Goal: Contribute content: Contribute content

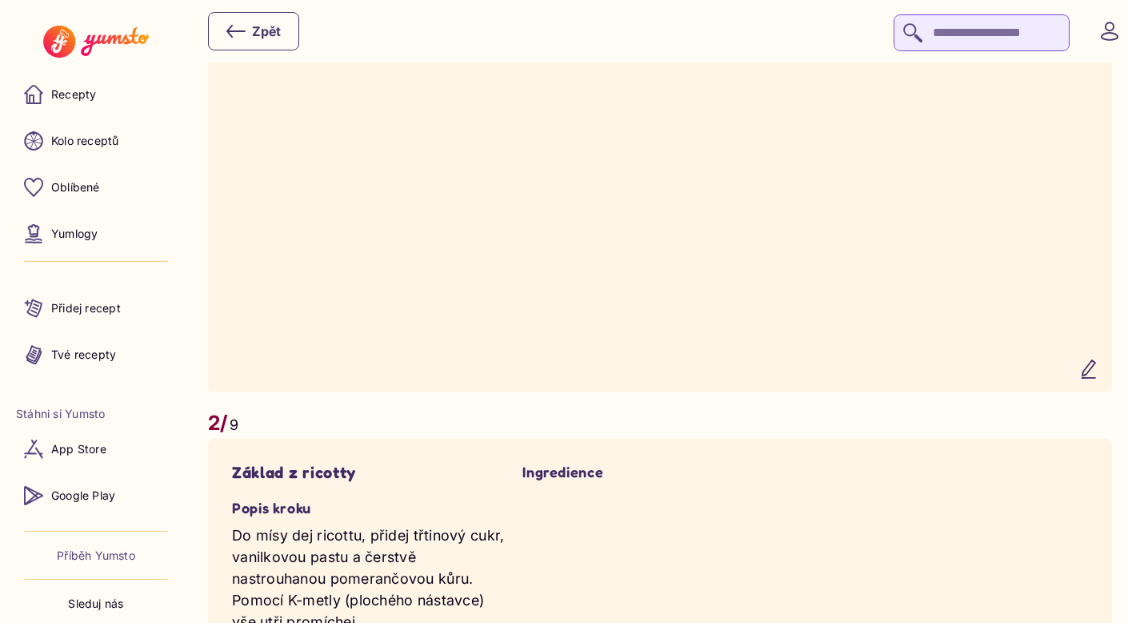
click at [1096, 378] on icon "button" at bounding box center [1089, 369] width 13 height 18
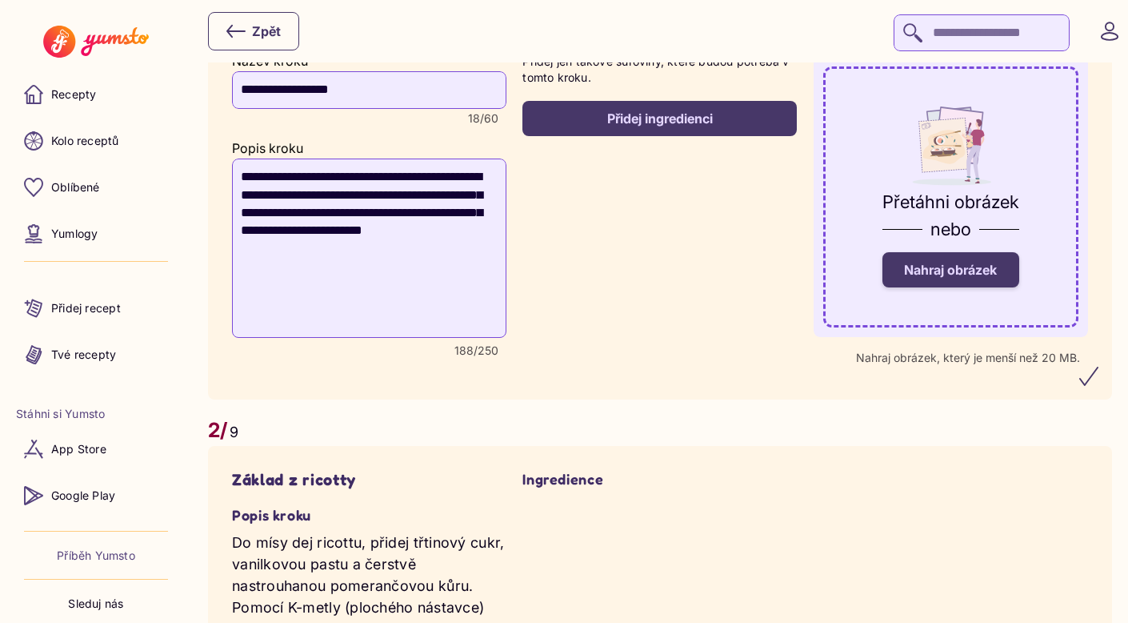
click at [980, 273] on span "Nahraj obrázek" at bounding box center [950, 270] width 93 height 16
click at [0, 0] on input "Nahraj obrázek" at bounding box center [0, 0] width 0 height 0
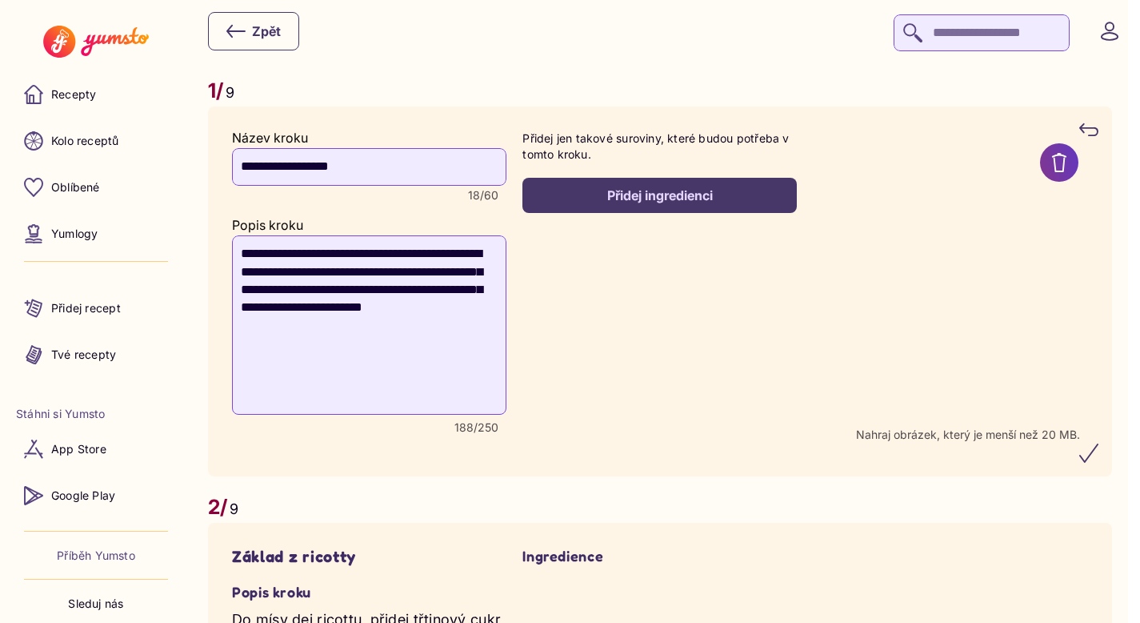
scroll to position [961, 0]
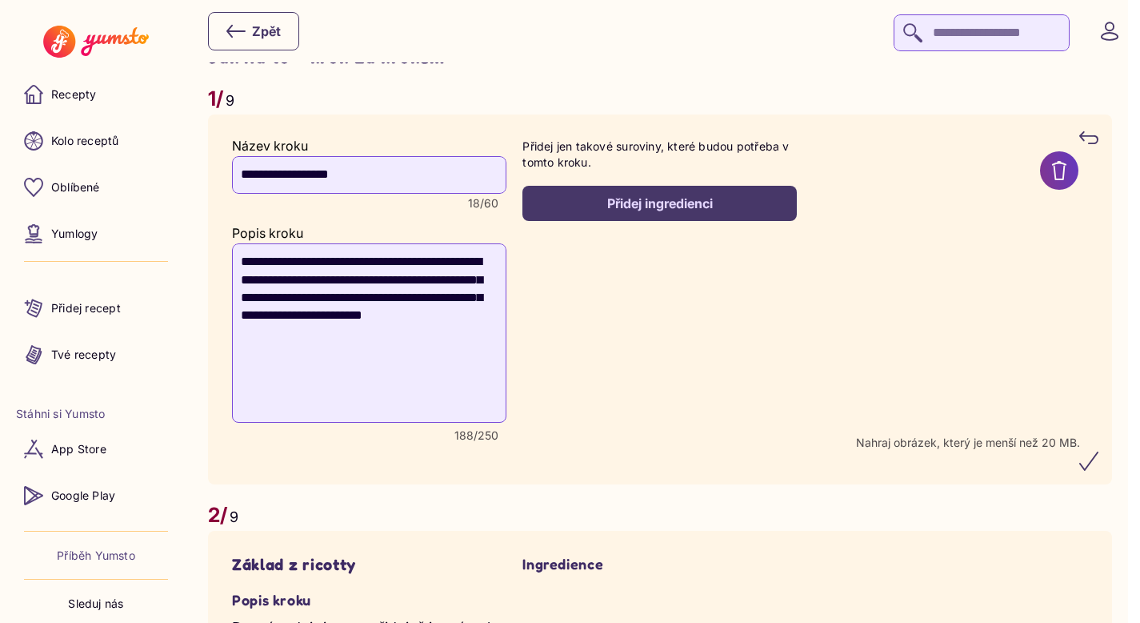
click at [1099, 463] on icon "submit" at bounding box center [1089, 460] width 19 height 19
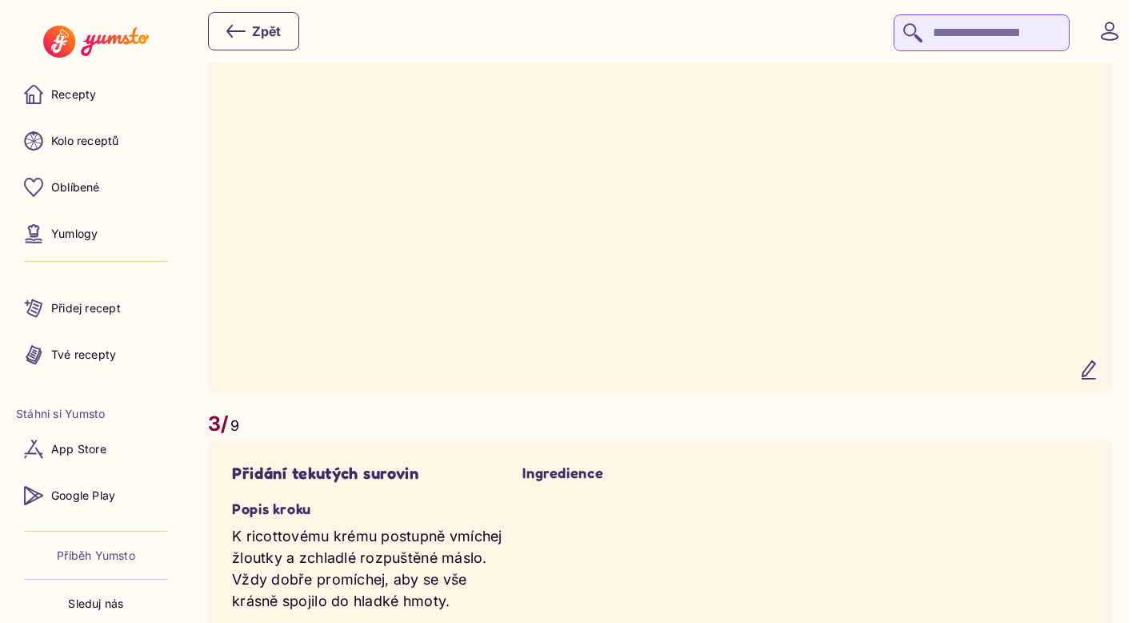
click at [1099, 379] on icon "button" at bounding box center [1089, 369] width 19 height 19
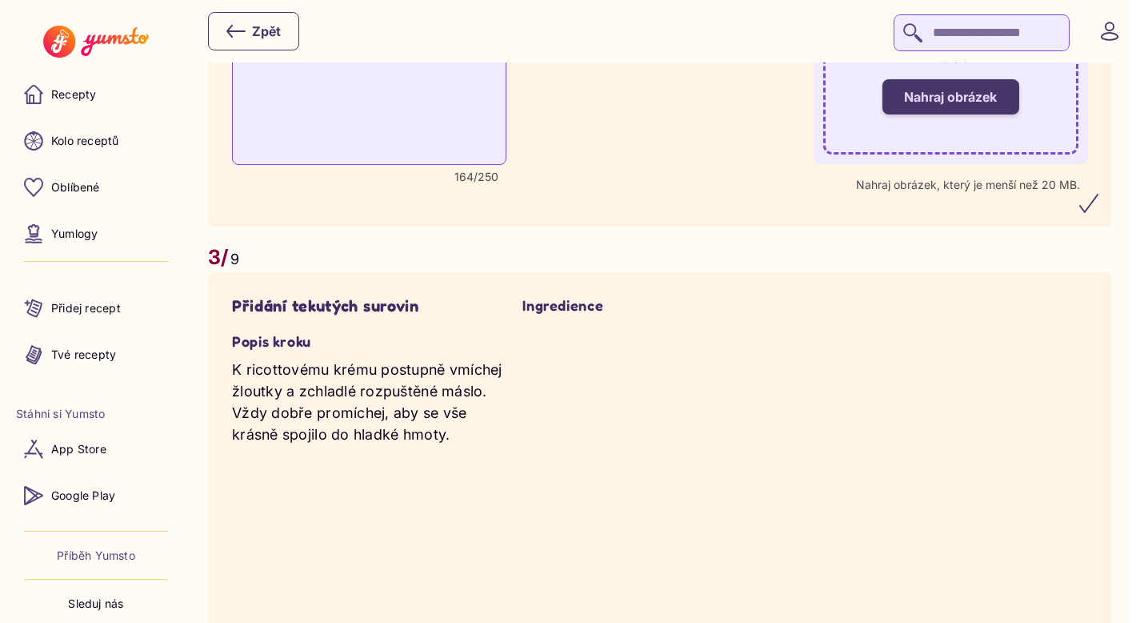
scroll to position [1628, 0]
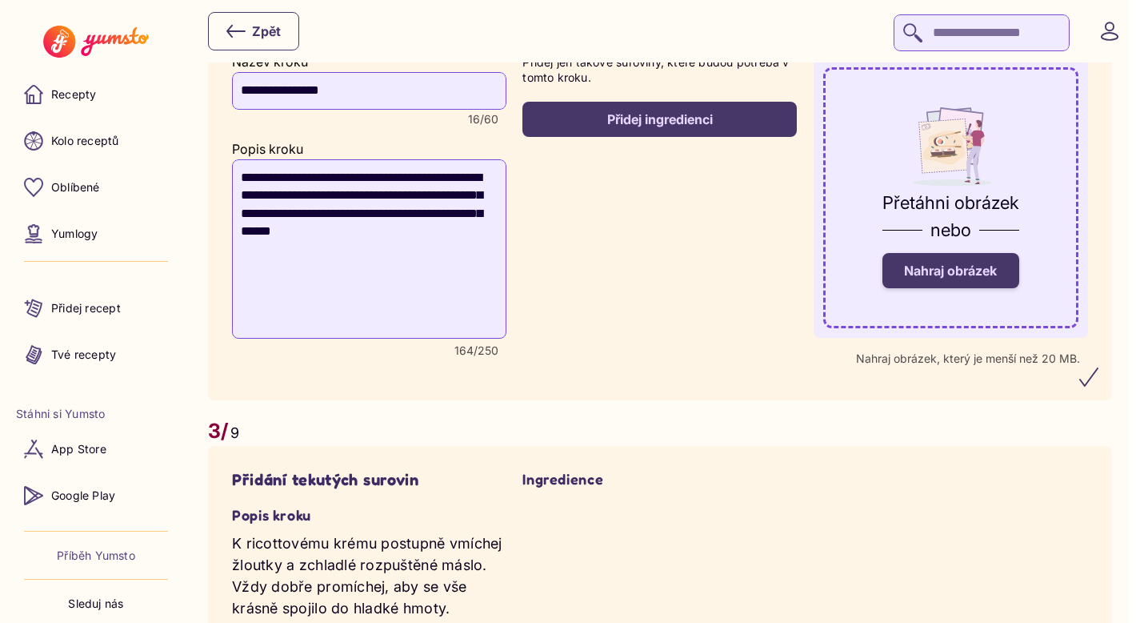
click at [997, 276] on span "Nahraj obrázek" at bounding box center [950, 270] width 93 height 16
click at [0, 0] on input "Nahraj obrázek" at bounding box center [0, 0] width 0 height 0
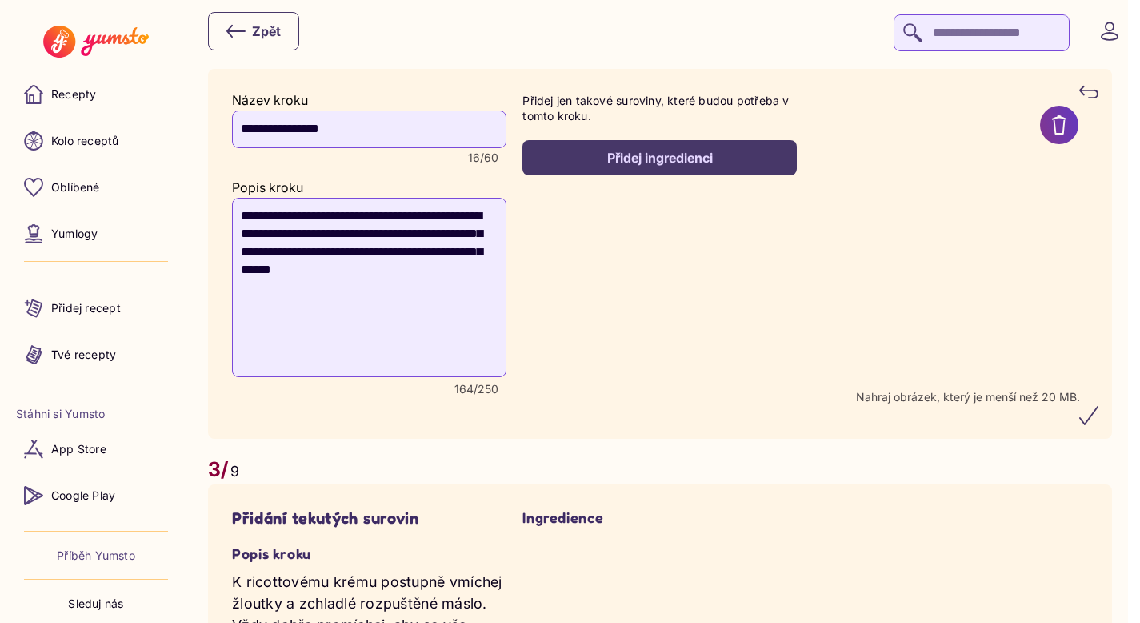
scroll to position [1588, 0]
click at [1099, 426] on icon "submit" at bounding box center [1089, 416] width 19 height 19
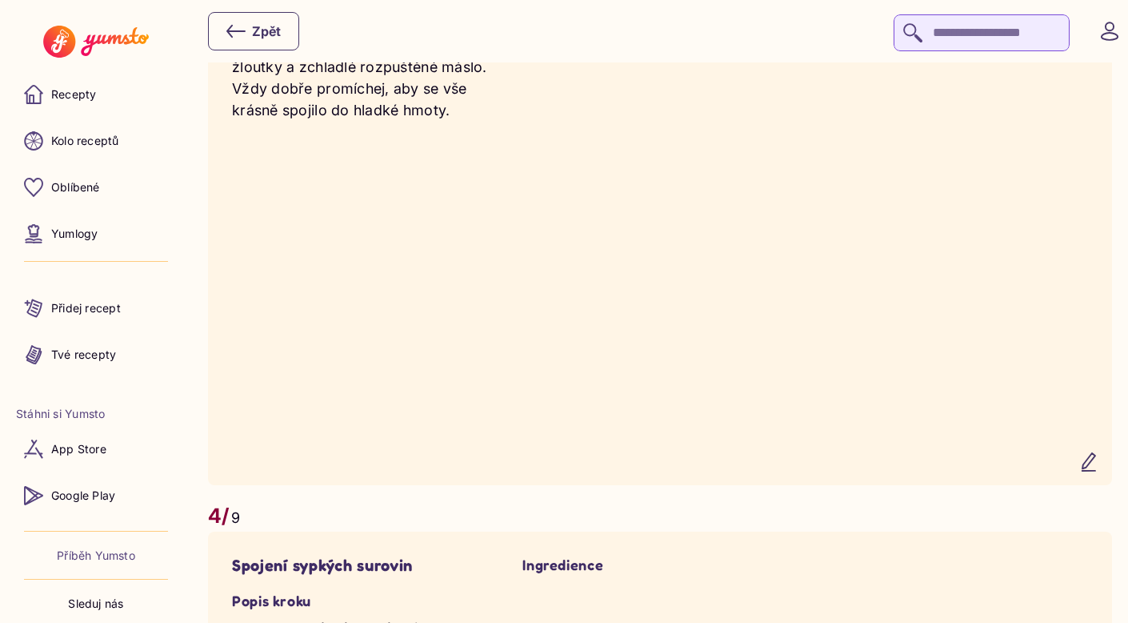
click at [1096, 471] on icon "button" at bounding box center [1089, 462] width 13 height 18
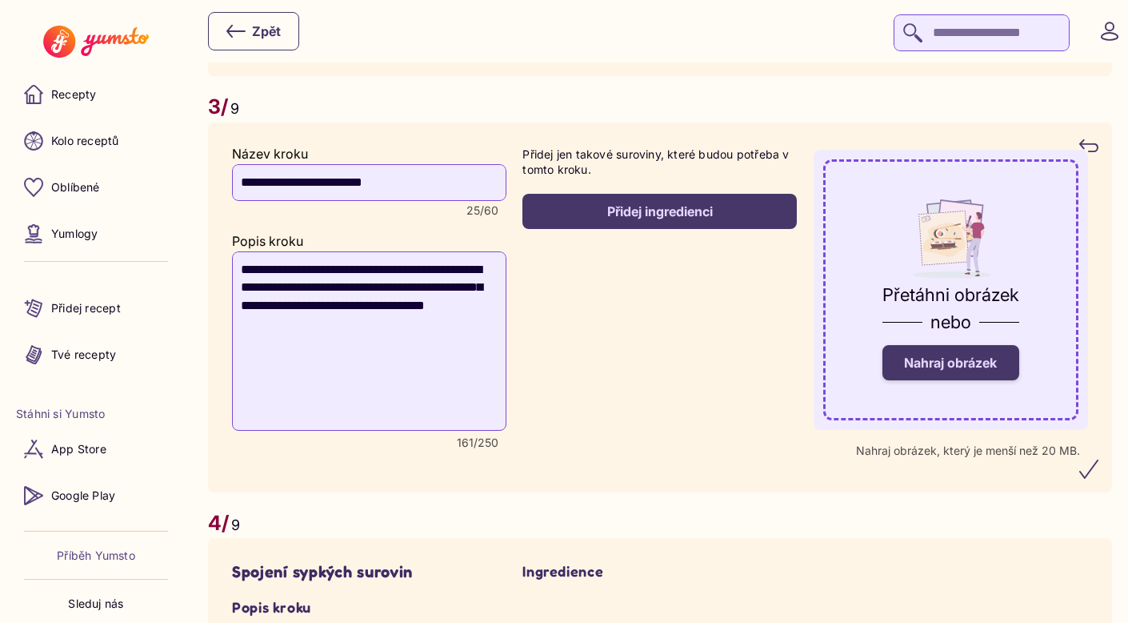
click at [1011, 380] on label "Nahraj obrázek" at bounding box center [951, 362] width 137 height 35
click at [0, 0] on input "Nahraj obrázek" at bounding box center [0, 0] width 0 height 0
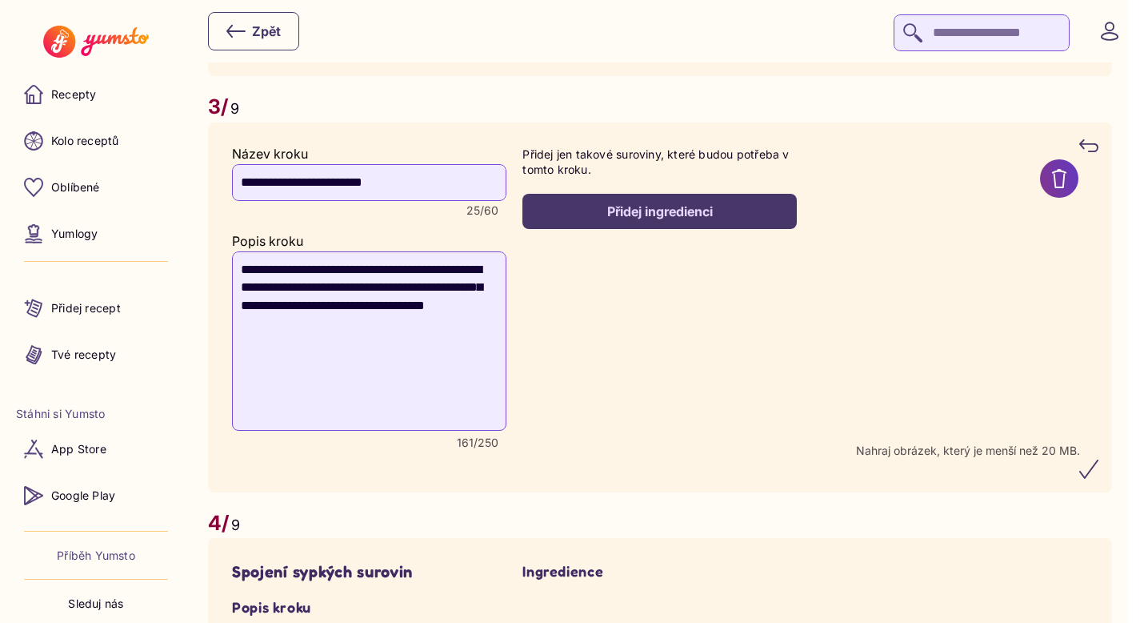
click at [1099, 479] on icon "submit" at bounding box center [1089, 468] width 19 height 19
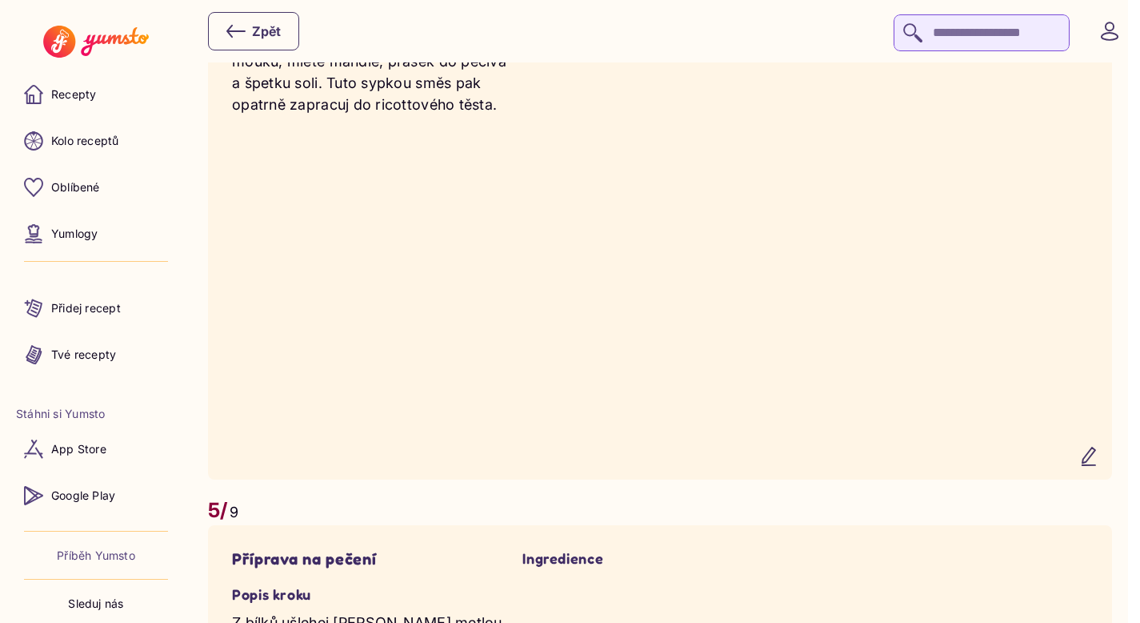
click at [1099, 466] on icon "button" at bounding box center [1089, 456] width 19 height 19
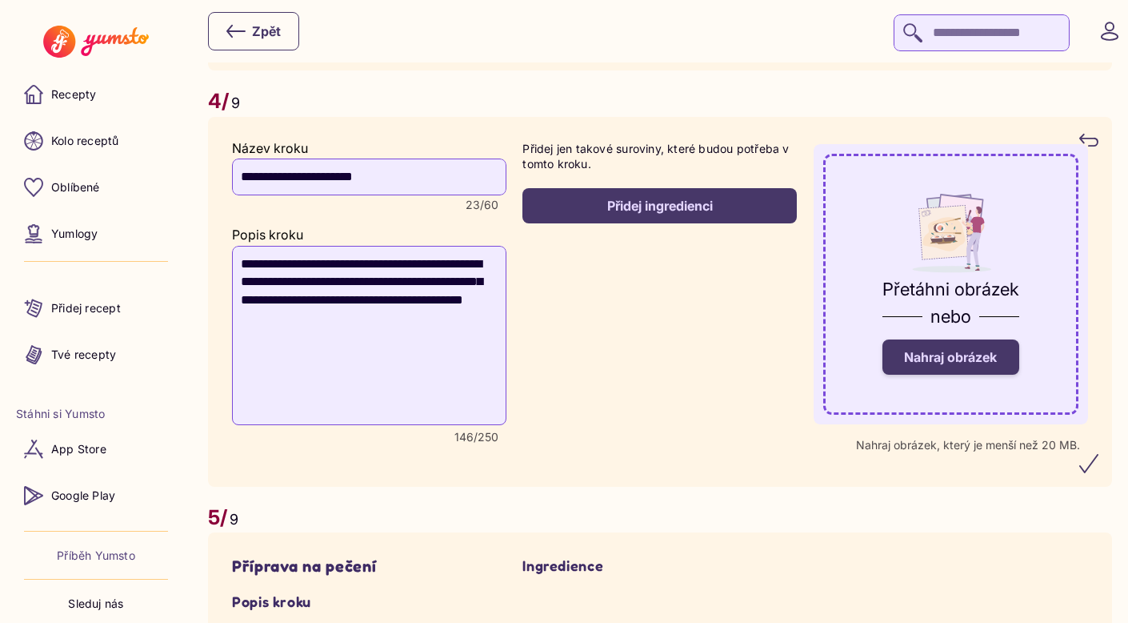
click at [979, 375] on label "Nahraj obrázek" at bounding box center [951, 356] width 137 height 35
click at [0, 0] on input "Nahraj obrázek" at bounding box center [0, 0] width 0 height 0
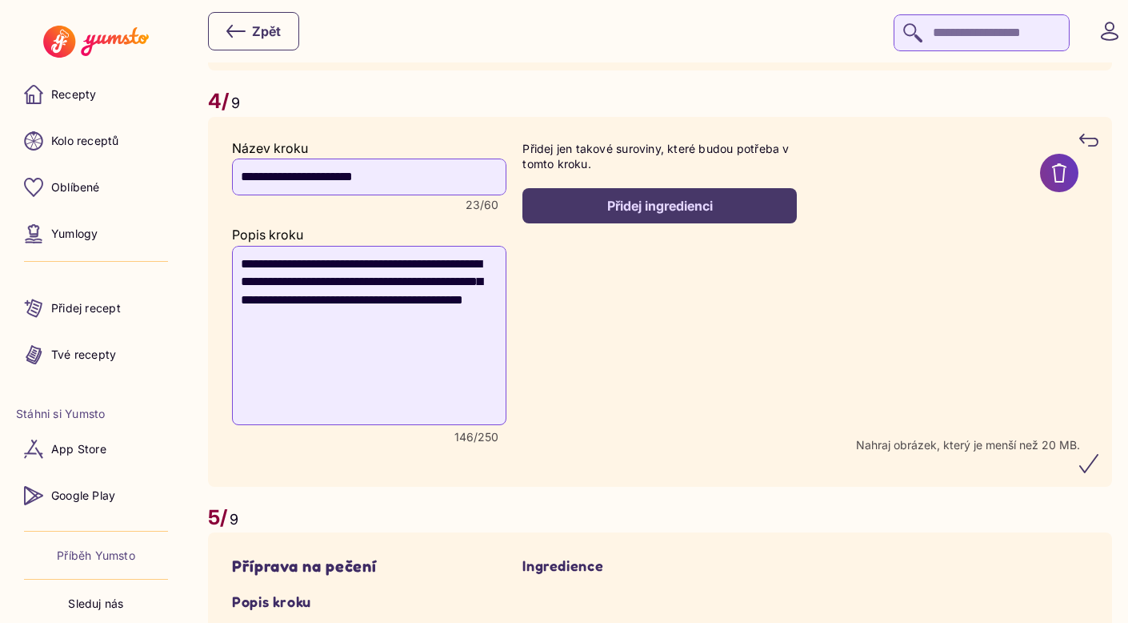
click at [1097, 473] on icon "submit" at bounding box center [1089, 463] width 19 height 19
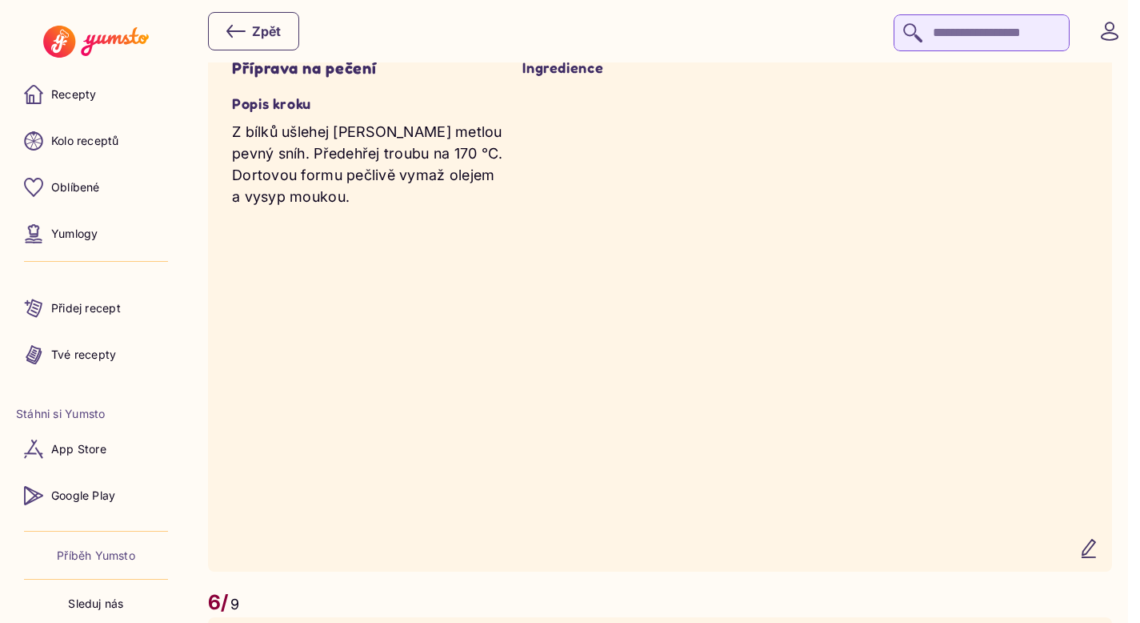
scroll to position [3393, 0]
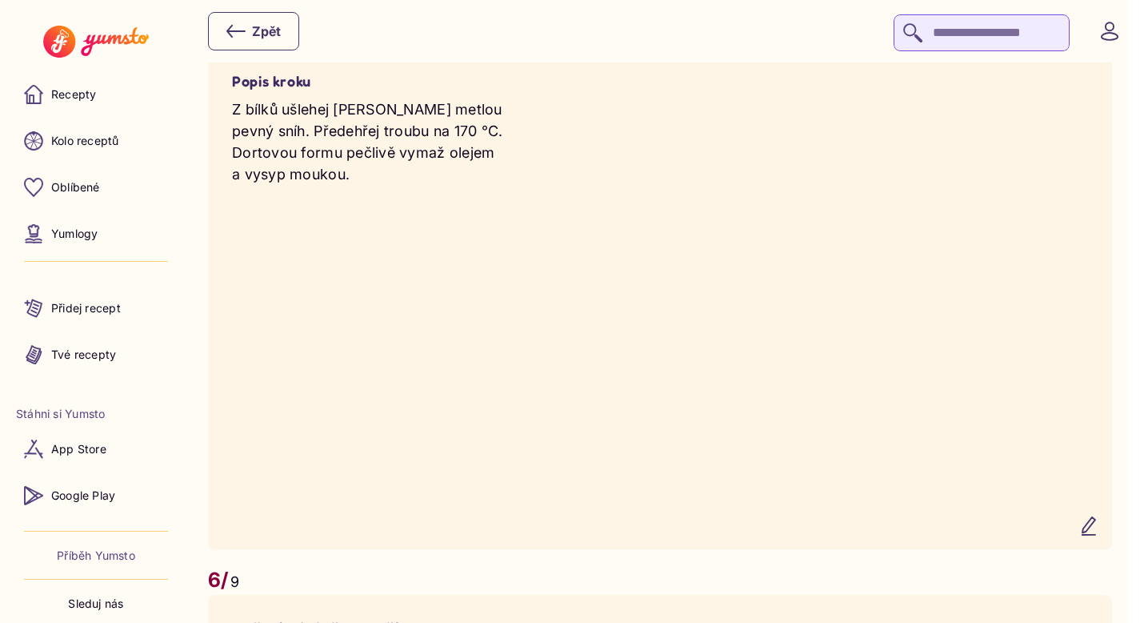
click at [1099, 535] on icon "button" at bounding box center [1089, 525] width 19 height 19
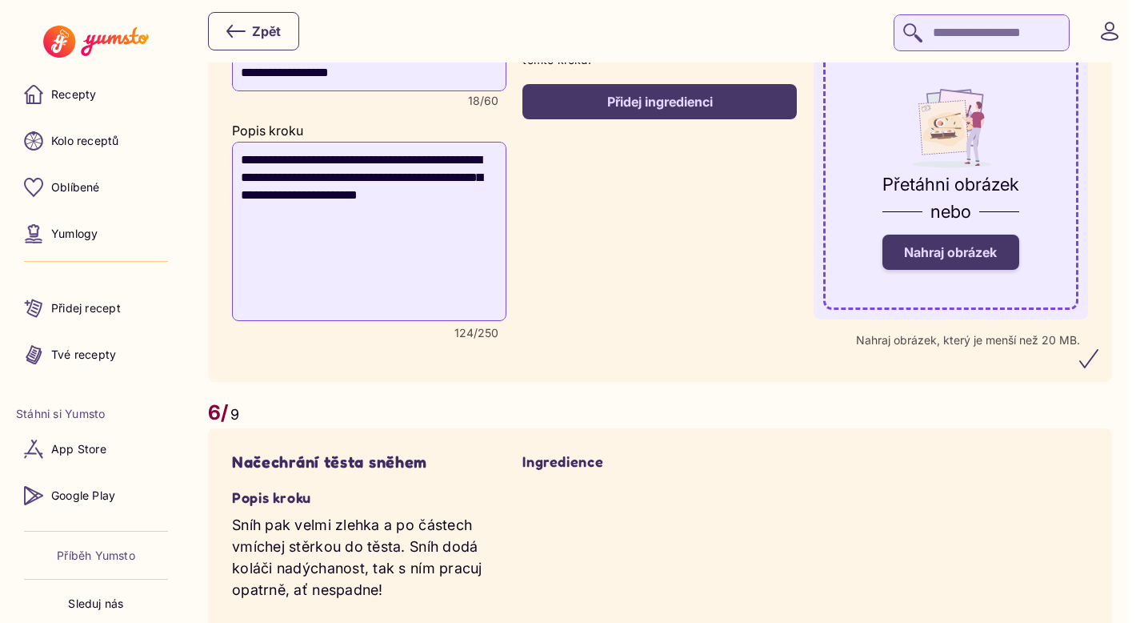
click at [979, 260] on span "Nahraj obrázek" at bounding box center [950, 252] width 93 height 16
click at [0, 0] on input "Nahraj obrázek" at bounding box center [0, 0] width 0 height 0
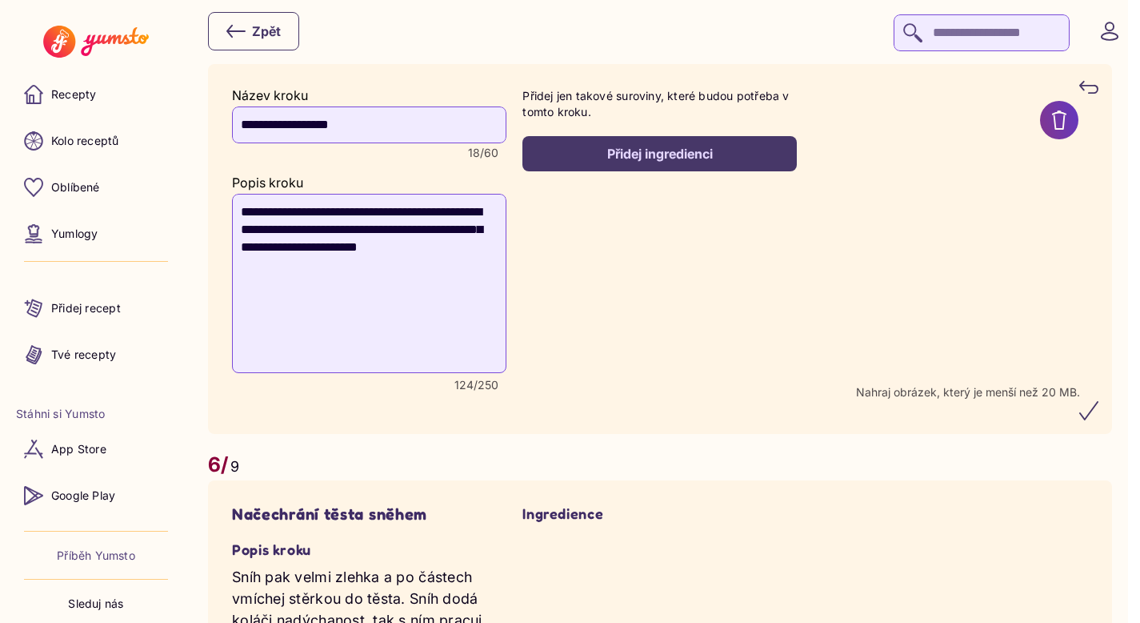
scroll to position [3307, 0]
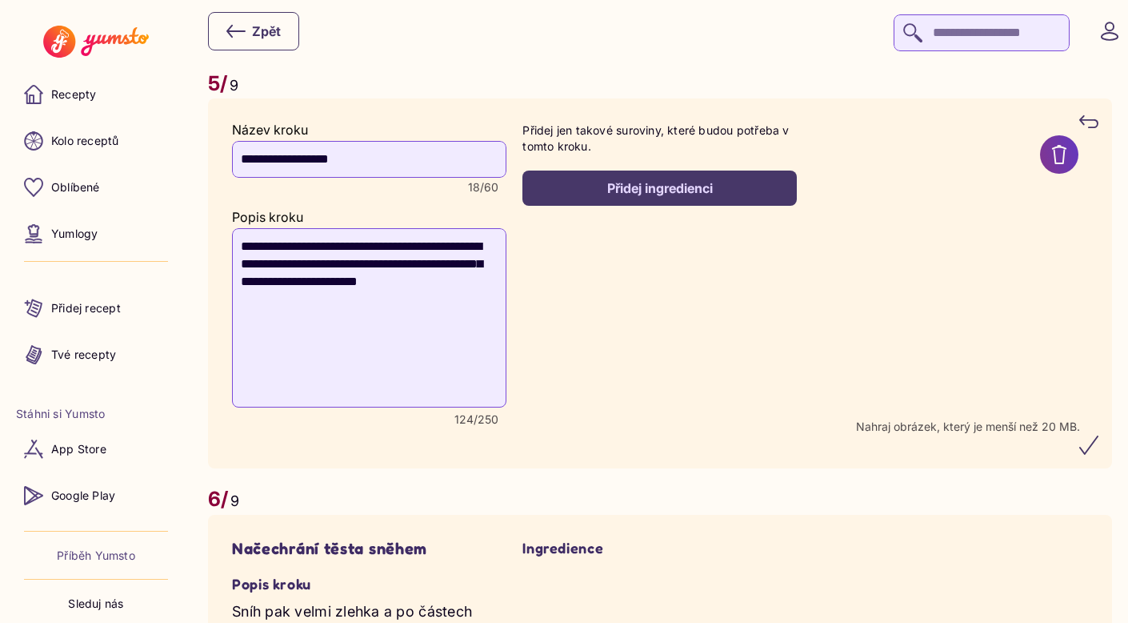
click at [1099, 455] on icon "submit" at bounding box center [1089, 444] width 19 height 19
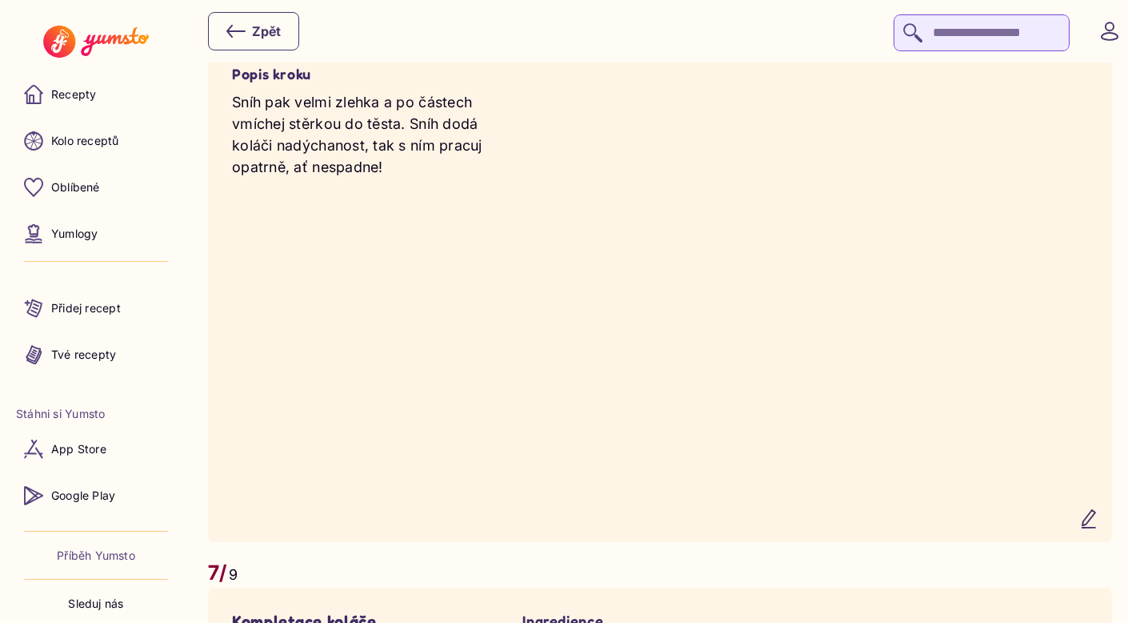
scroll to position [3986, 0]
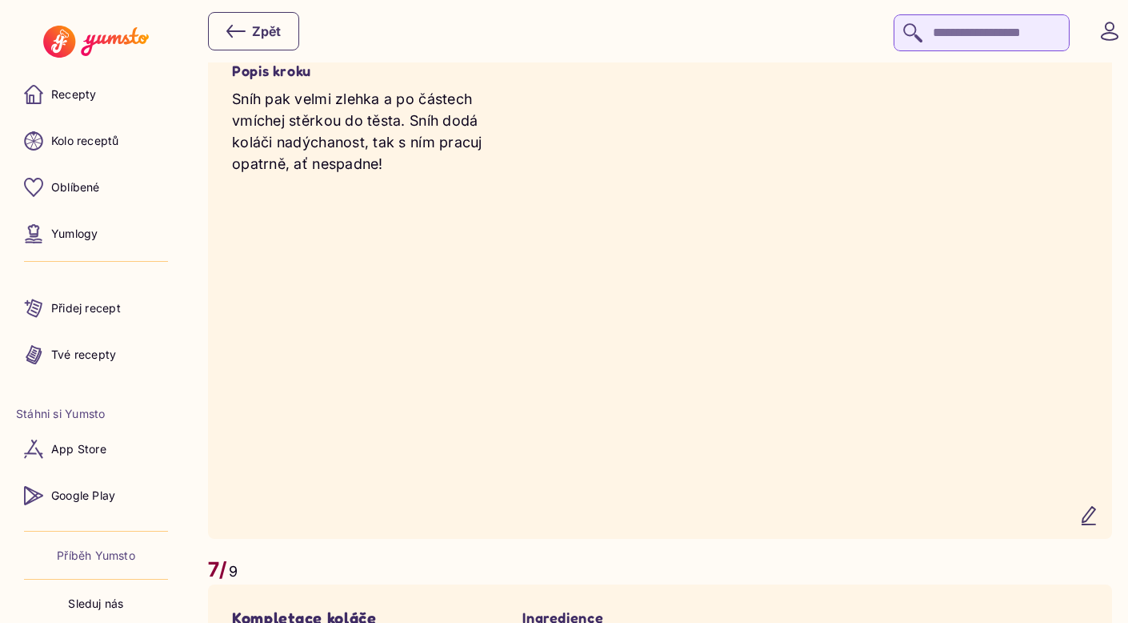
click at [1099, 525] on icon "button" at bounding box center [1089, 515] width 19 height 19
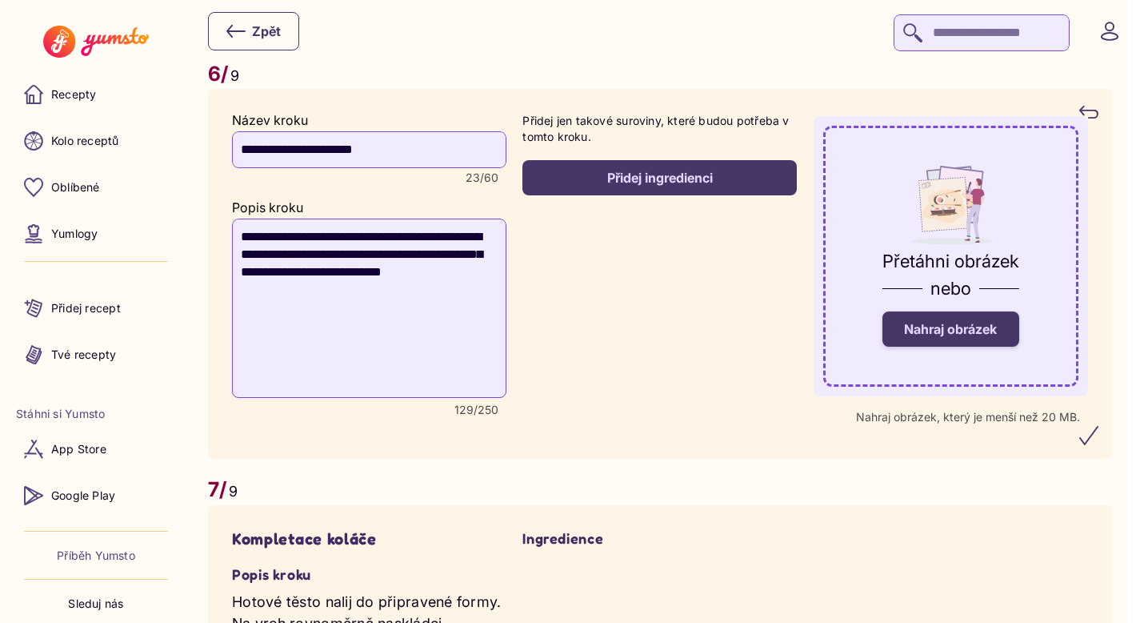
scroll to position [3897, 0]
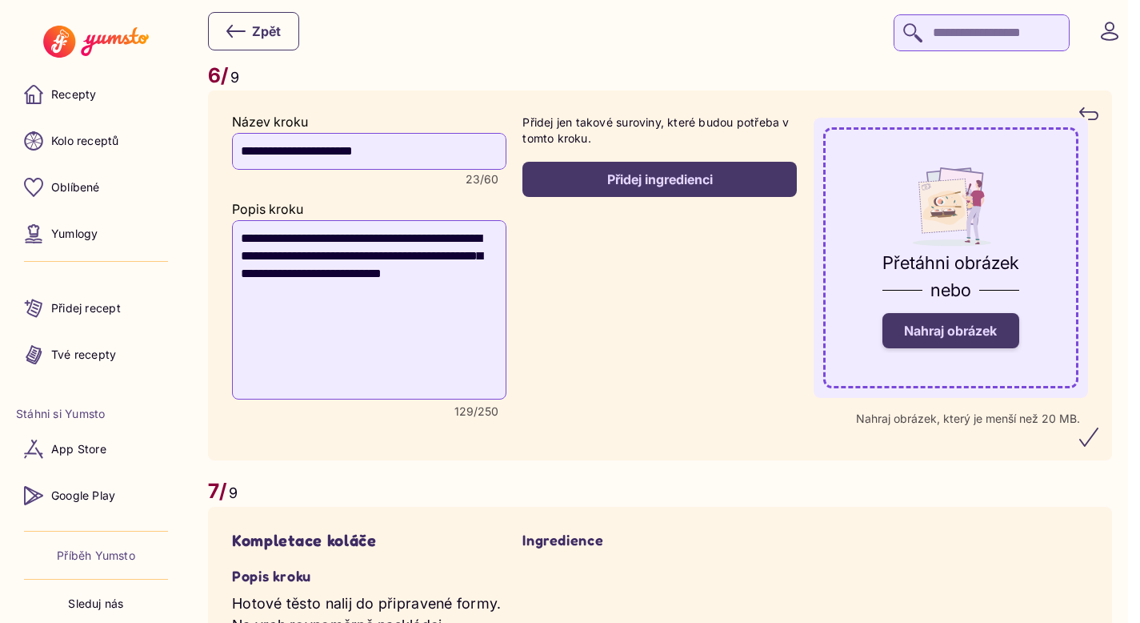
click at [960, 348] on label "Nahraj obrázek" at bounding box center [951, 330] width 137 height 35
click at [0, 0] on input "Nahraj obrázek" at bounding box center [0, 0] width 0 height 0
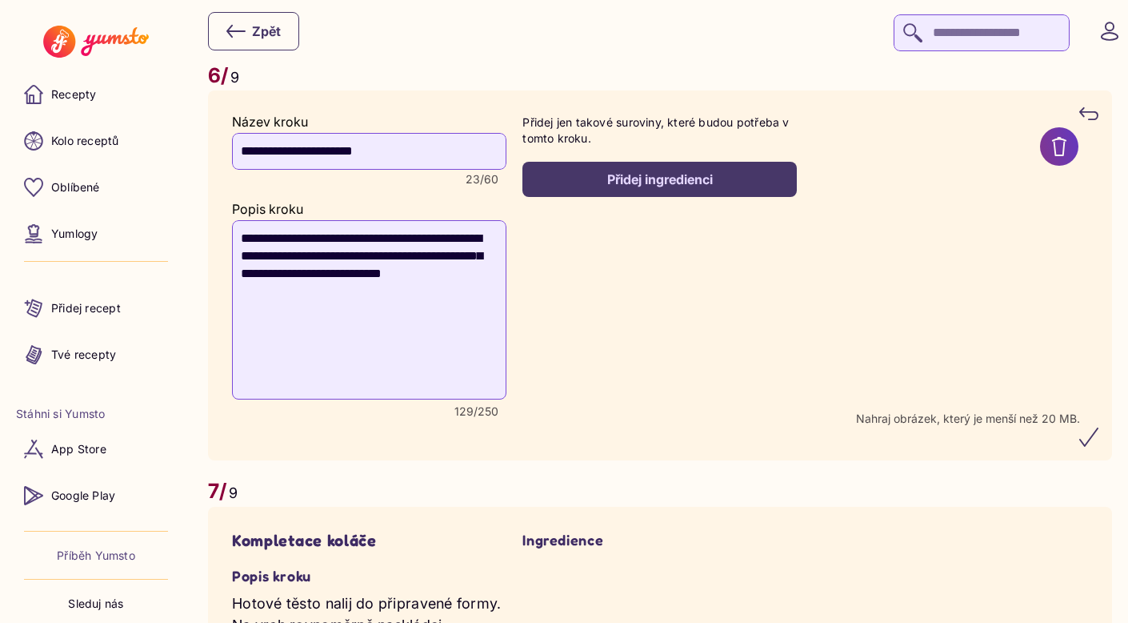
click at [1099, 447] on icon "submit" at bounding box center [1089, 436] width 19 height 19
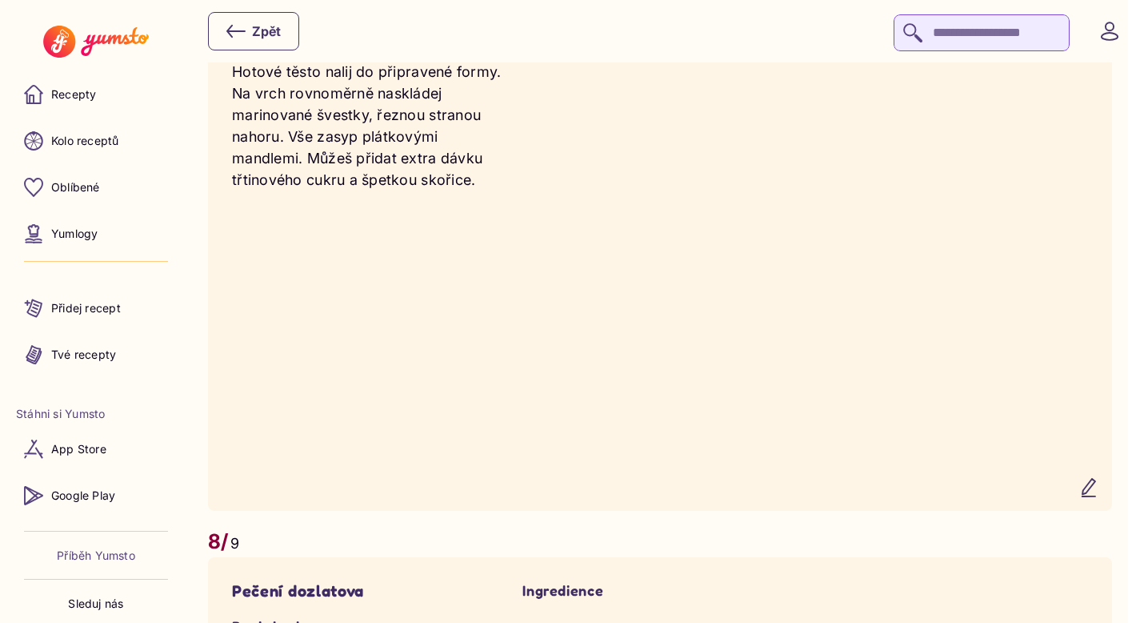
scroll to position [4608, 0]
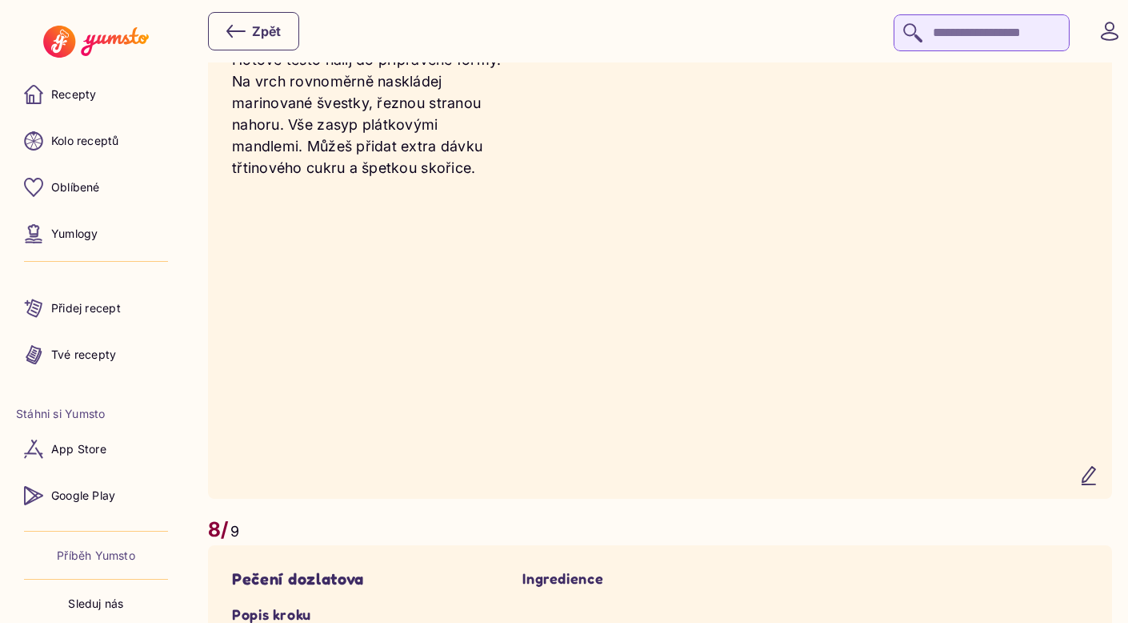
click at [1099, 485] on icon "button" at bounding box center [1089, 475] width 19 height 19
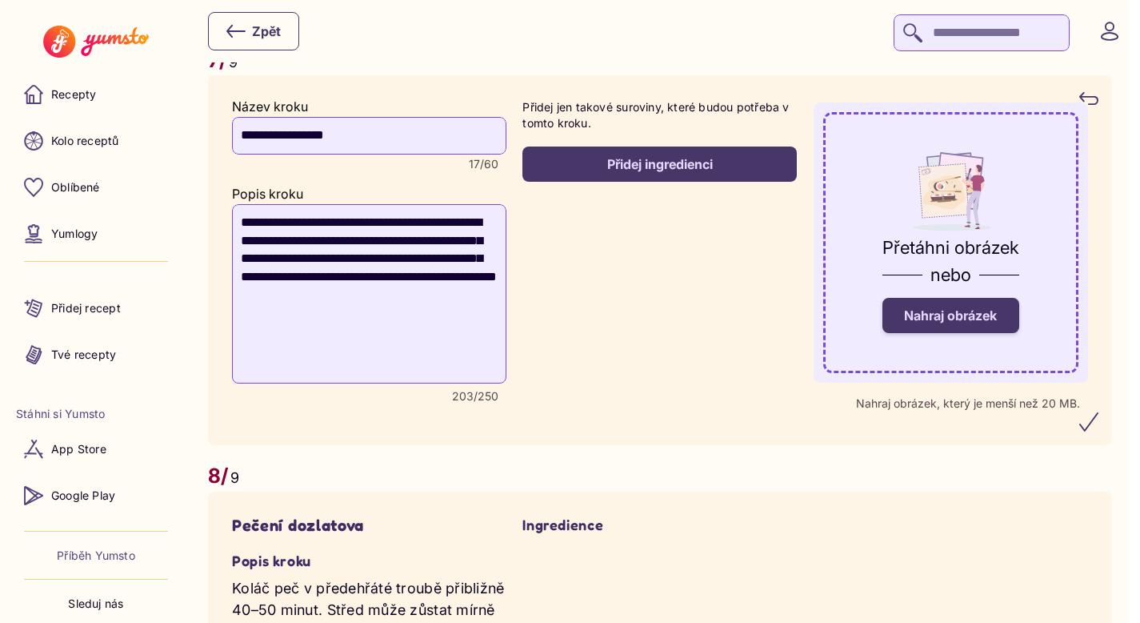
scroll to position [4493, 0]
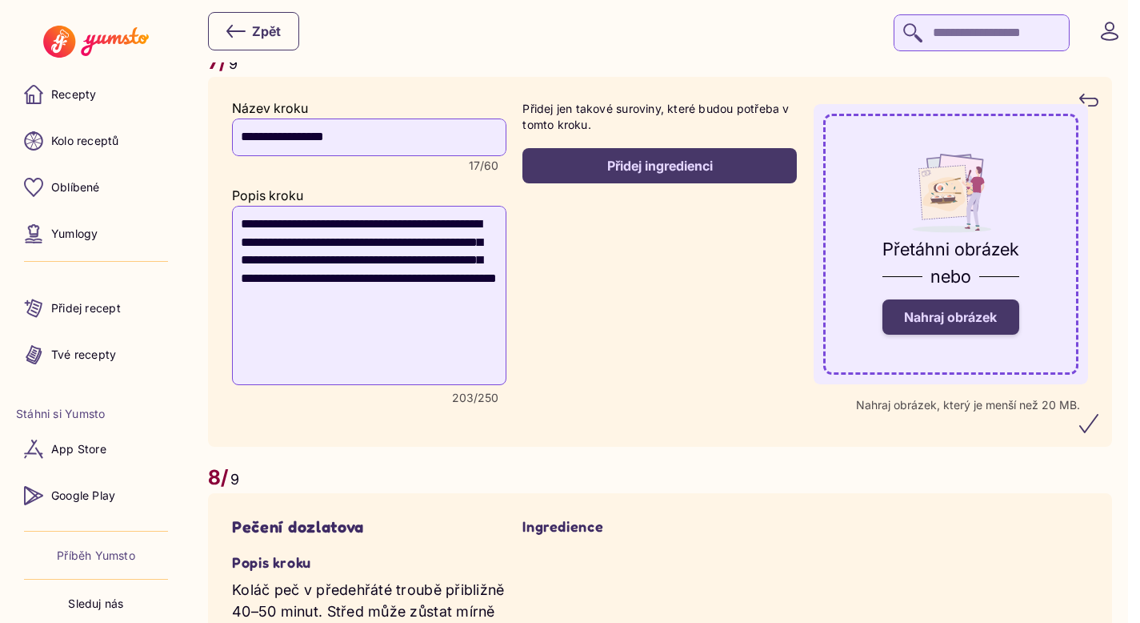
click at [977, 325] on span "Nahraj obrázek" at bounding box center [950, 317] width 93 height 16
click at [0, 0] on input "Nahraj obrázek" at bounding box center [0, 0] width 0 height 0
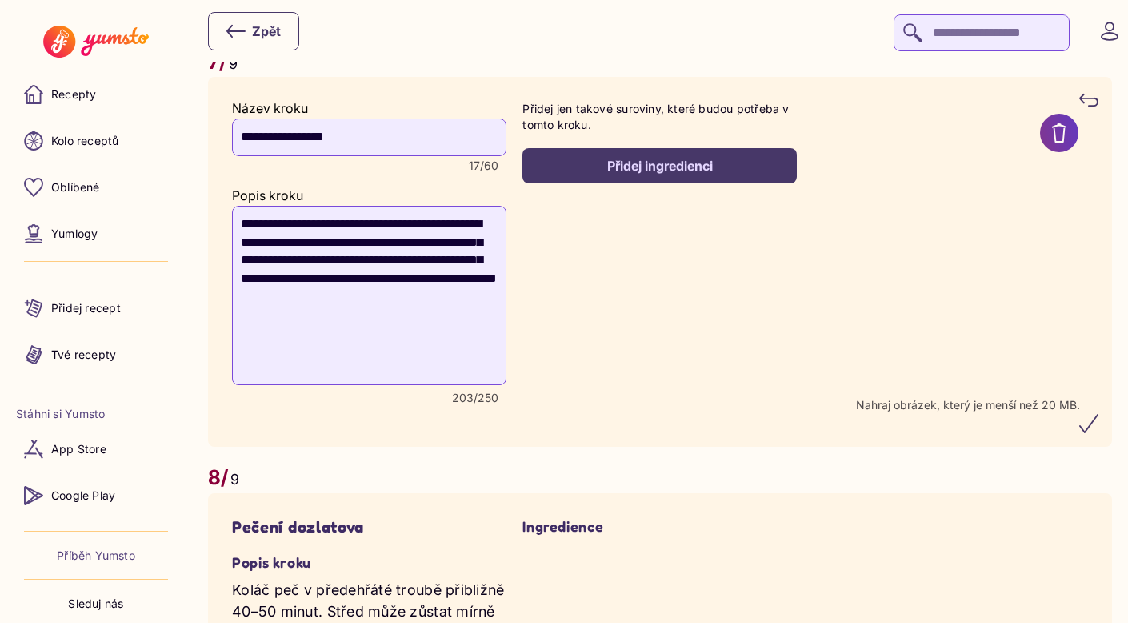
click at [1099, 433] on icon "submit" at bounding box center [1089, 423] width 19 height 19
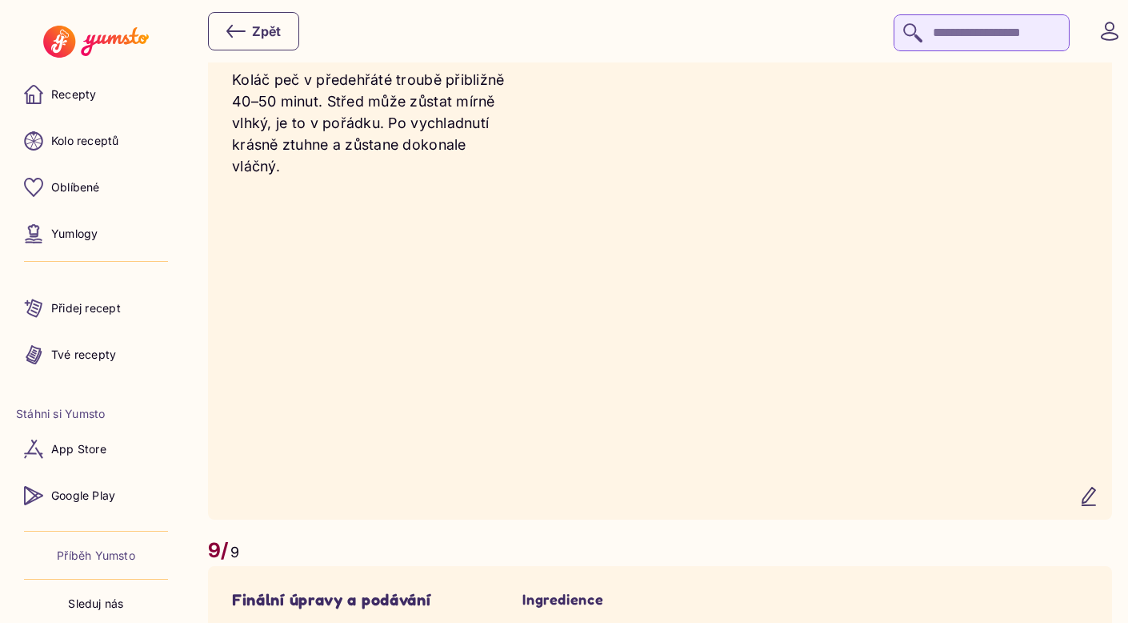
scroll to position [5176, 0]
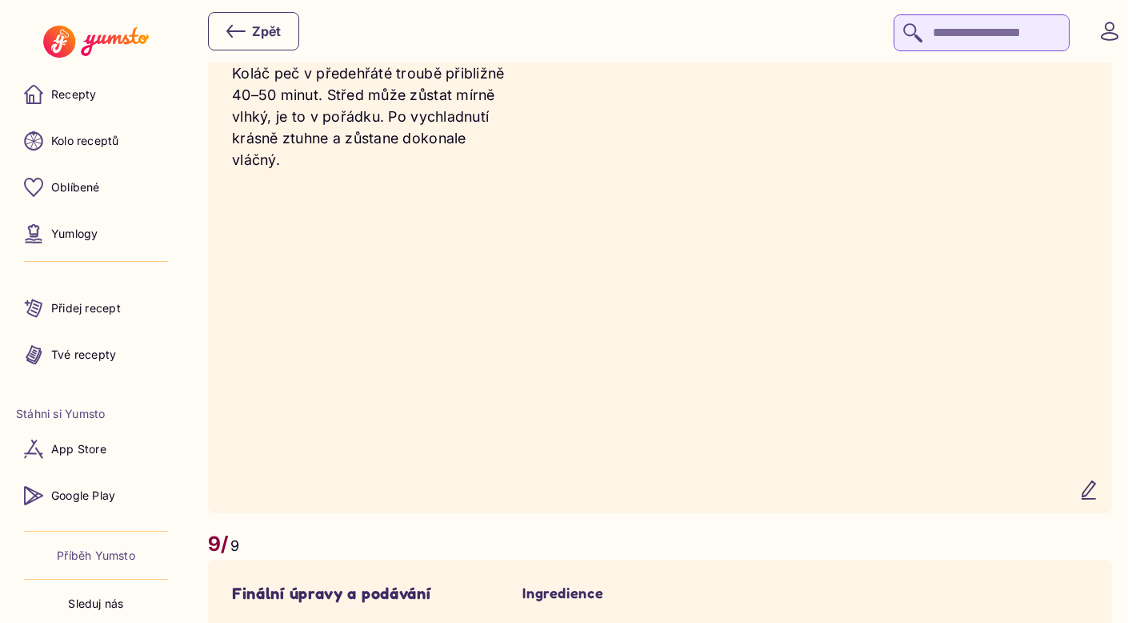
click at [1096, 499] on icon "button" at bounding box center [1089, 490] width 13 height 18
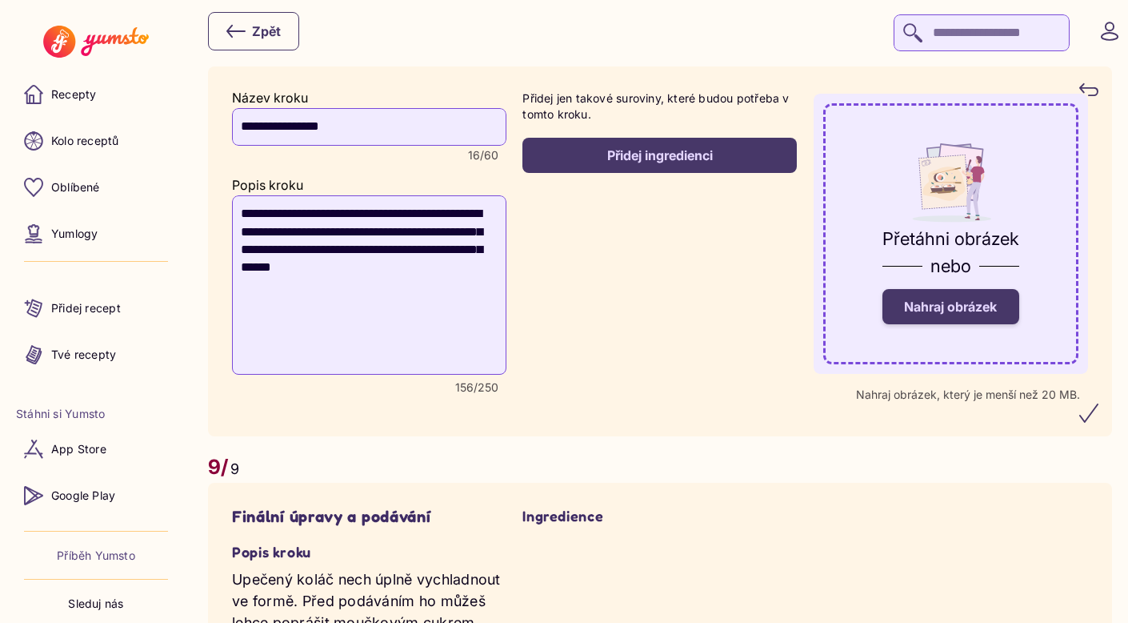
scroll to position [5082, 0]
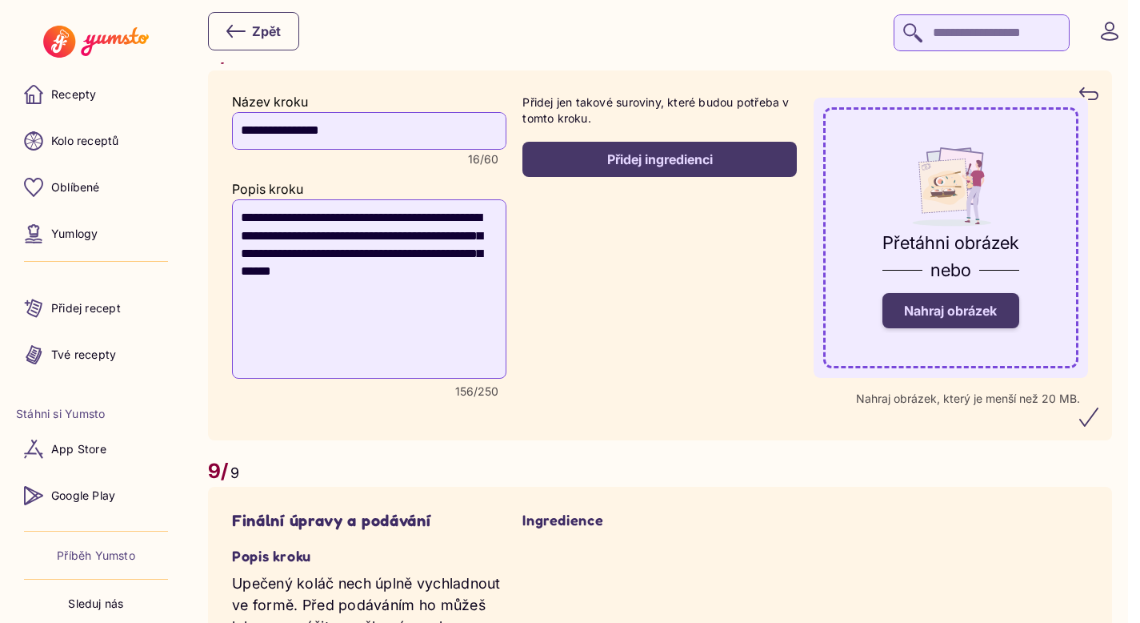
click at [972, 318] on span "Nahraj obrázek" at bounding box center [950, 310] width 93 height 16
click at [0, 0] on input "Nahraj obrázek" at bounding box center [0, 0] width 0 height 0
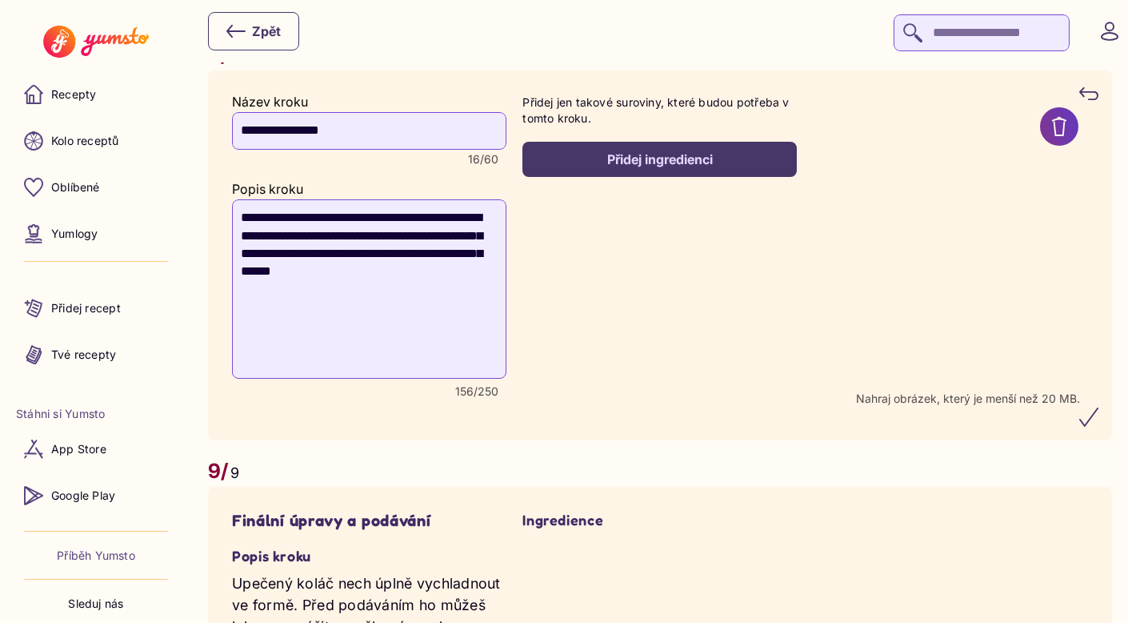
click at [1093, 427] on icon "submit" at bounding box center [1089, 416] width 19 height 19
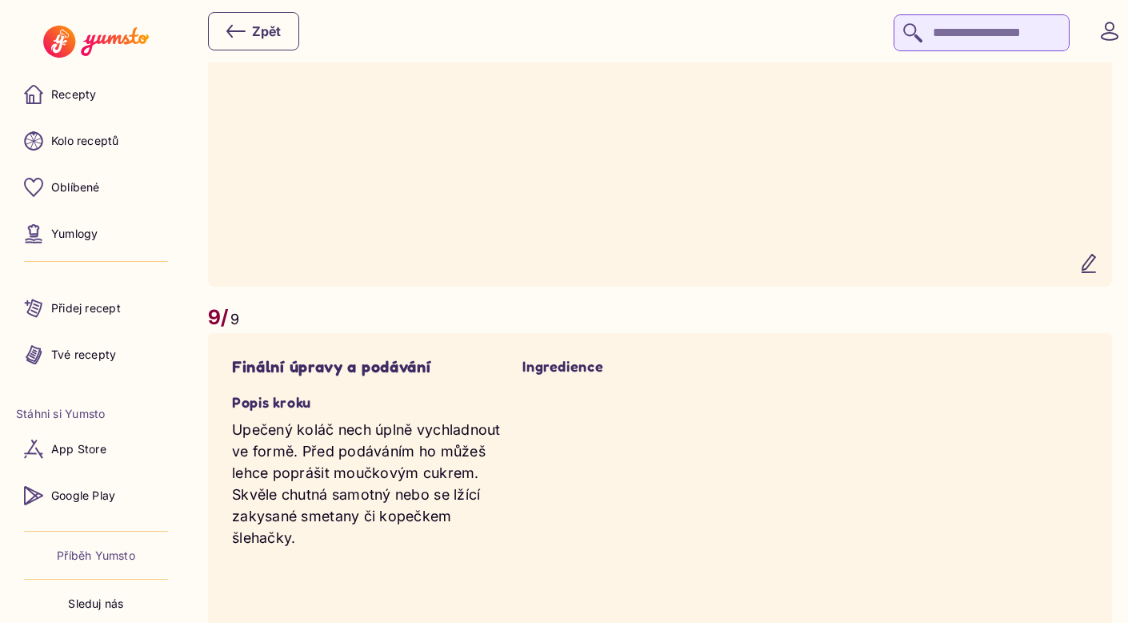
scroll to position [5167, 0]
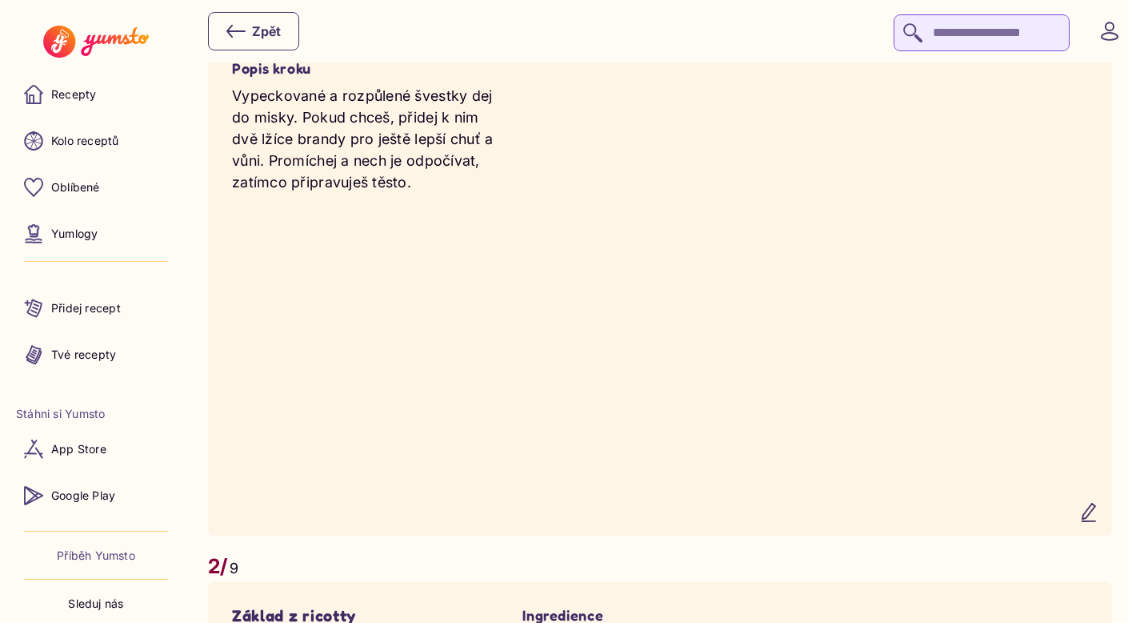
scroll to position [1084, 0]
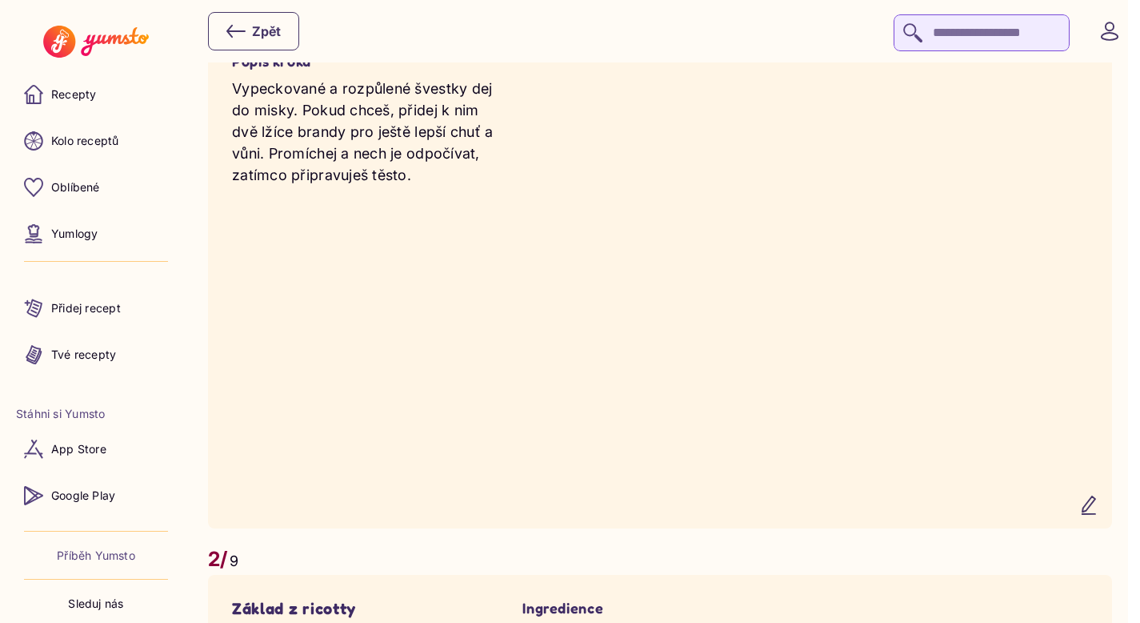
click at [1099, 515] on icon "button" at bounding box center [1089, 504] width 19 height 19
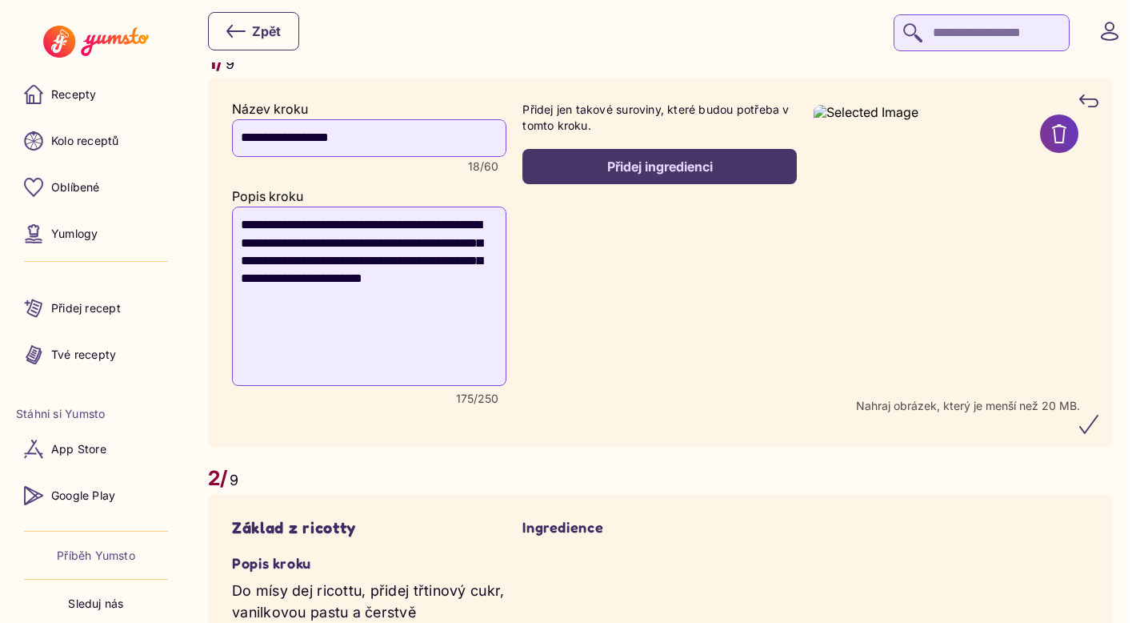
scroll to position [995, 0]
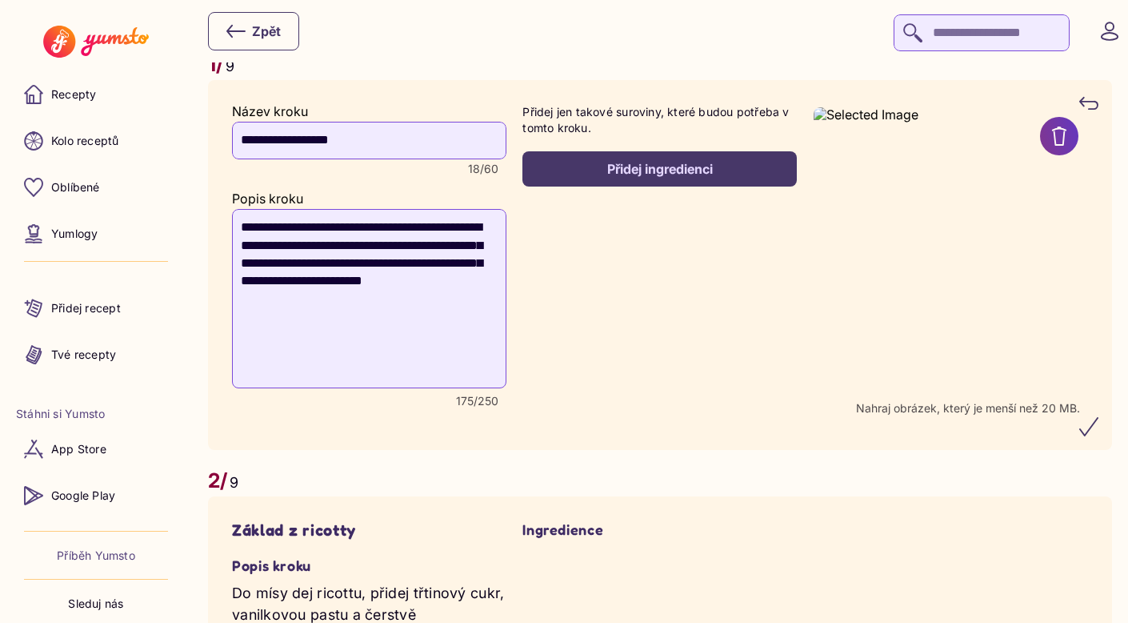
click at [656, 166] on div "Přidej ingredienci" at bounding box center [659, 169] width 239 height 18
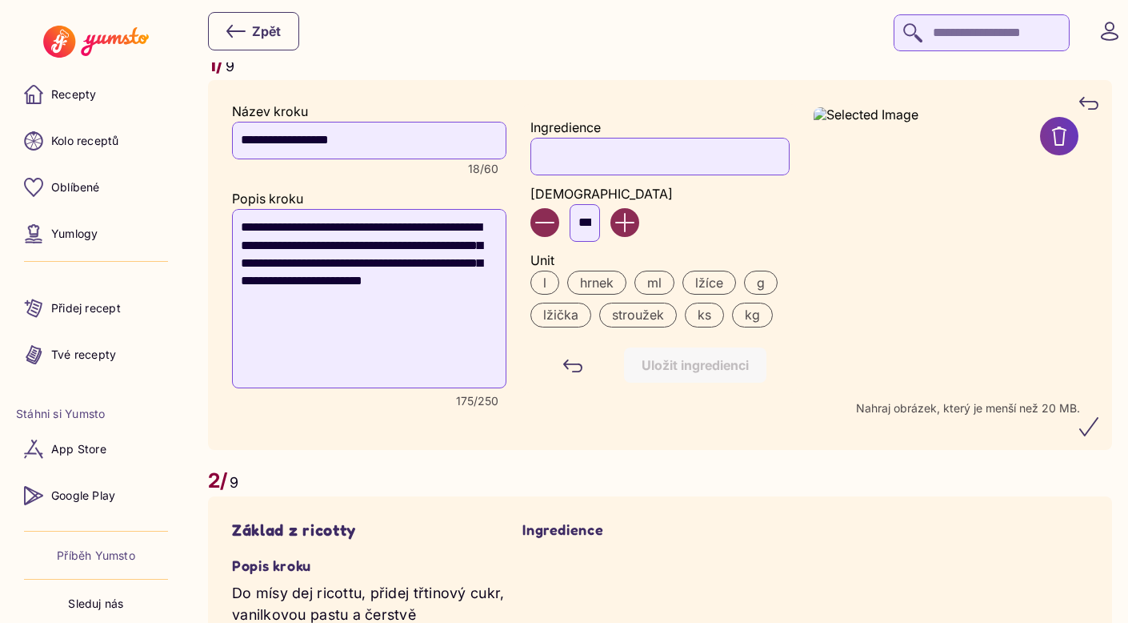
click at [622, 150] on input "Ingredience" at bounding box center [660, 156] width 258 height 37
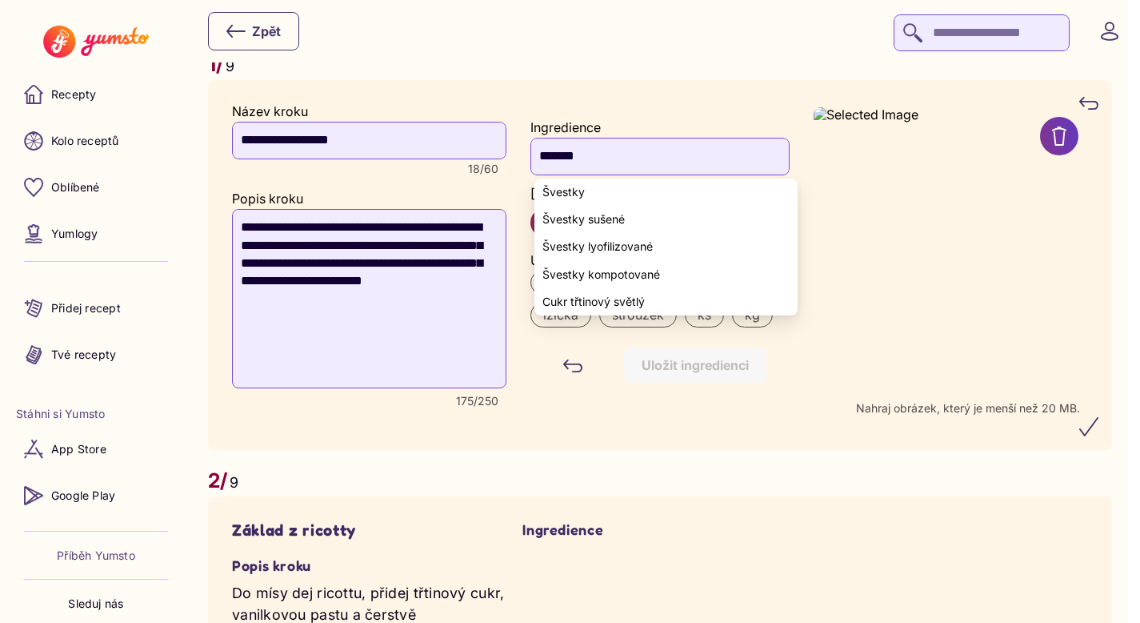
click at [602, 197] on yumsto-option "Švestky" at bounding box center [666, 191] width 262 height 27
type input "*******"
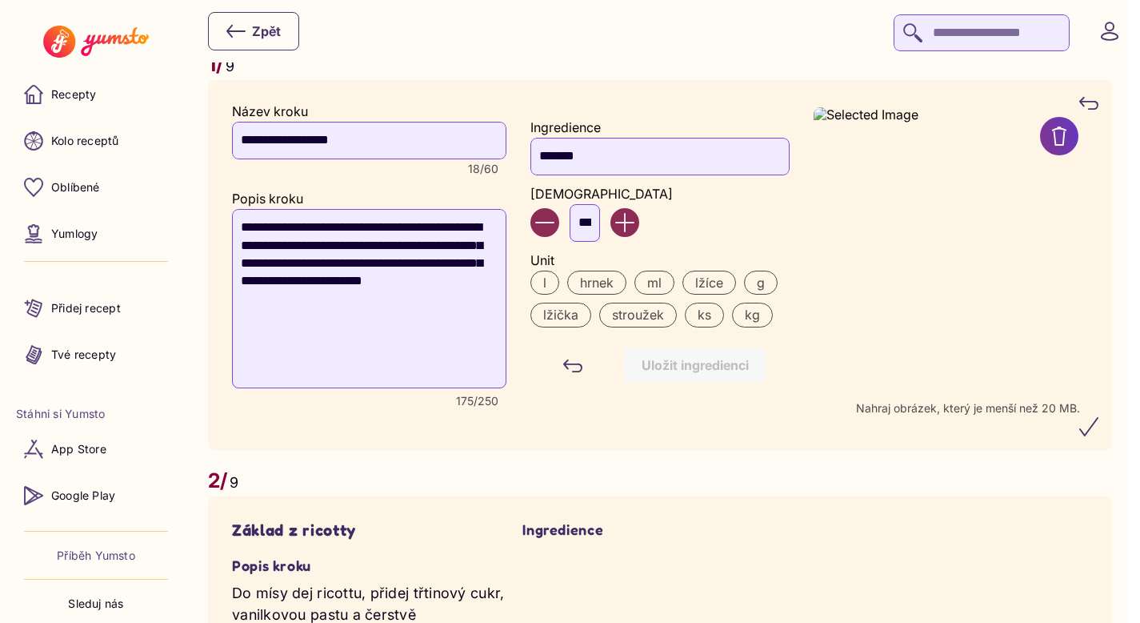
click at [597, 222] on input "***" at bounding box center [585, 222] width 30 height 37
type input "*"
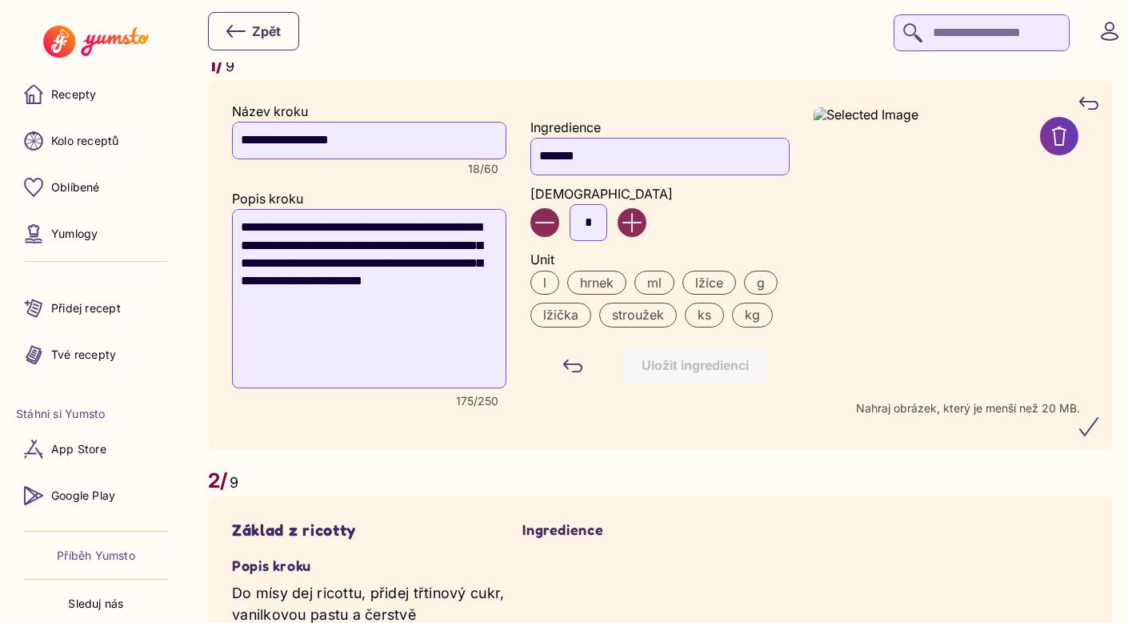
click at [721, 314] on label "ks" at bounding box center [704, 314] width 39 height 24
click at [720, 371] on div "Uložit ingredienci" at bounding box center [695, 365] width 107 height 18
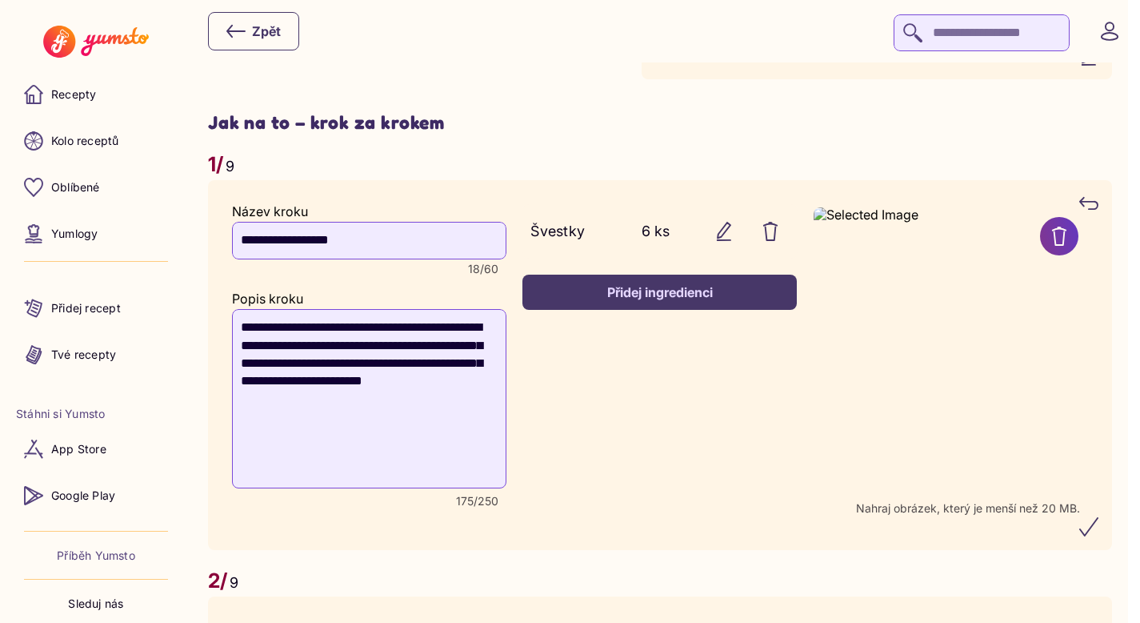
scroll to position [901, 0]
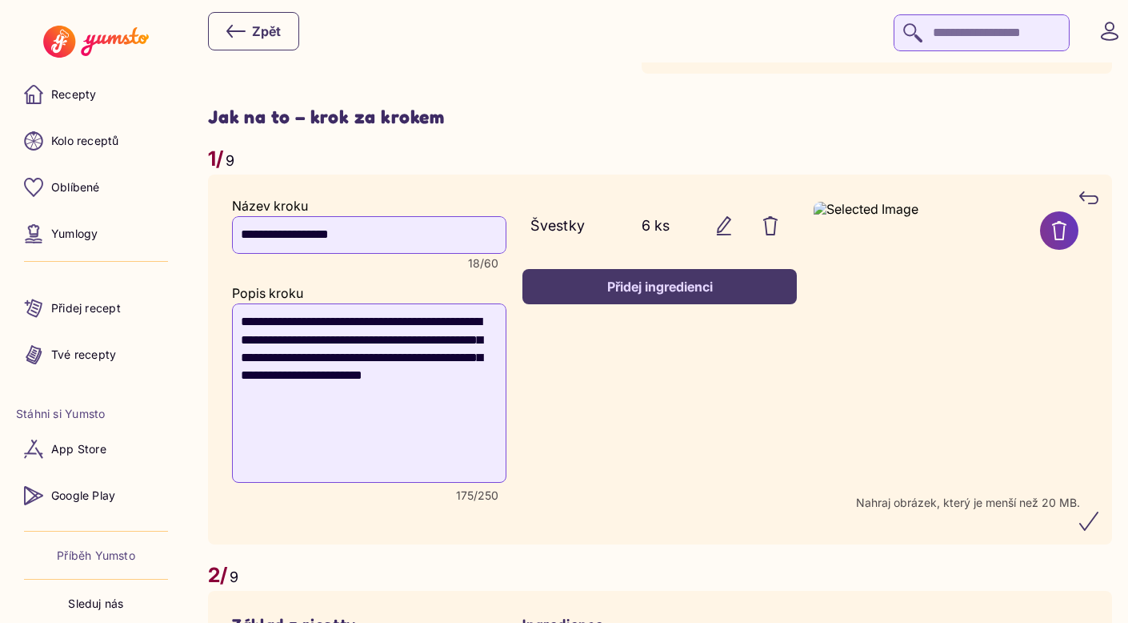
click at [373, 341] on textarea "**********" at bounding box center [369, 392] width 274 height 179
click at [353, 339] on textarea "**********" at bounding box center [369, 392] width 274 height 179
click at [415, 343] on textarea "**********" at bounding box center [369, 392] width 274 height 179
type textarea "**********"
click at [575, 280] on div "Přidej ingredienci" at bounding box center [659, 287] width 239 height 18
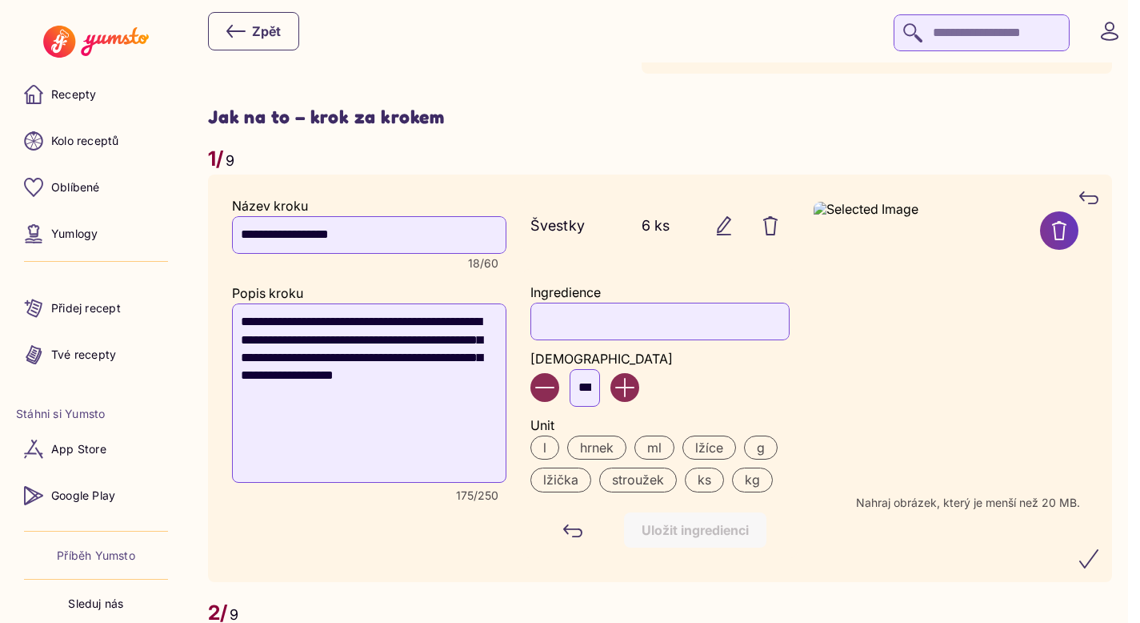
click at [588, 316] on input "Ingredience" at bounding box center [660, 320] width 258 height 37
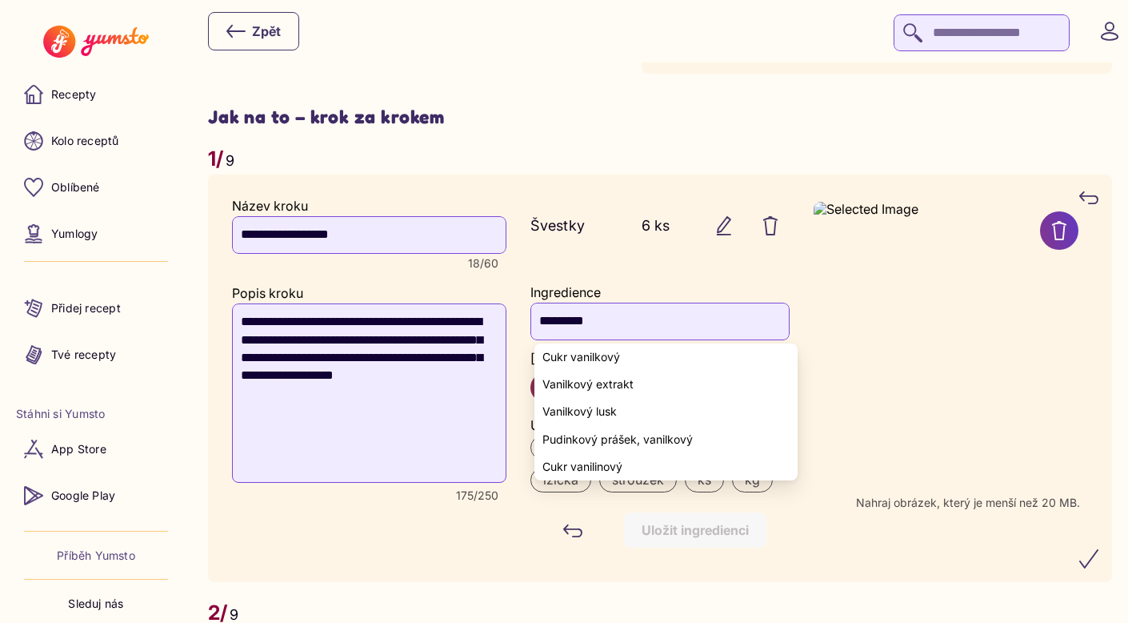
click at [601, 353] on span "Cukr vanilkový" at bounding box center [582, 356] width 78 height 13
type input "**********"
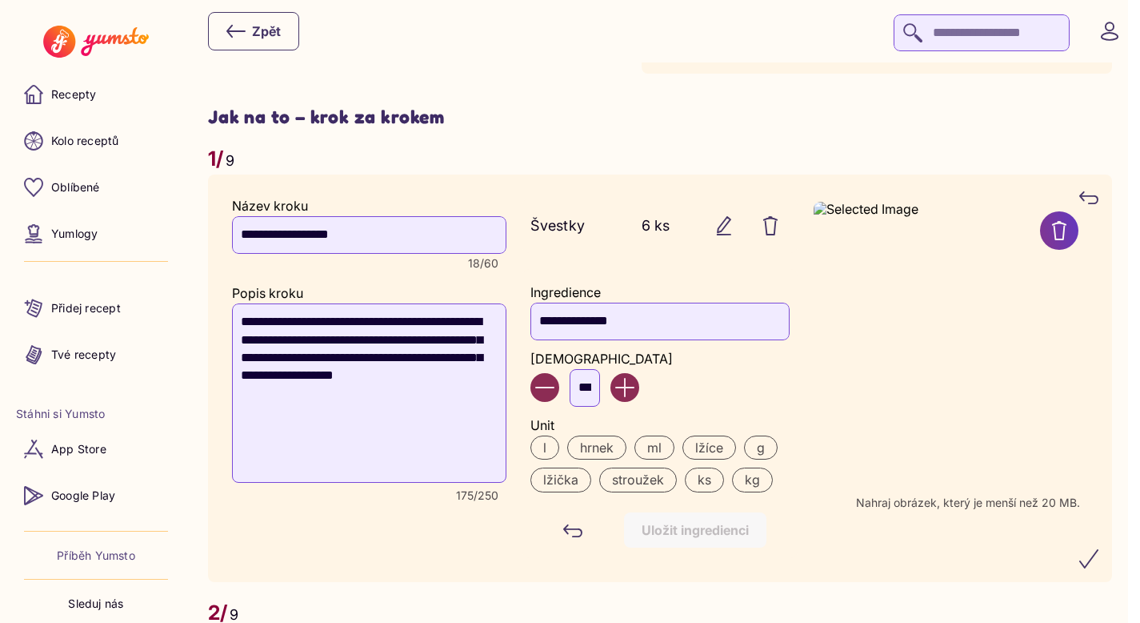
click at [600, 395] on input "***" at bounding box center [585, 387] width 30 height 37
type input "*"
click at [576, 479] on label "lžička" at bounding box center [561, 479] width 61 height 24
click at [671, 527] on div "Uložit ingredienci" at bounding box center [695, 530] width 107 height 18
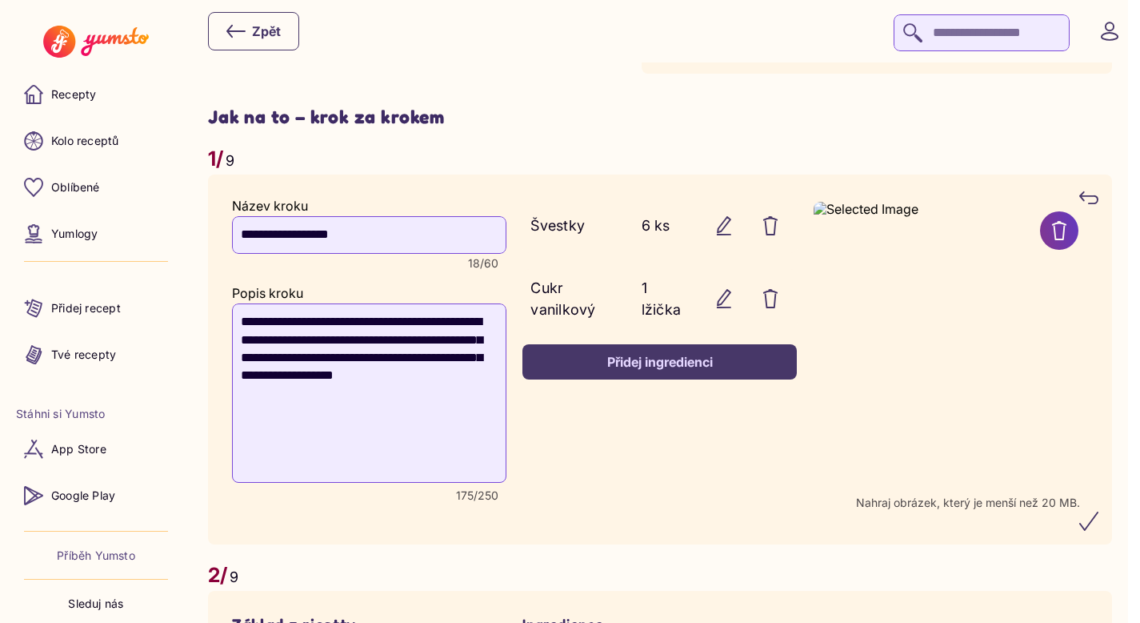
click at [619, 367] on div "Přidej ingredienci" at bounding box center [659, 362] width 239 height 18
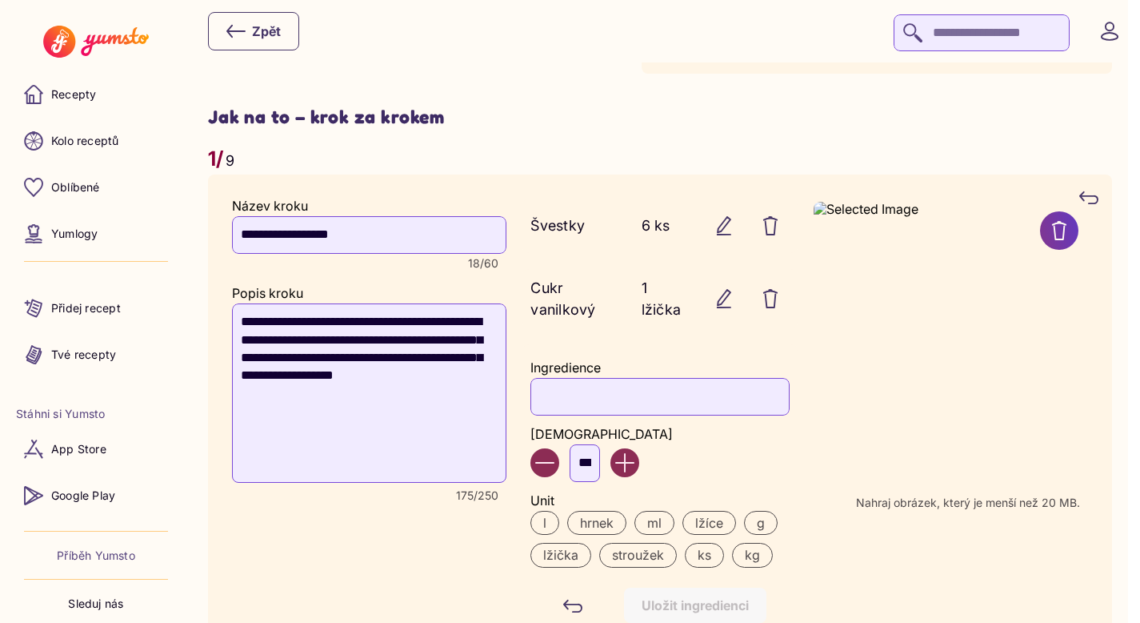
click at [615, 383] on input "Ingredience" at bounding box center [660, 396] width 258 height 37
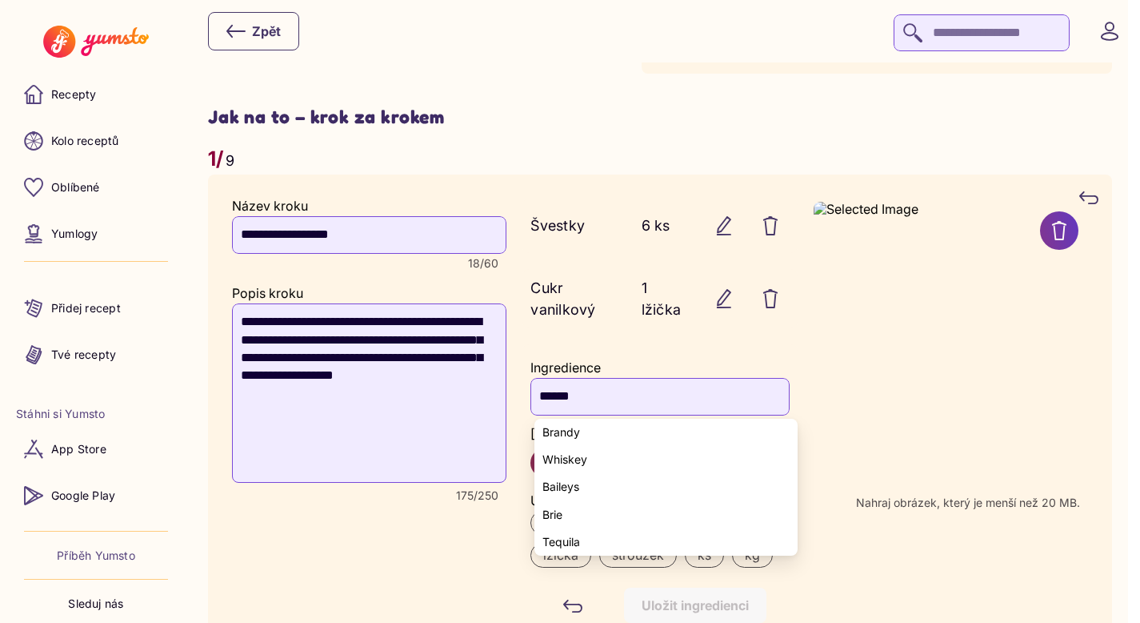
type input "******"
click at [604, 431] on yumsto-option "Brandy" at bounding box center [666, 432] width 262 height 27
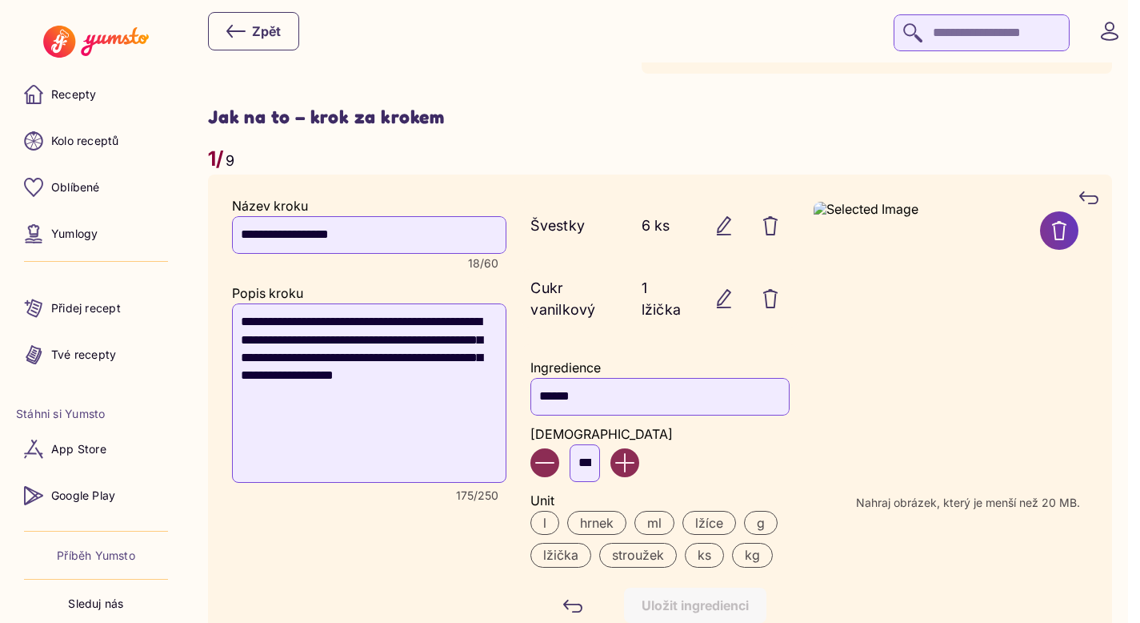
click at [595, 459] on input "***" at bounding box center [585, 462] width 30 height 37
type input "*"
click at [706, 523] on label "lžíce" at bounding box center [710, 523] width 54 height 24
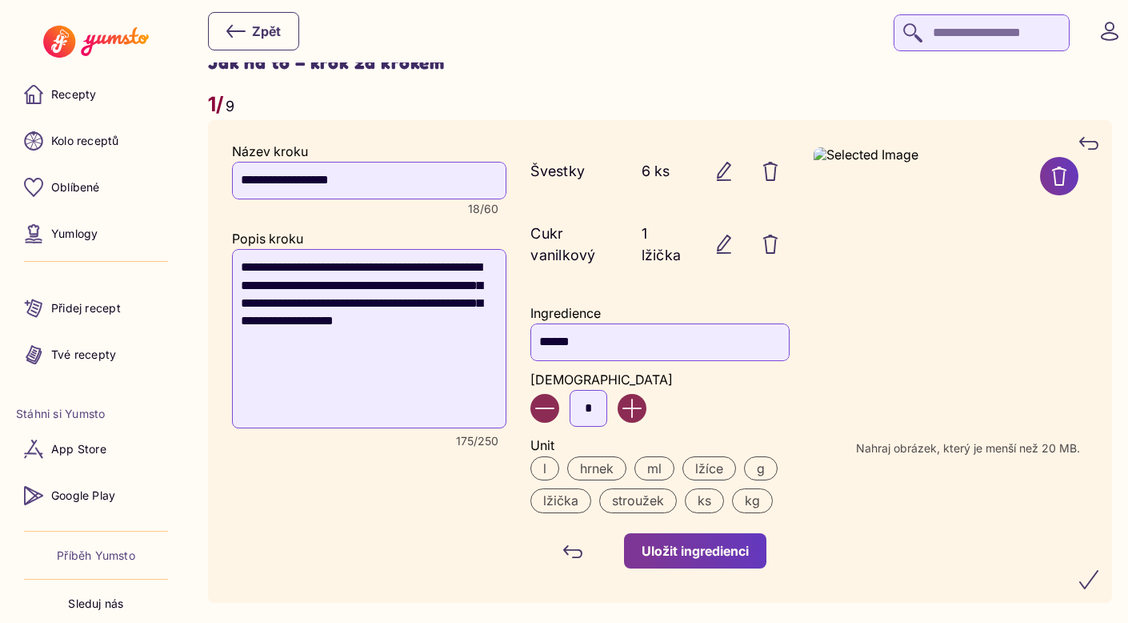
scroll to position [979, 0]
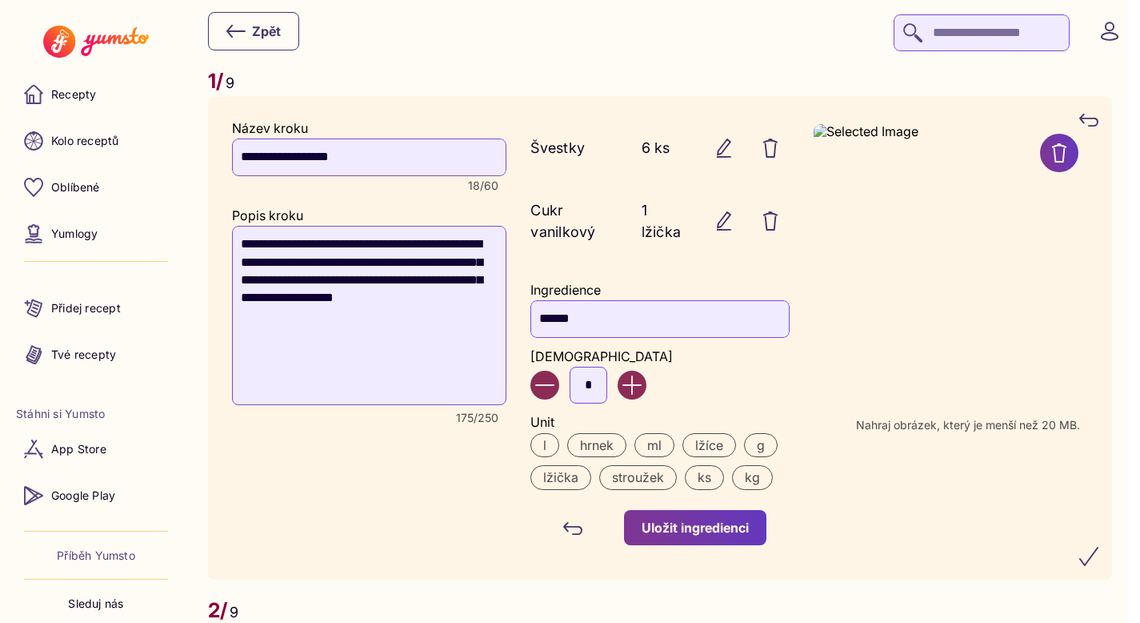
click at [685, 529] on div "Uložit ingredienci" at bounding box center [695, 528] width 107 height 18
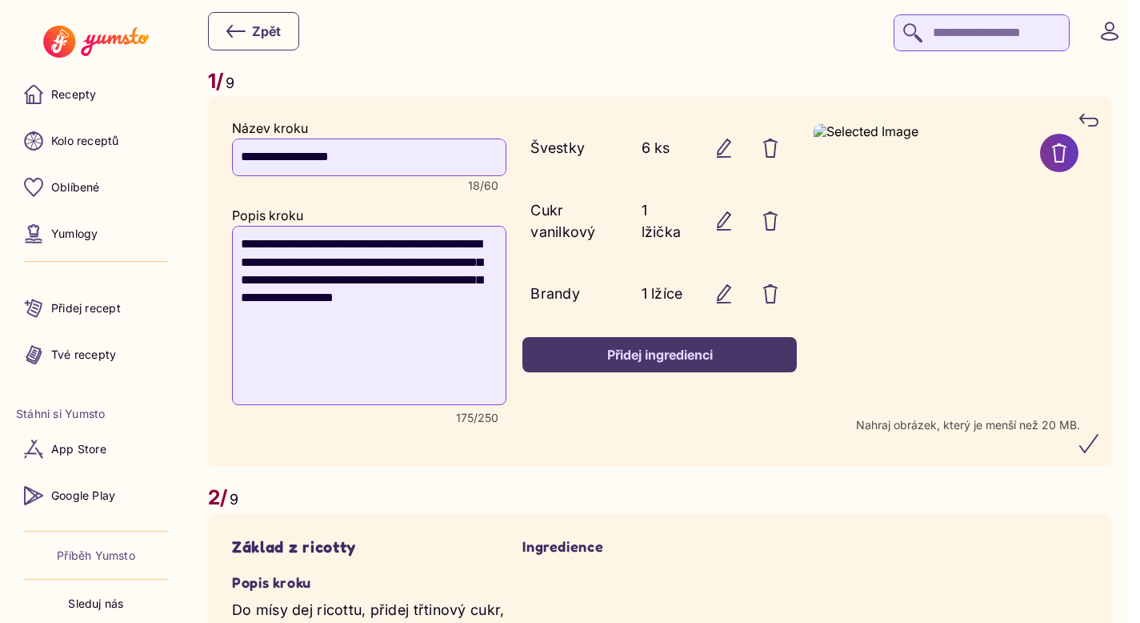
click at [1097, 451] on icon "submit" at bounding box center [1089, 444] width 18 height 18
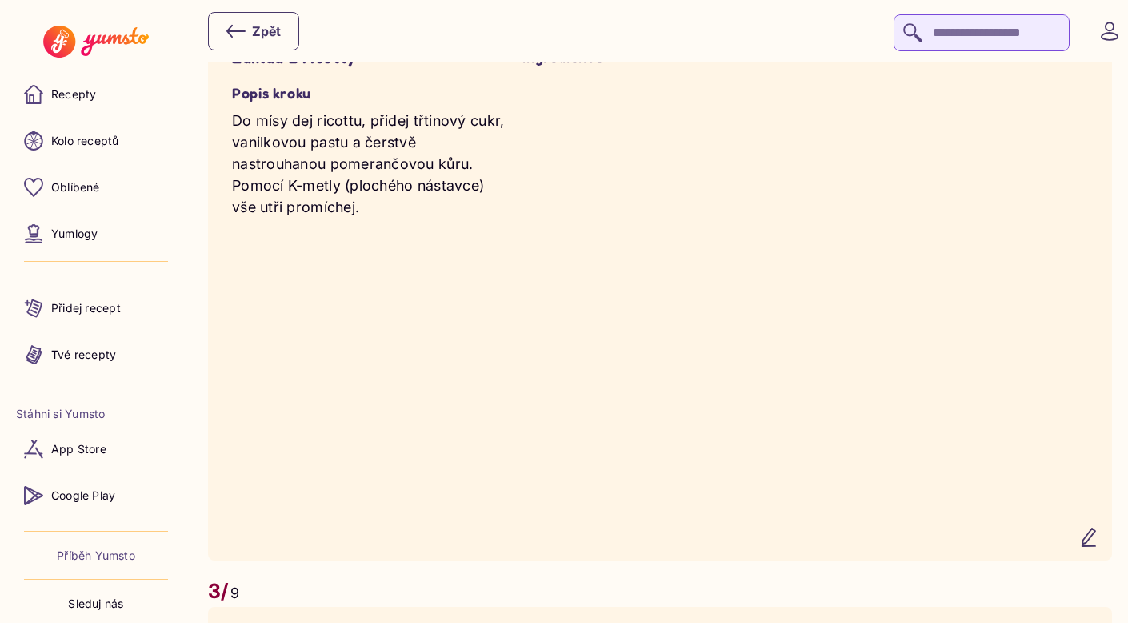
scroll to position [1638, 0]
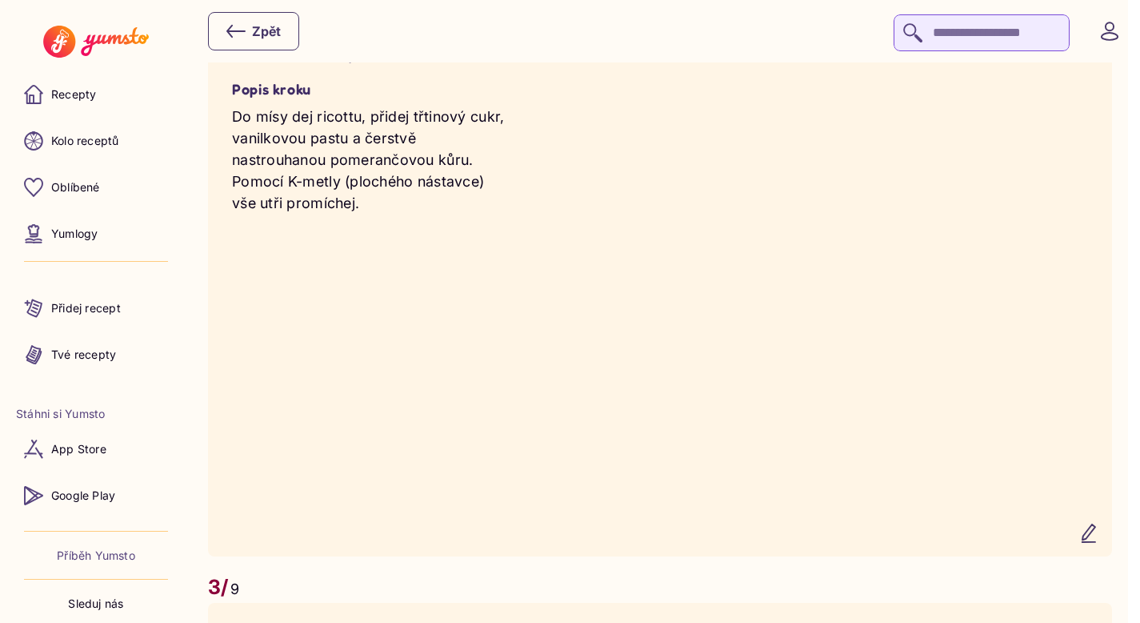
click at [1096, 542] on icon "button" at bounding box center [1089, 533] width 13 height 18
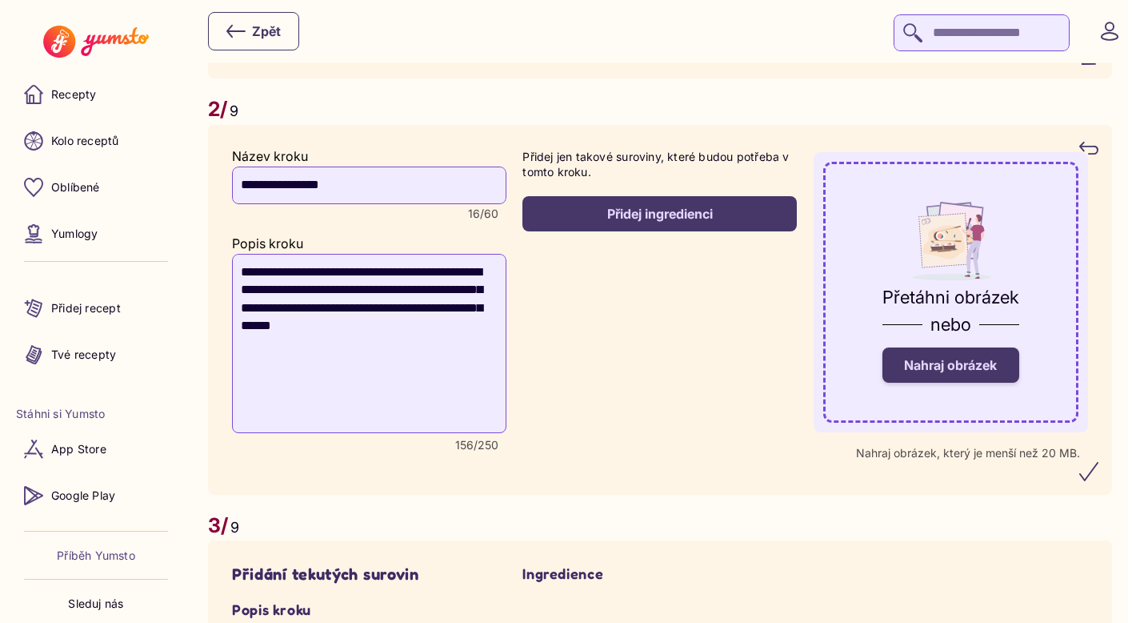
scroll to position [1529, 0]
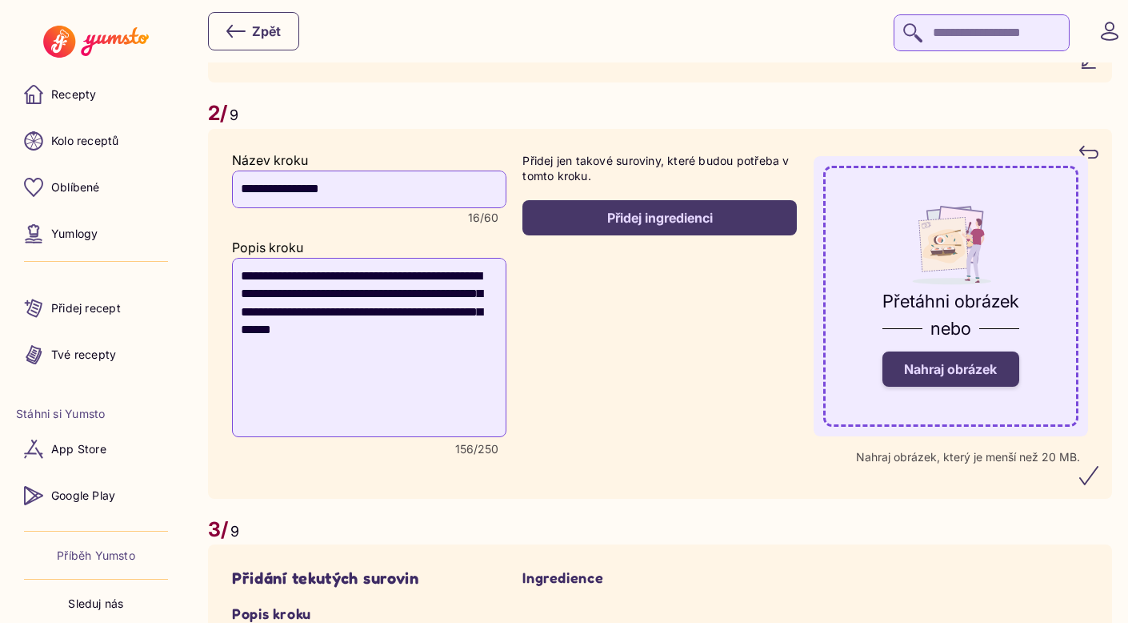
click at [664, 215] on div "Přidej ingredienci" at bounding box center [659, 218] width 239 height 18
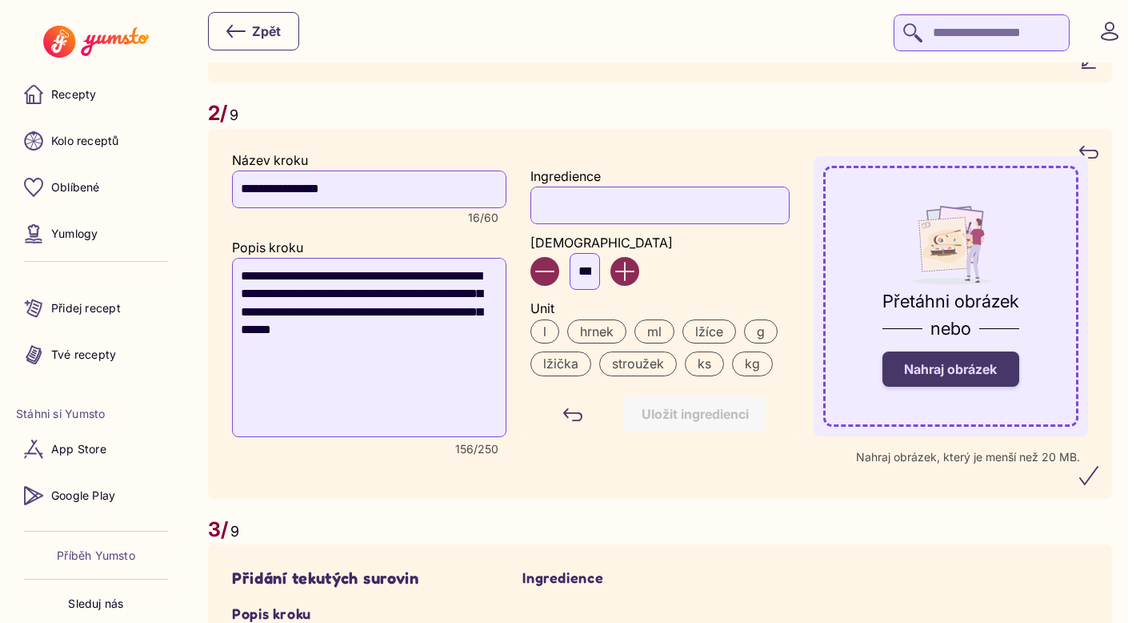
click at [621, 222] on input "Ingredience" at bounding box center [660, 204] width 258 height 37
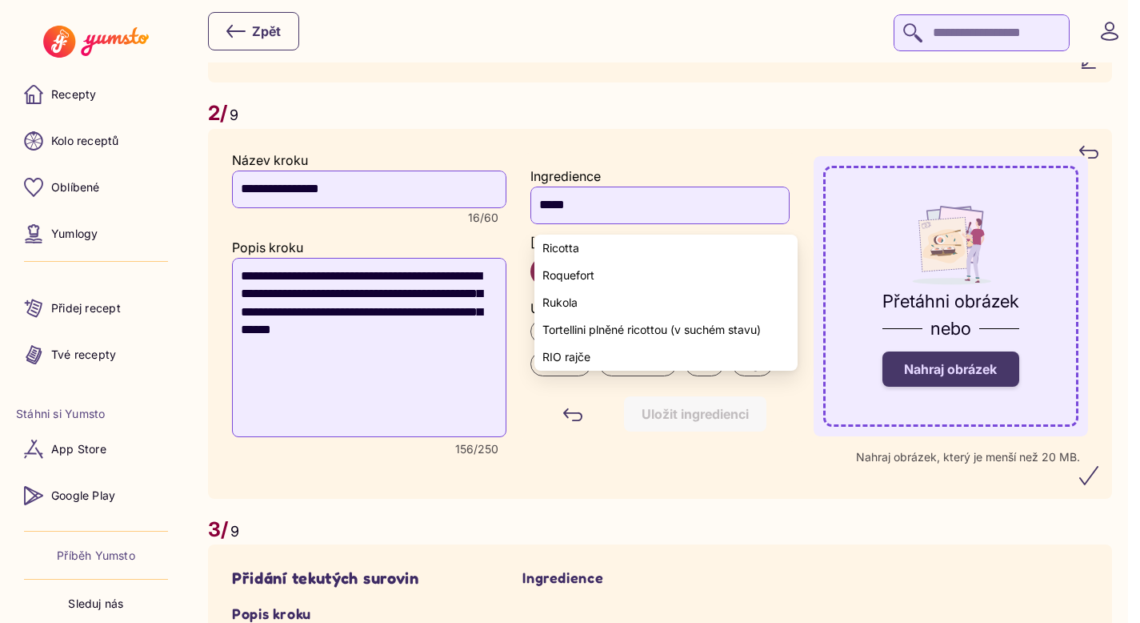
click at [588, 250] on yumsto-option "Ricotta" at bounding box center [666, 247] width 262 height 27
type input "*******"
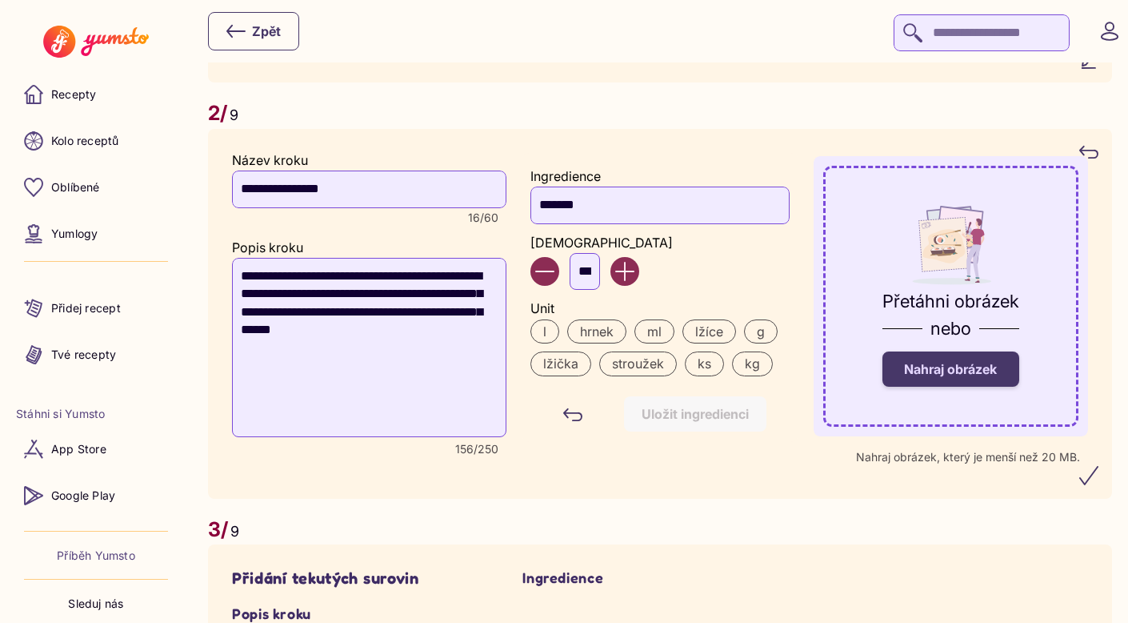
click at [595, 280] on input "***" at bounding box center [585, 271] width 30 height 37
type input "*"
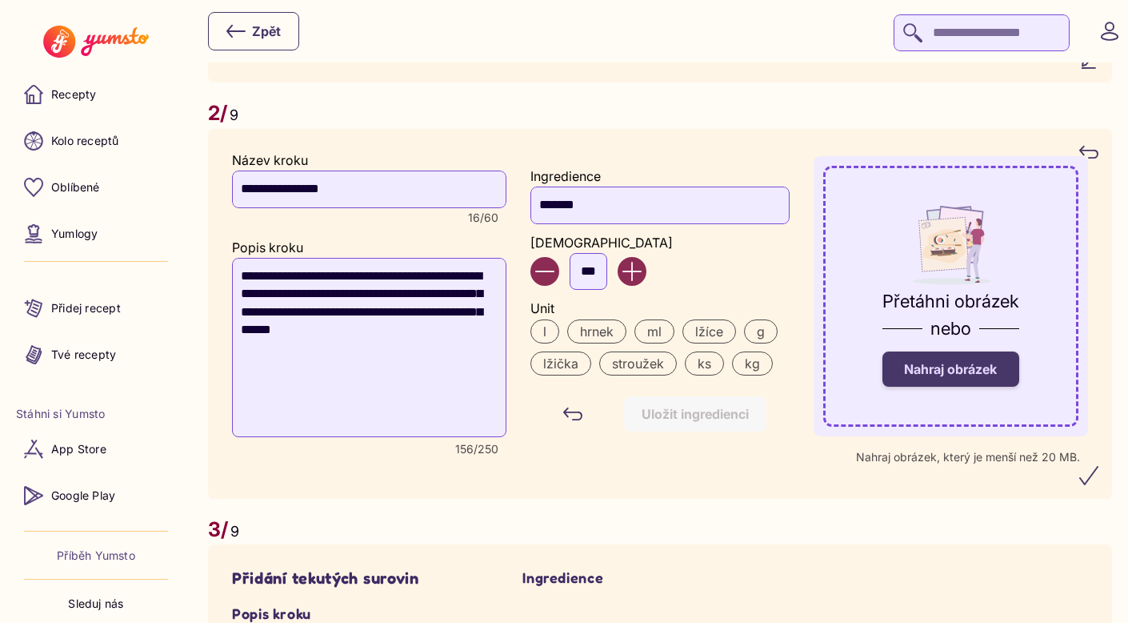
type input "***"
click at [756, 342] on label "g" at bounding box center [761, 331] width 34 height 24
click at [721, 414] on div "Uložit ingredienci" at bounding box center [695, 414] width 107 height 18
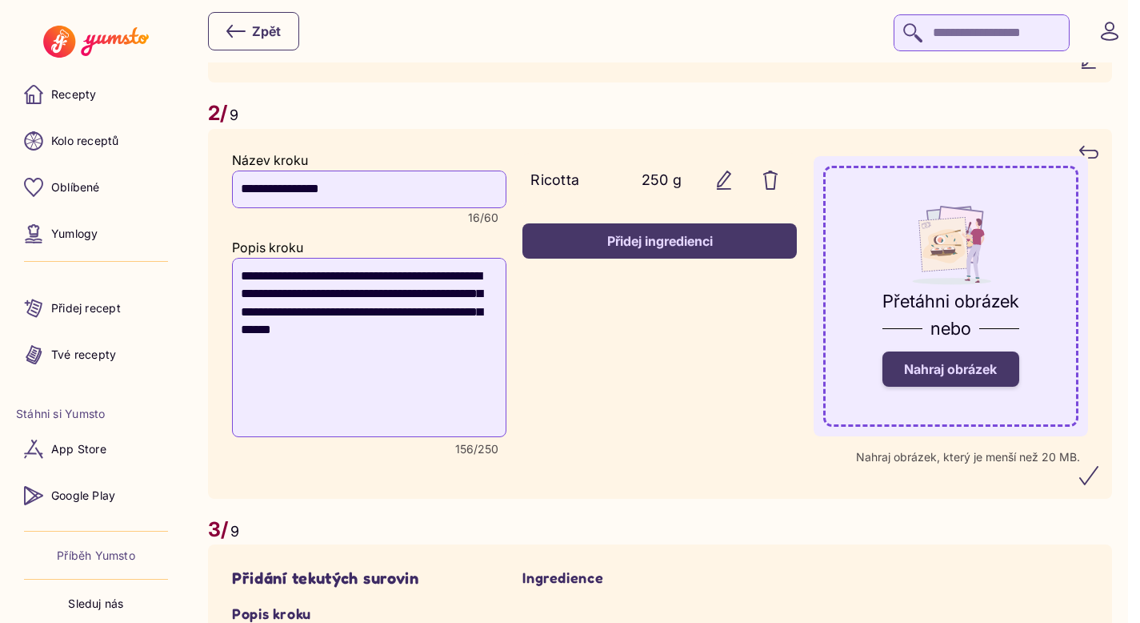
click at [646, 235] on button "Přidej ingredienci" at bounding box center [660, 240] width 274 height 35
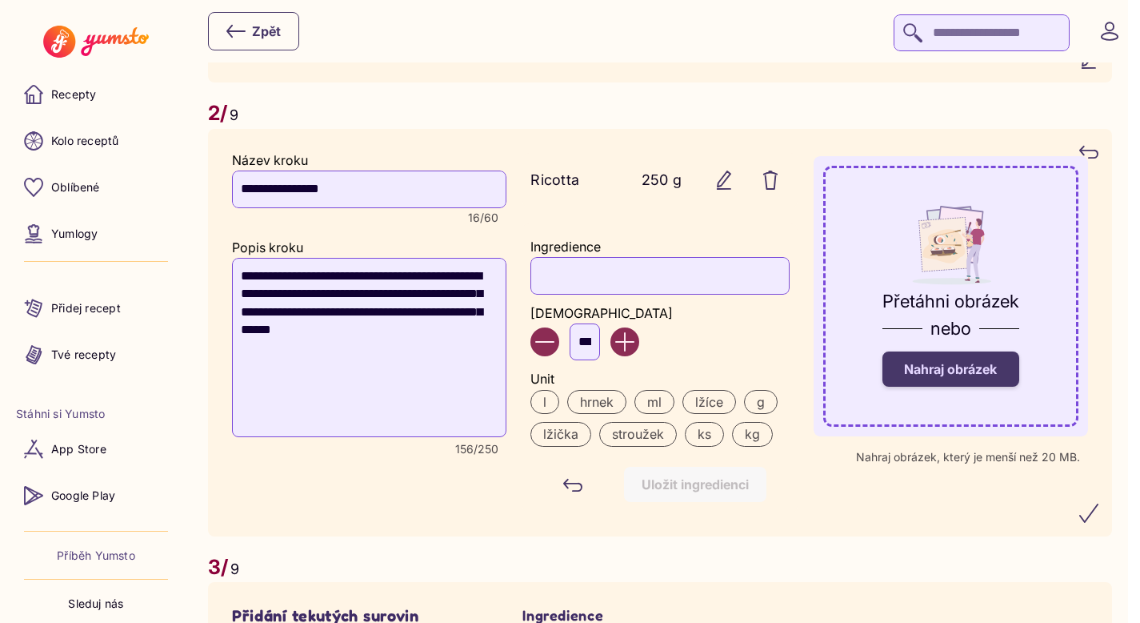
click at [609, 277] on input "Ingredience" at bounding box center [660, 275] width 258 height 37
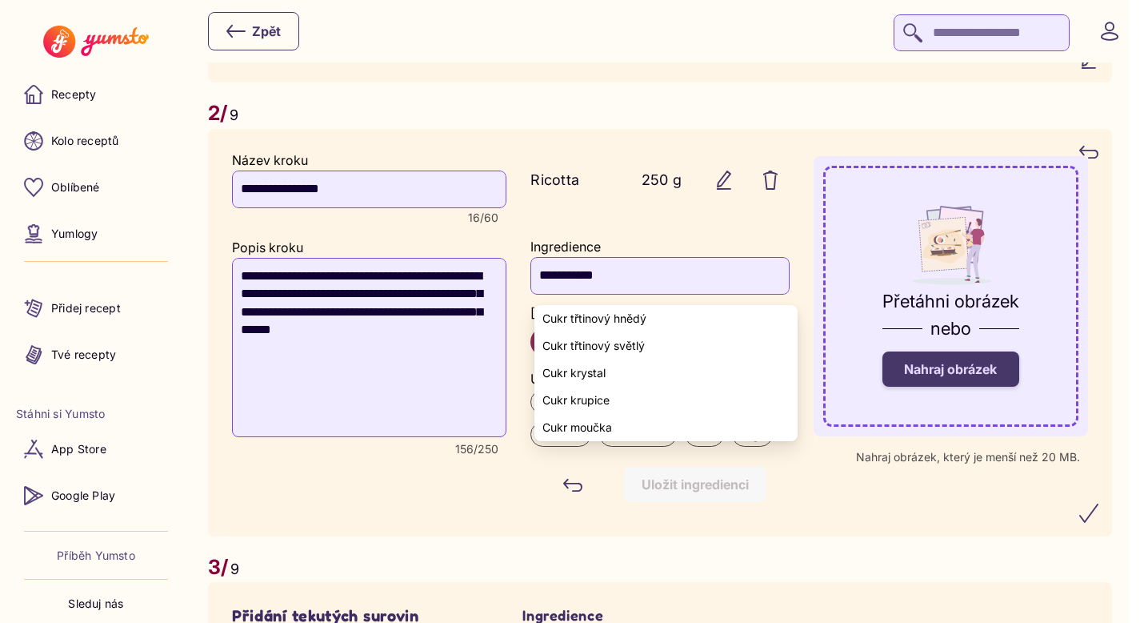
click at [598, 346] on span "Cukr třtinový světlý" at bounding box center [594, 345] width 102 height 13
type input "**********"
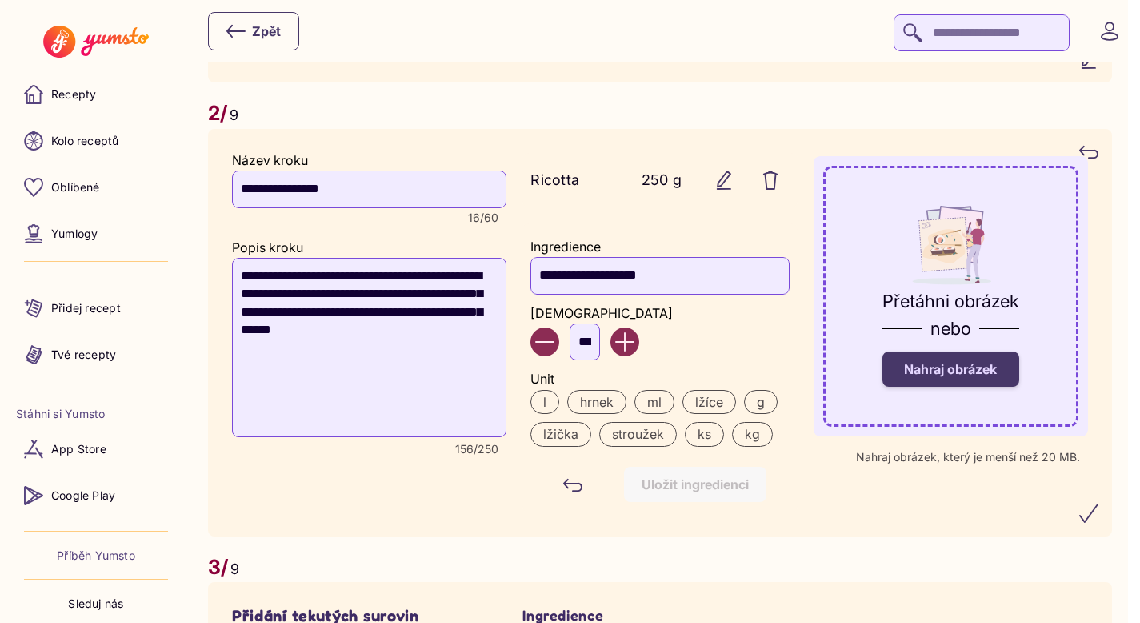
click at [598, 352] on input "***" at bounding box center [585, 341] width 30 height 37
type input "*"
type input "***"
click at [767, 409] on label "g" at bounding box center [761, 402] width 34 height 24
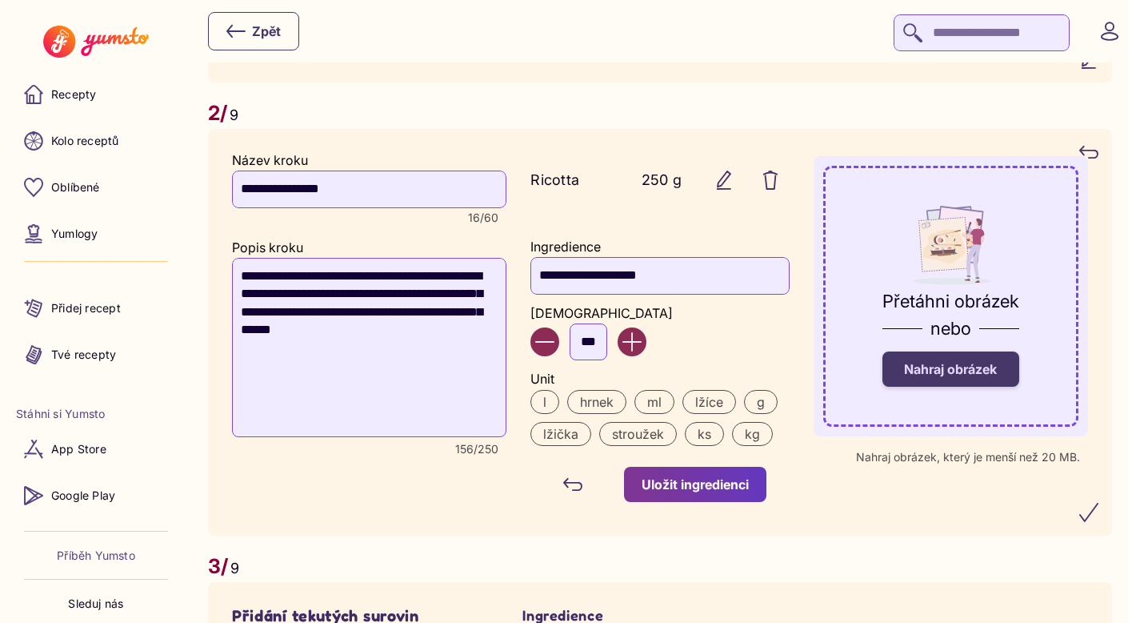
scroll to position [0, 0]
click at [709, 493] on div "Uložit ingredienci" at bounding box center [695, 484] width 107 height 18
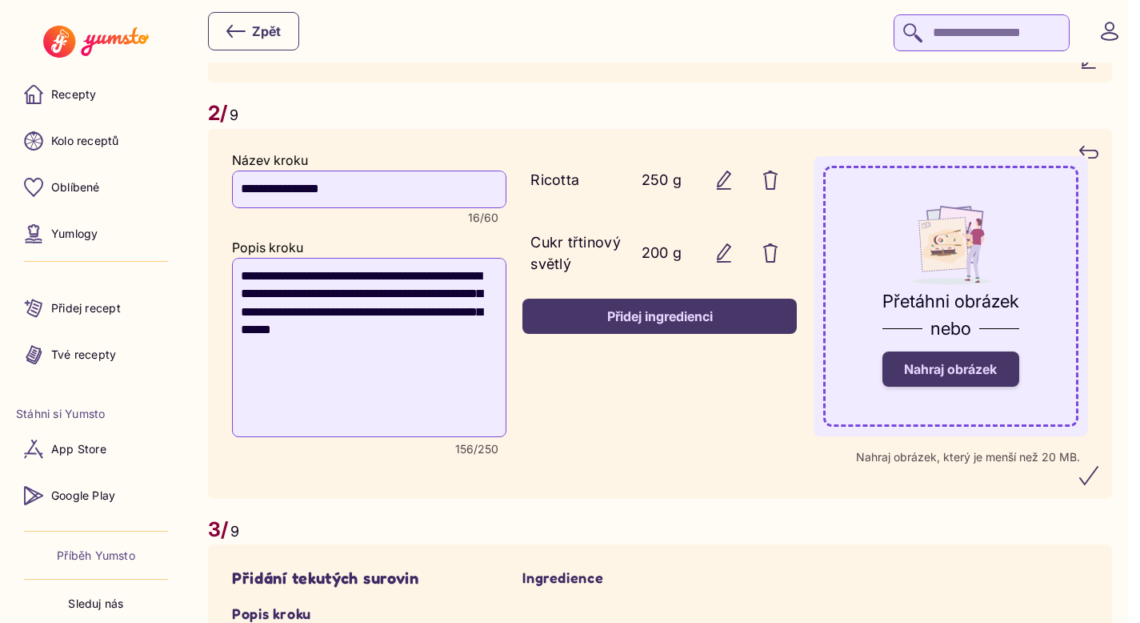
click at [342, 306] on textarea "**********" at bounding box center [369, 347] width 274 height 179
type textarea "**********"
click at [663, 334] on button "Přidej ingredienci" at bounding box center [660, 315] width 274 height 35
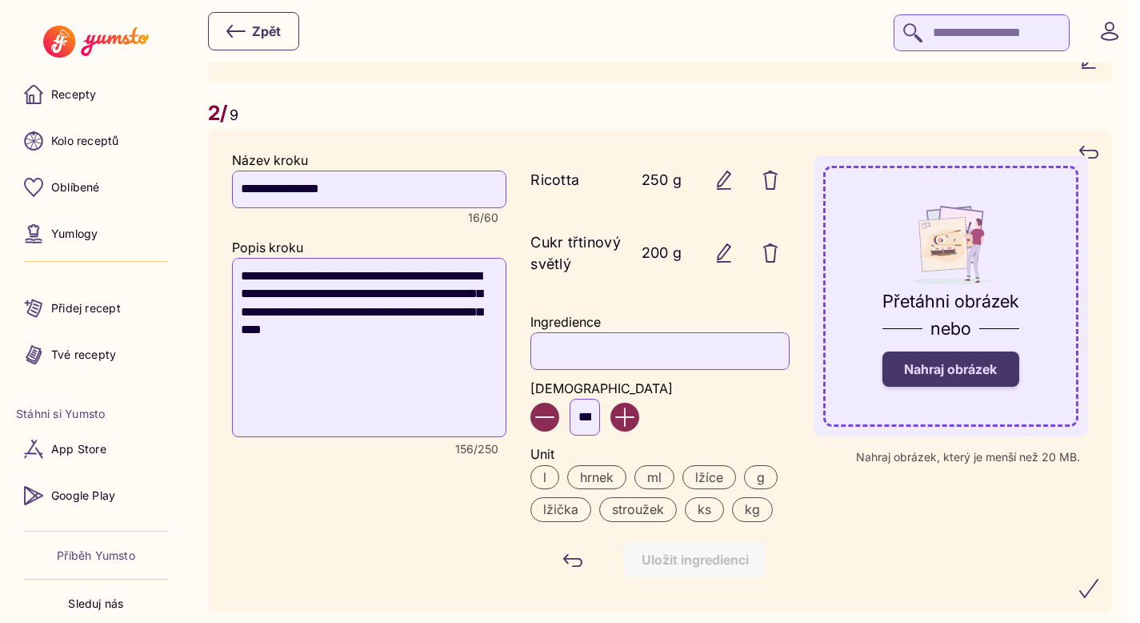
click at [606, 360] on input "Ingredience" at bounding box center [660, 350] width 258 height 37
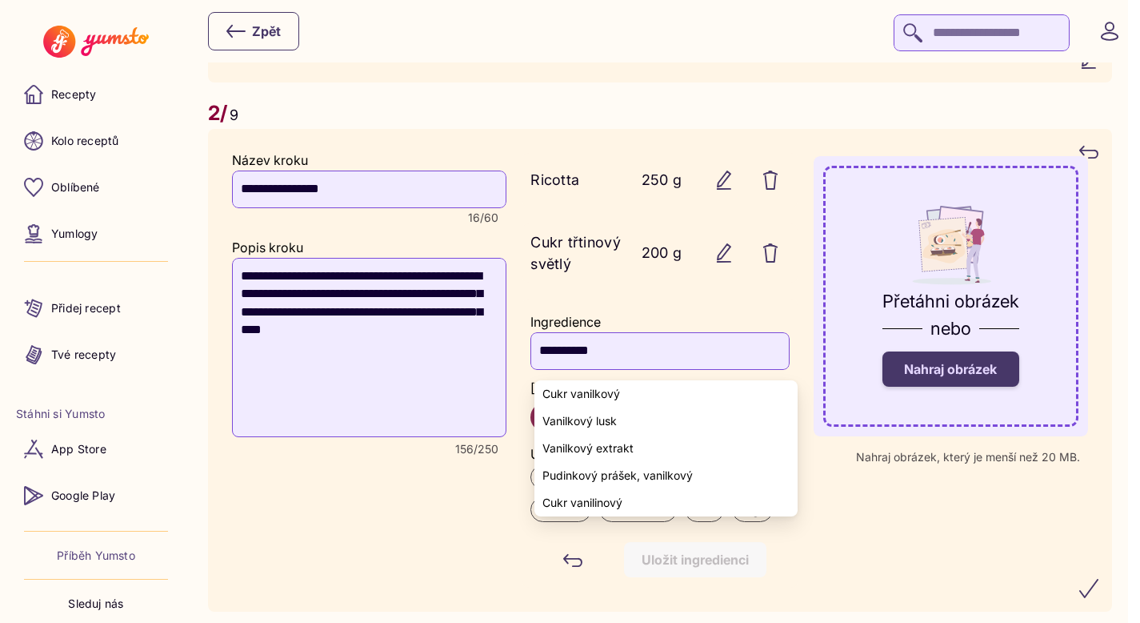
click at [583, 395] on span "Cukr vanilkový" at bounding box center [582, 393] width 78 height 13
type input "**********"
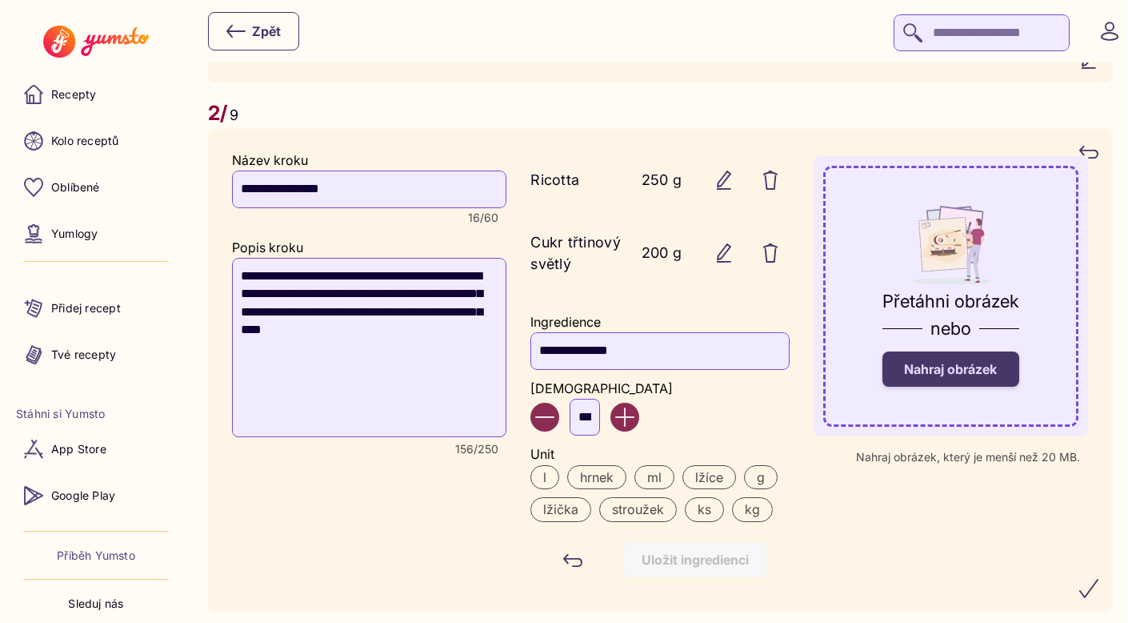
click at [593, 421] on input "***" at bounding box center [585, 417] width 30 height 37
type input "*"
click at [575, 516] on label "lžička" at bounding box center [561, 509] width 61 height 24
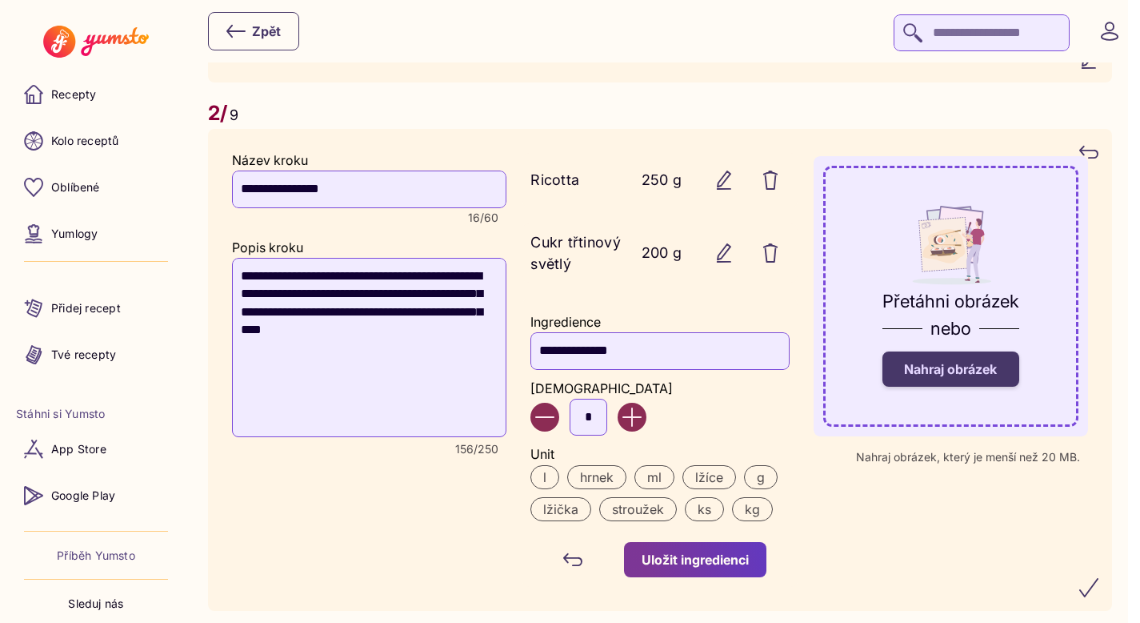
click at [706, 564] on div "Uložit ingredienci" at bounding box center [695, 560] width 107 height 18
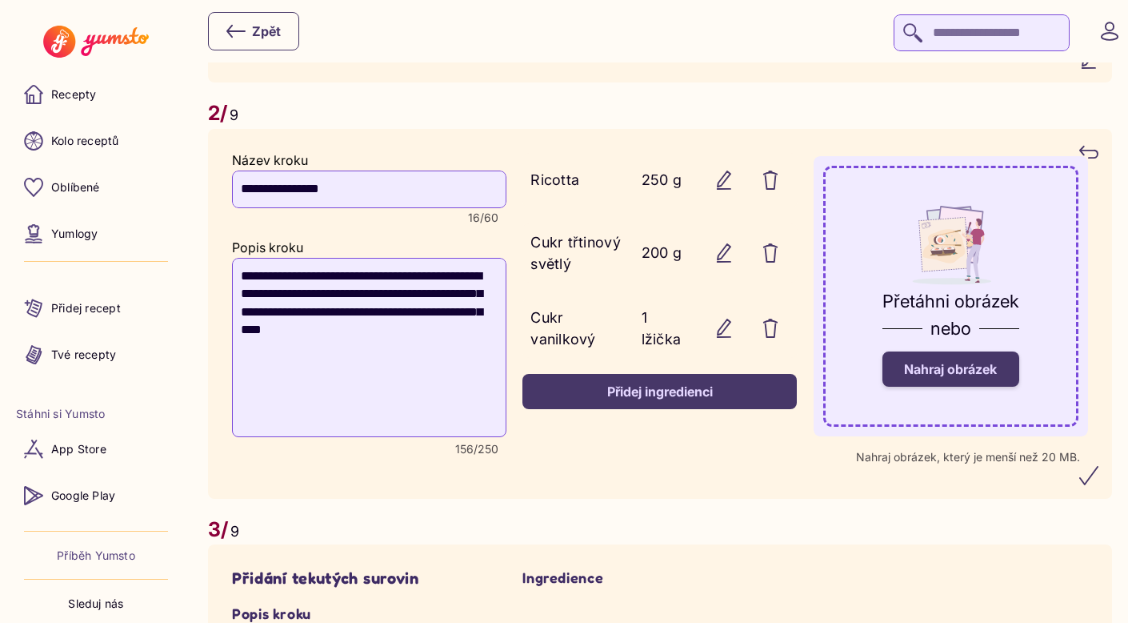
click at [623, 394] on div "Přidej ingredienci" at bounding box center [659, 392] width 239 height 18
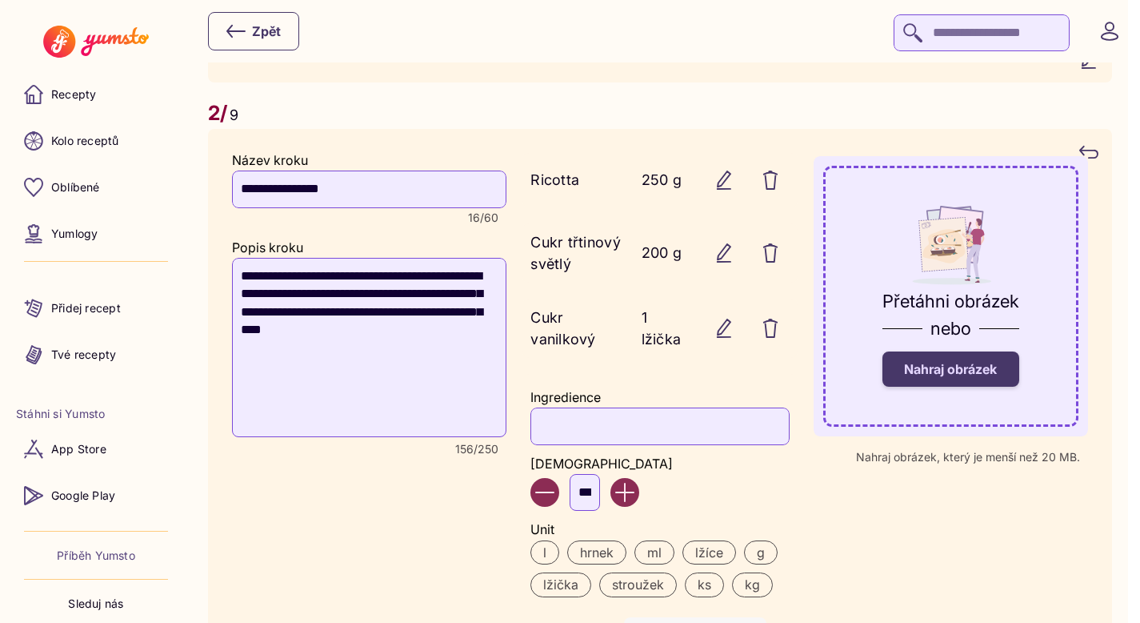
click at [587, 433] on input "Ingredience" at bounding box center [660, 425] width 258 height 37
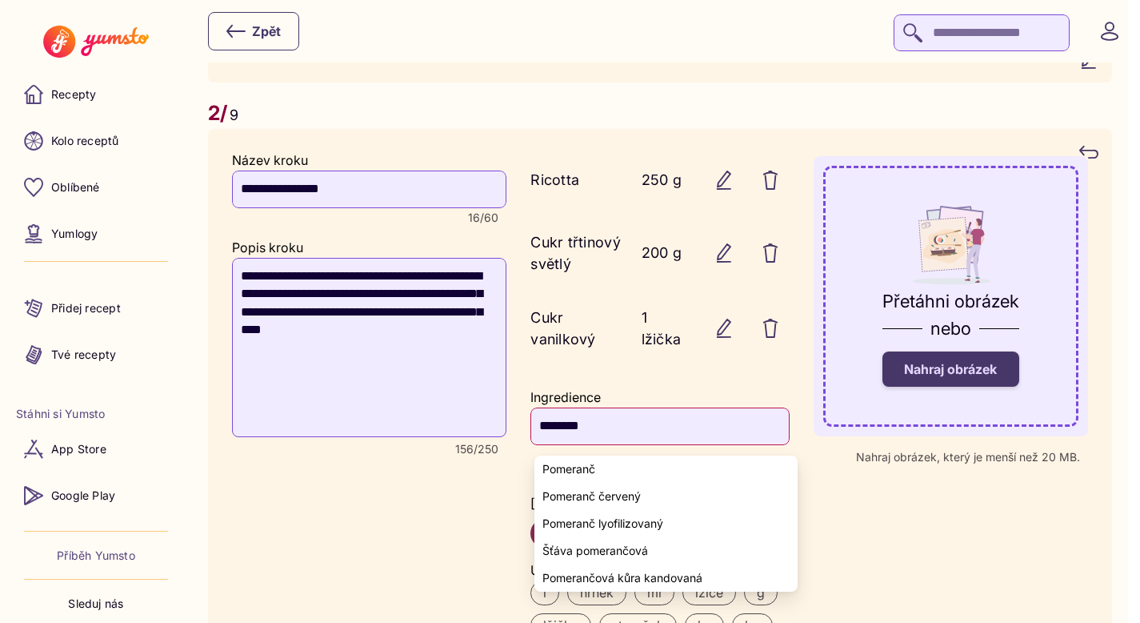
click at [593, 469] on span "Pomeranč" at bounding box center [569, 469] width 53 height 13
type input "********"
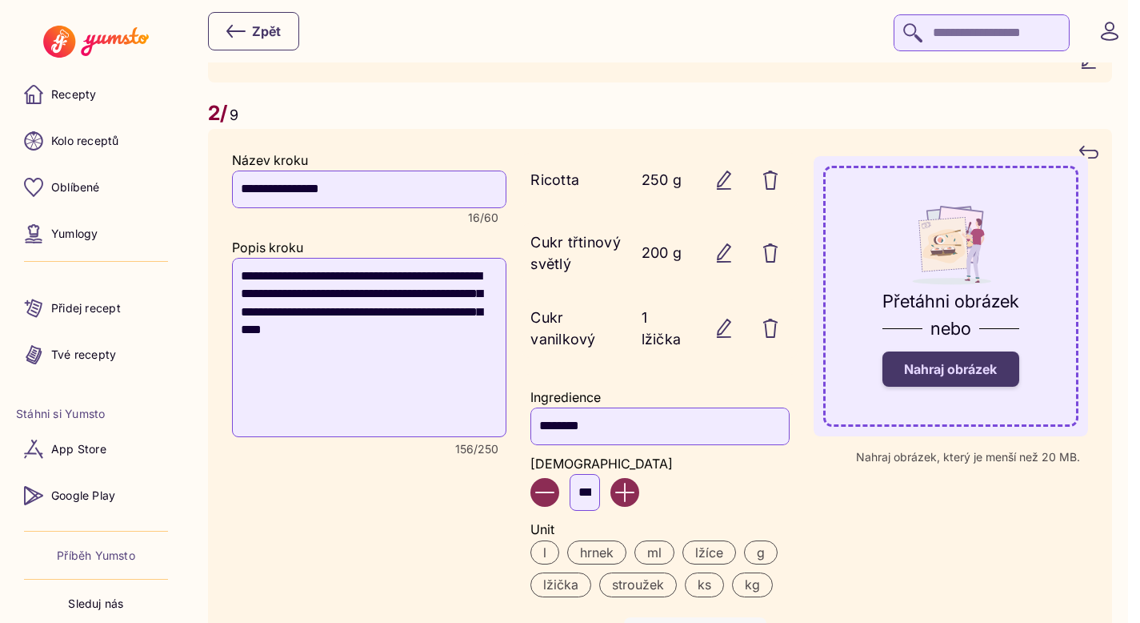
click at [600, 502] on input "***" at bounding box center [585, 492] width 30 height 37
type input "*"
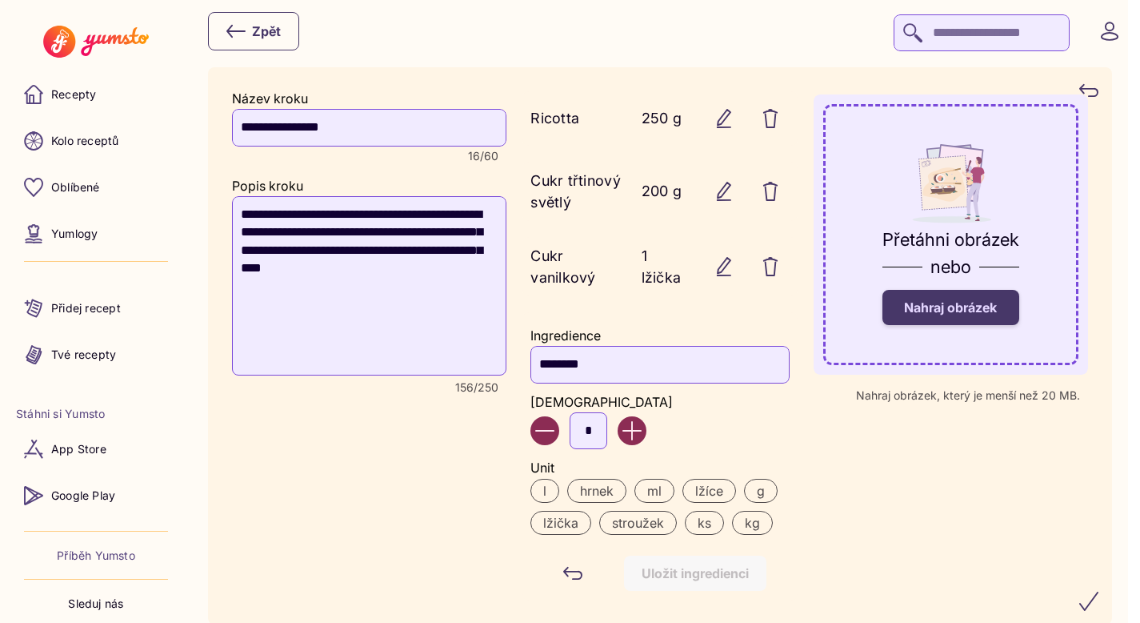
scroll to position [1606, 0]
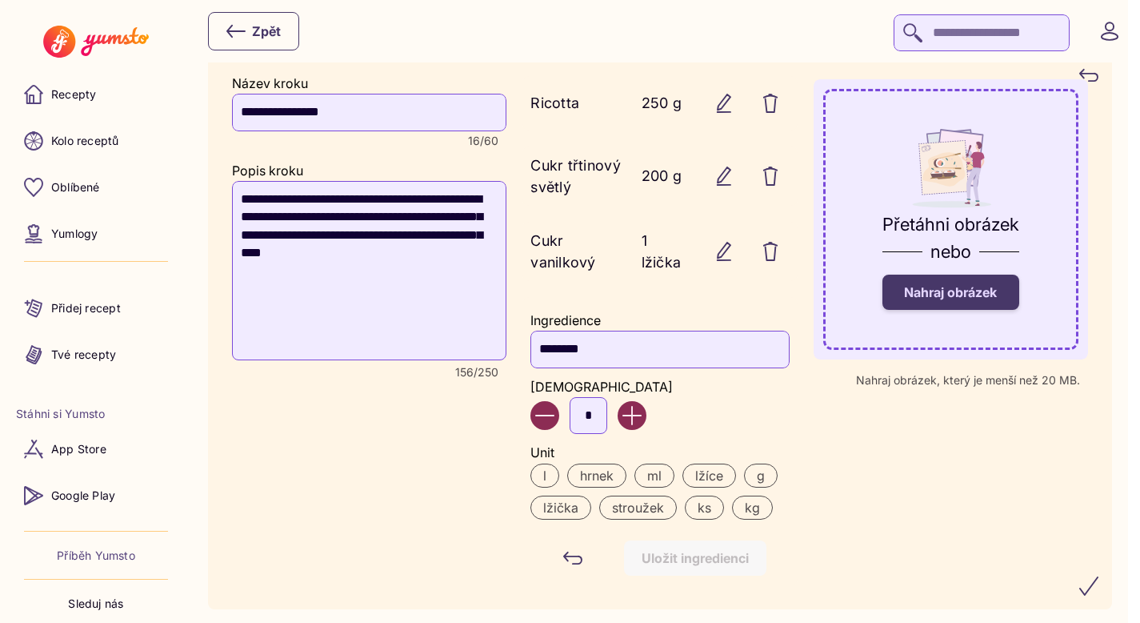
type input "*"
click at [715, 519] on label "ks" at bounding box center [704, 507] width 39 height 24
click at [701, 556] on div "Uložit ingredienci" at bounding box center [695, 558] width 107 height 18
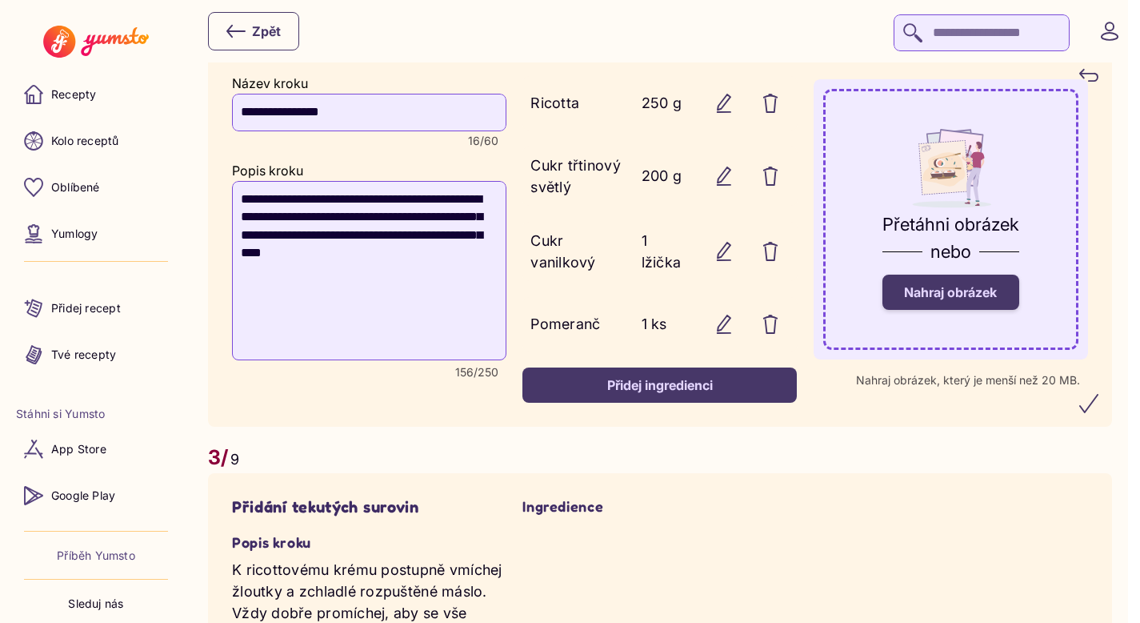
click at [1091, 419] on button "submit" at bounding box center [1089, 403] width 38 height 38
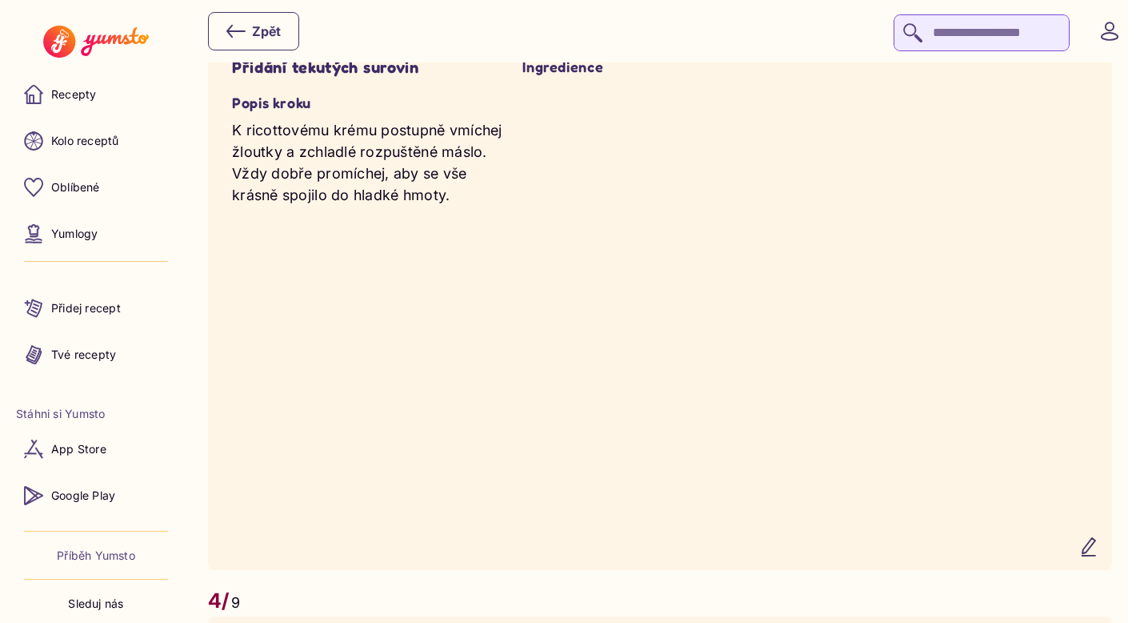
scroll to position [2215, 0]
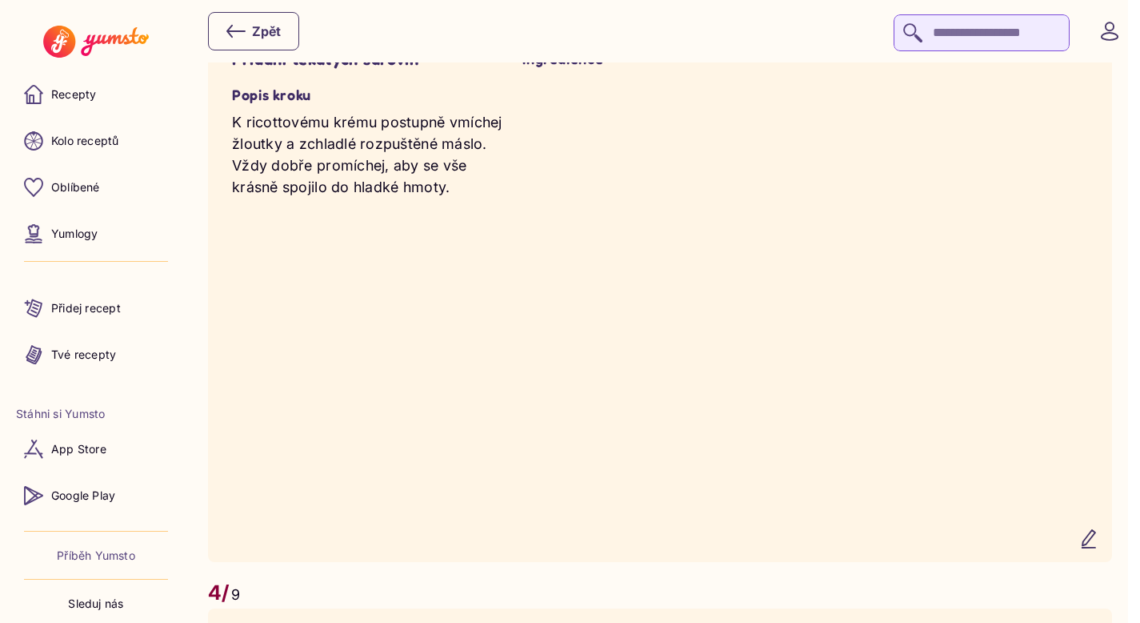
click at [1099, 548] on icon "button" at bounding box center [1089, 538] width 19 height 19
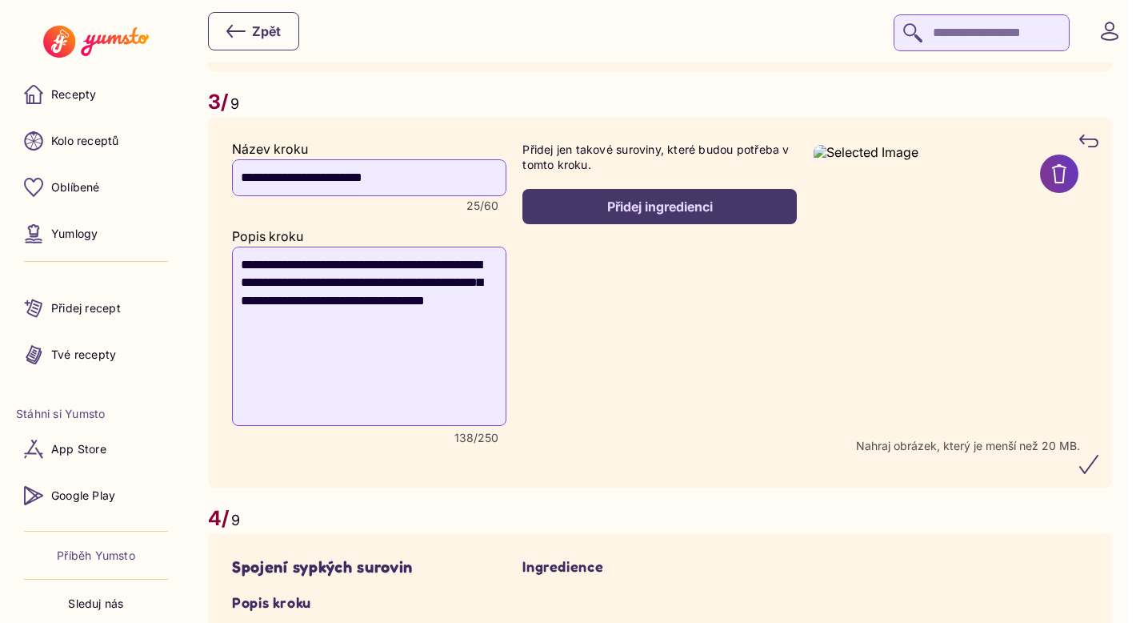
scroll to position [2119, 0]
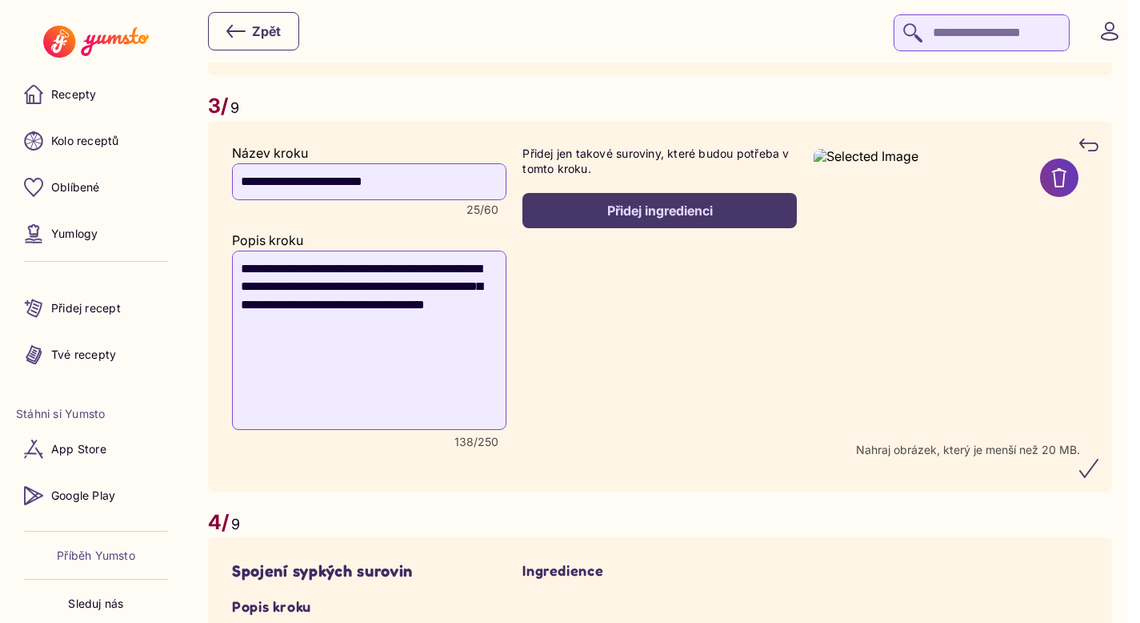
click at [623, 228] on button "Přidej ingredienci" at bounding box center [660, 210] width 274 height 35
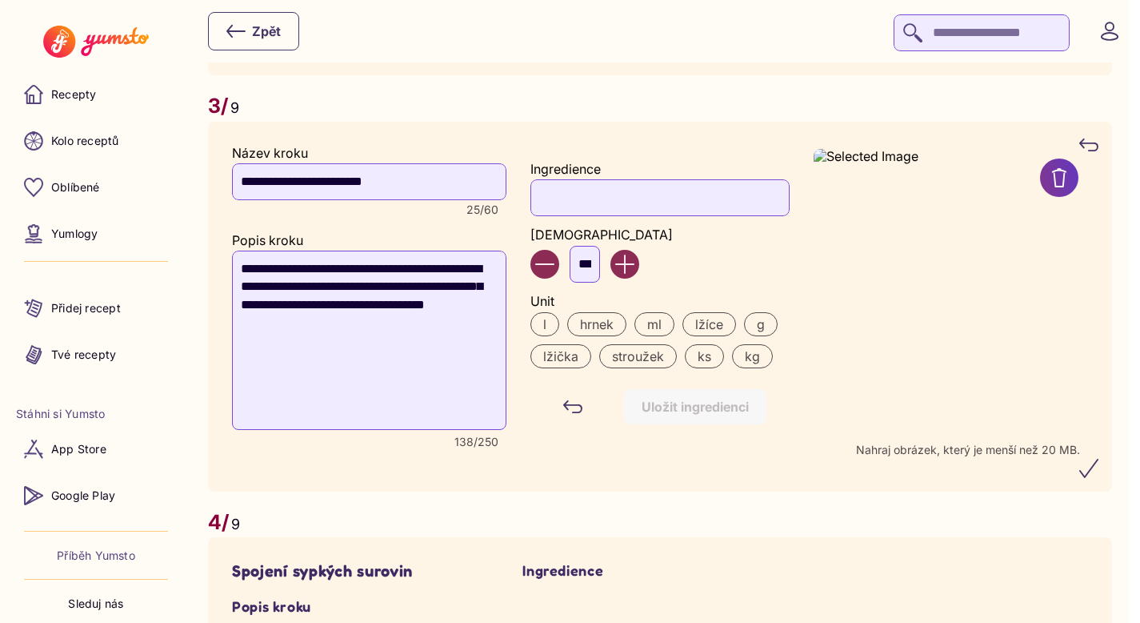
click at [592, 216] on input "Ingredience" at bounding box center [660, 197] width 258 height 37
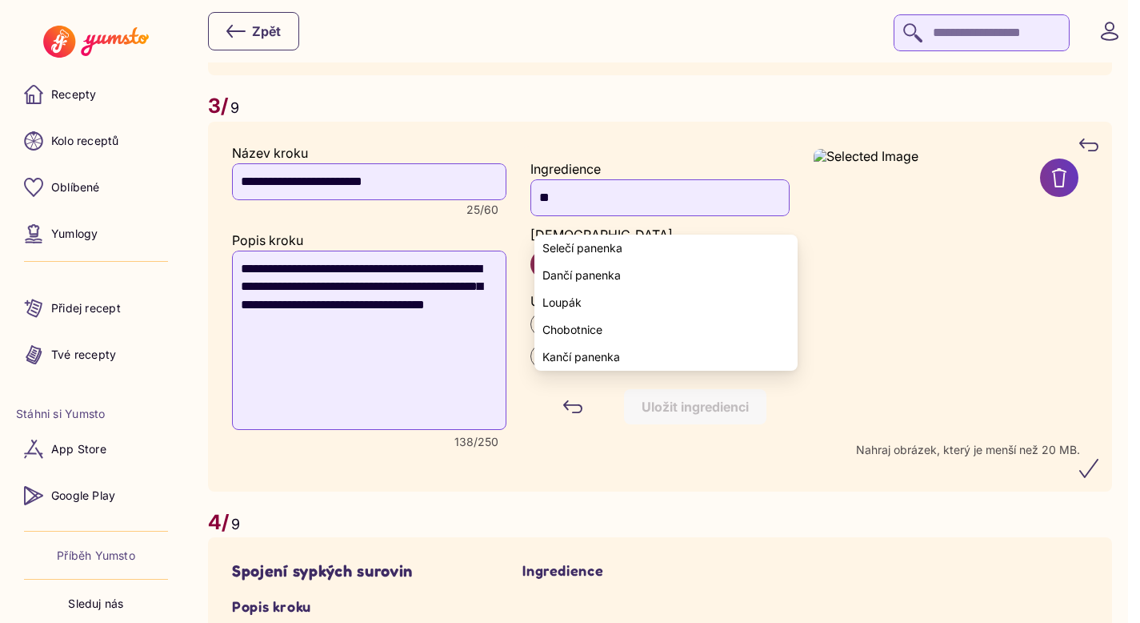
type input "*"
click at [589, 245] on yumsto-option "Žloutek" at bounding box center [666, 247] width 262 height 27
type input "*******"
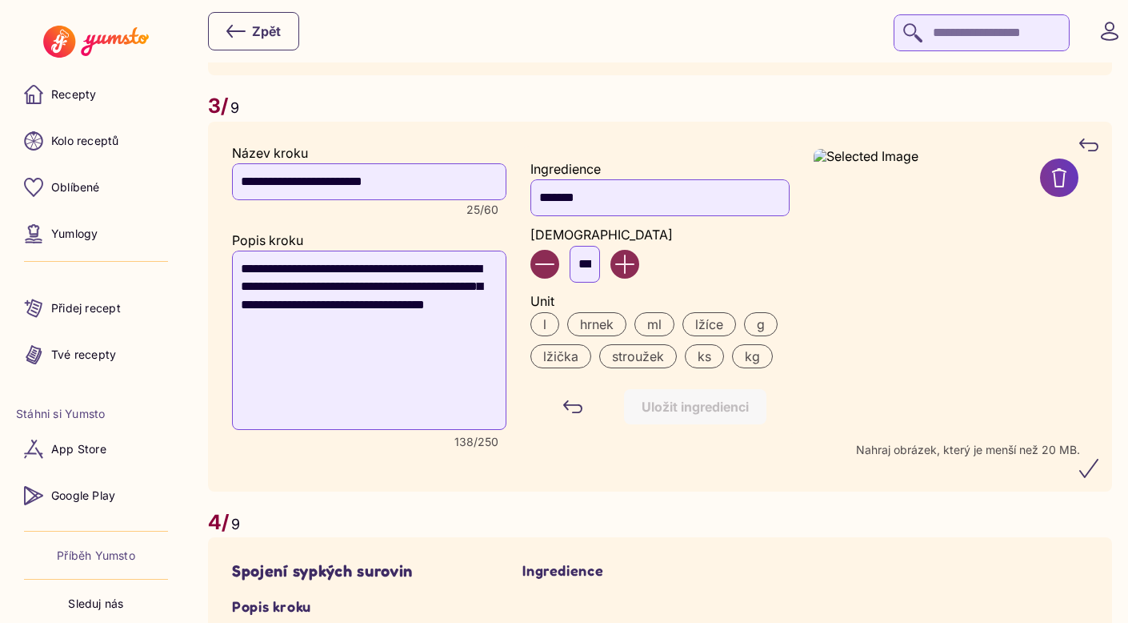
click at [594, 273] on input "***" at bounding box center [585, 264] width 30 height 37
type input "*"
click at [714, 367] on label "ks" at bounding box center [704, 356] width 39 height 24
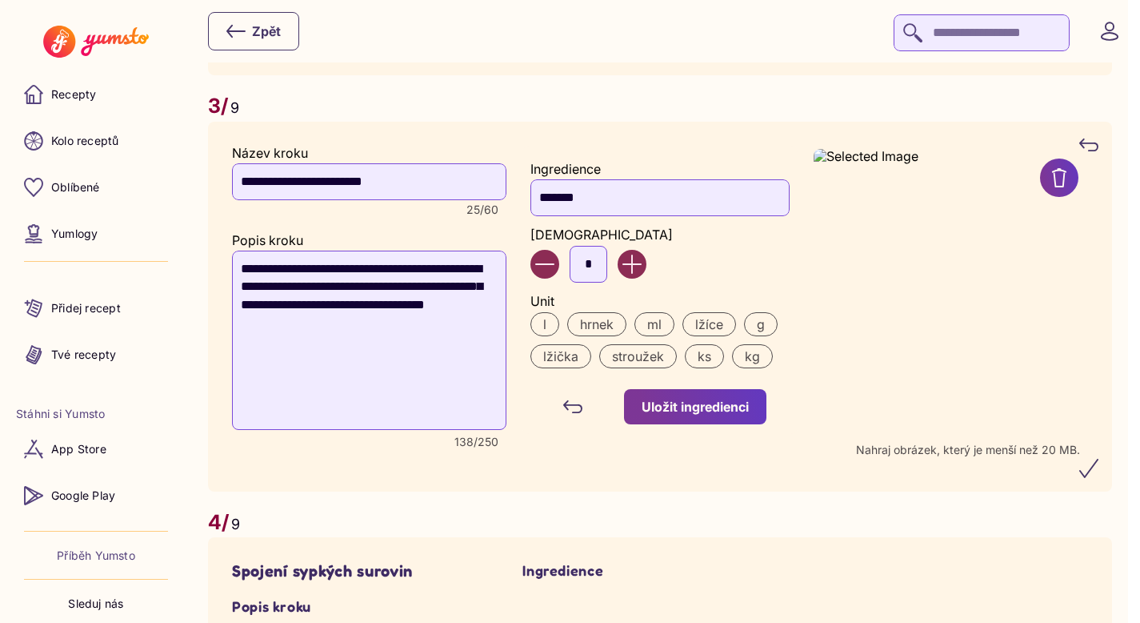
click at [709, 415] on div "Uložit ingredienci" at bounding box center [695, 407] width 107 height 18
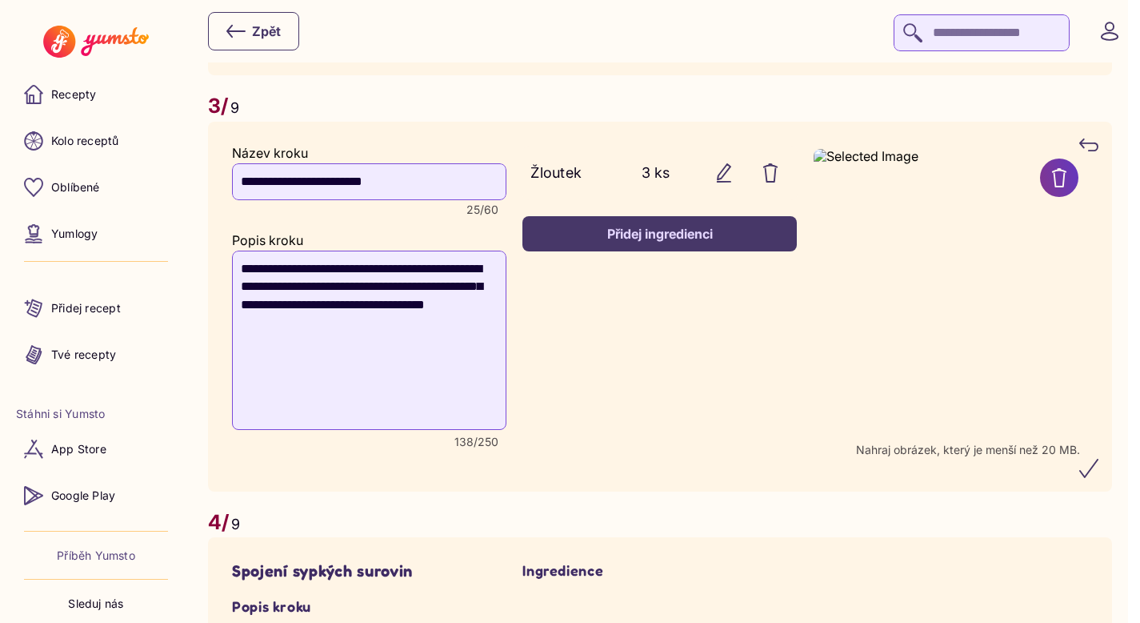
click at [286, 301] on textarea "**********" at bounding box center [369, 339] width 274 height 179
type textarea "**********"
click at [638, 242] on div "Přidej ingredienci" at bounding box center [659, 234] width 239 height 18
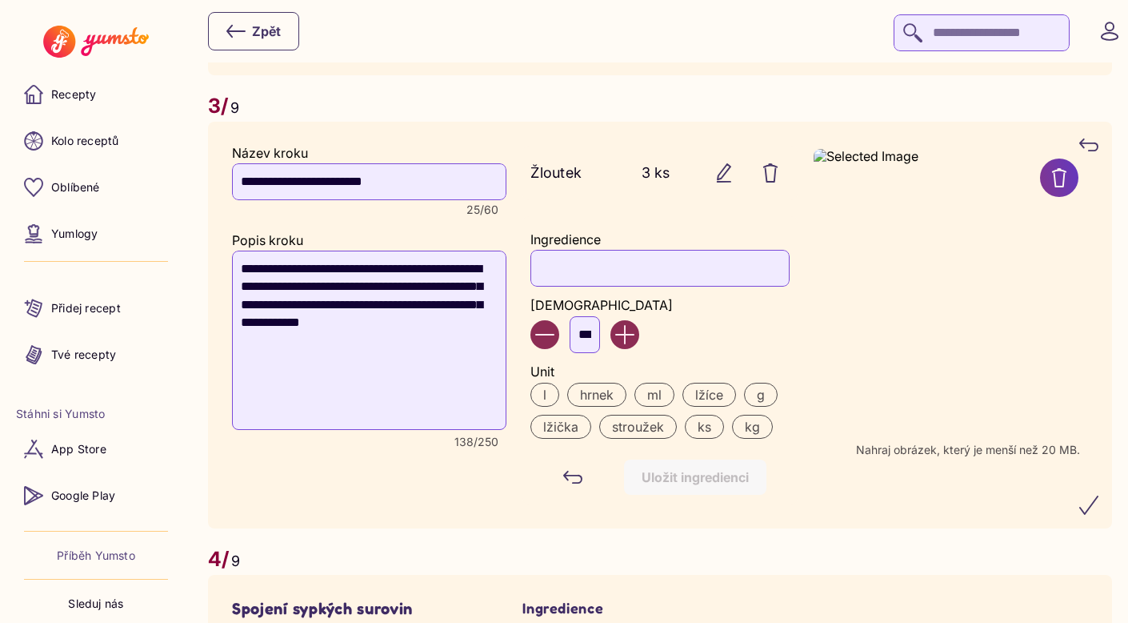
click at [598, 286] on input "Ingredience" at bounding box center [660, 268] width 258 height 37
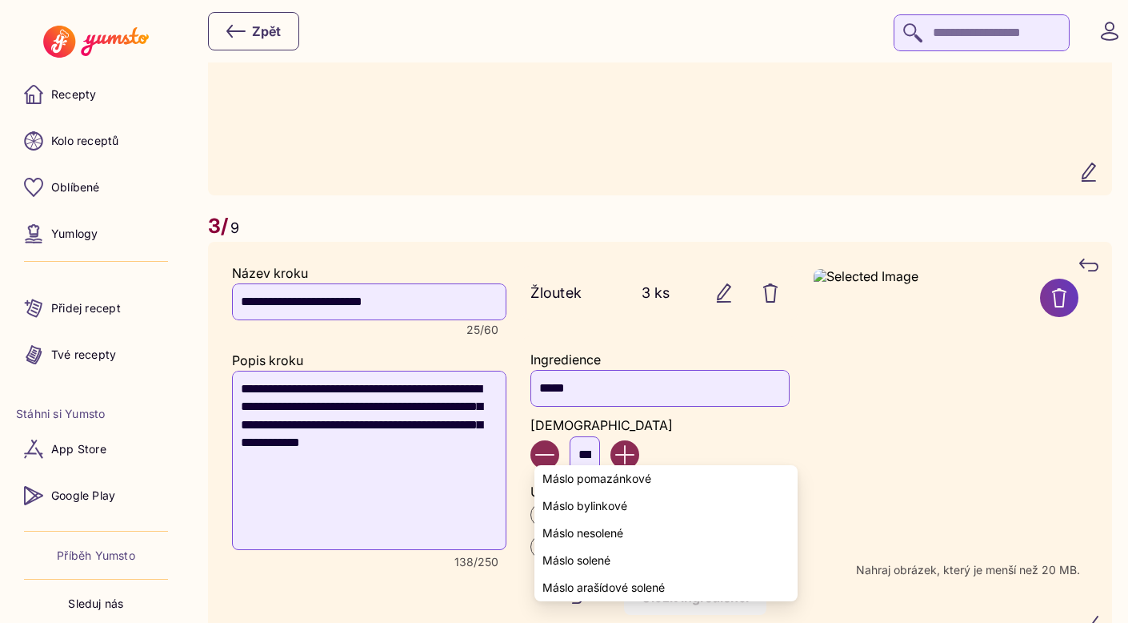
scroll to position [2017, 0]
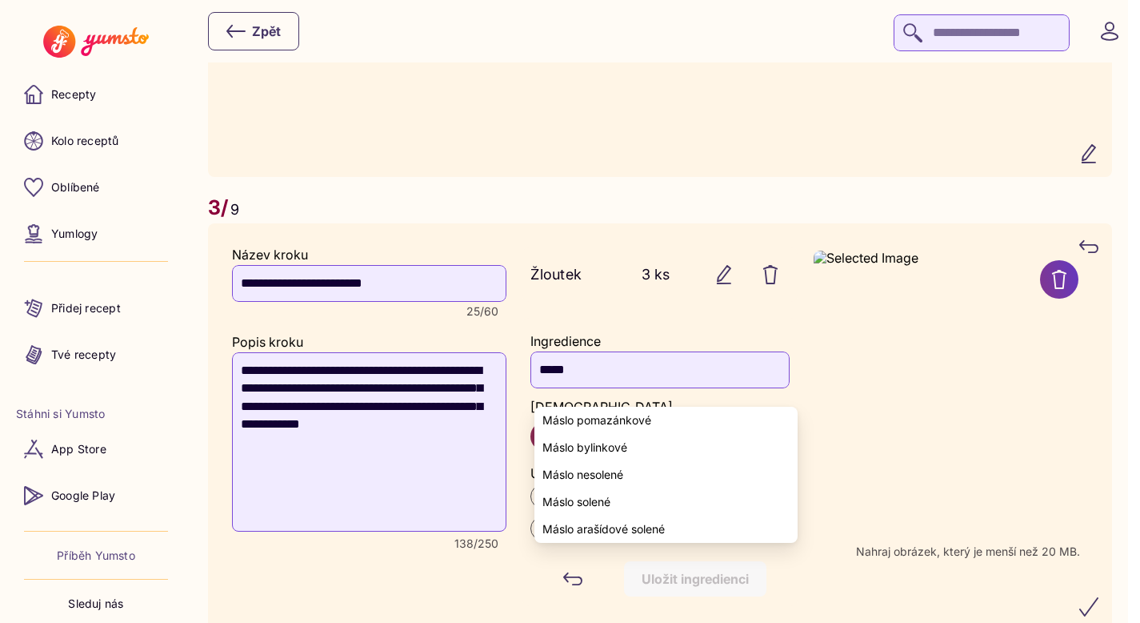
drag, startPoint x: 586, startPoint y: 389, endPoint x: 539, endPoint y: 389, distance: 46.4
click at [539, 388] on input "*****" at bounding box center [660, 369] width 258 height 37
click at [605, 475] on span "Máslo nesolené" at bounding box center [583, 474] width 81 height 13
type input "**********"
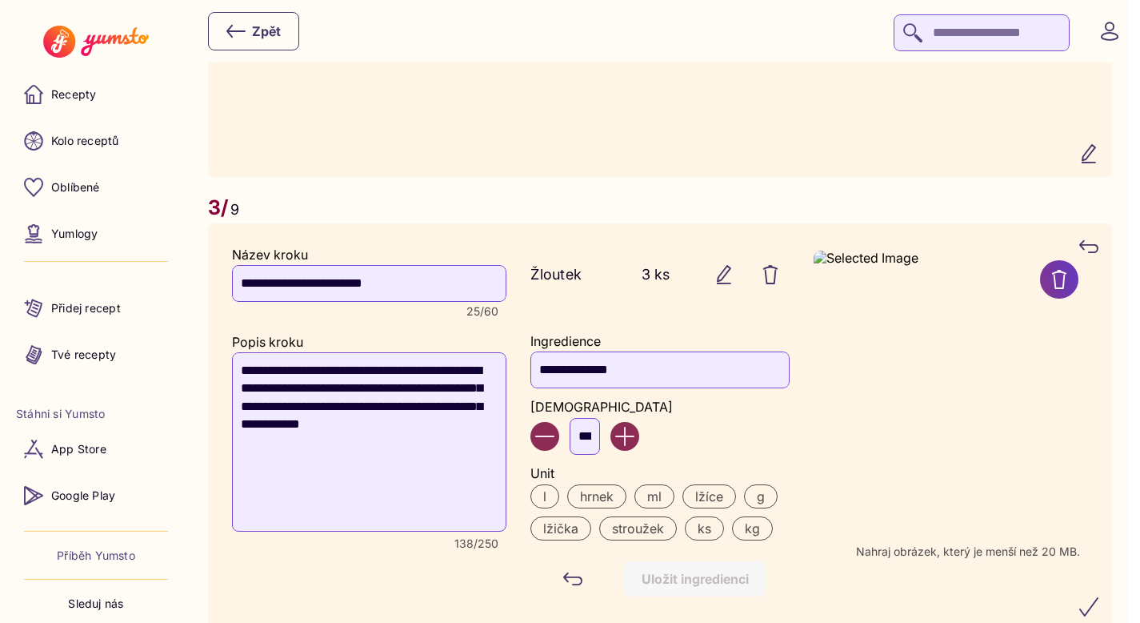
click at [598, 449] on input "***" at bounding box center [585, 436] width 30 height 37
type input "*"
type input "***"
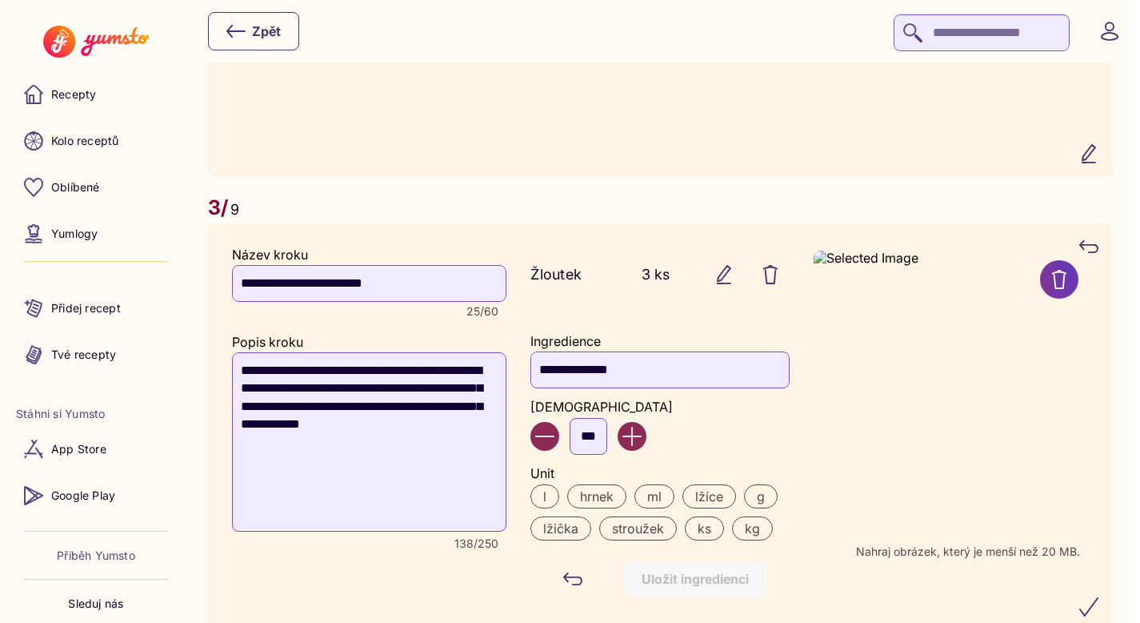
click at [767, 502] on label "g" at bounding box center [761, 496] width 34 height 24
click at [727, 587] on div "Uložit ingredienci" at bounding box center [695, 579] width 107 height 18
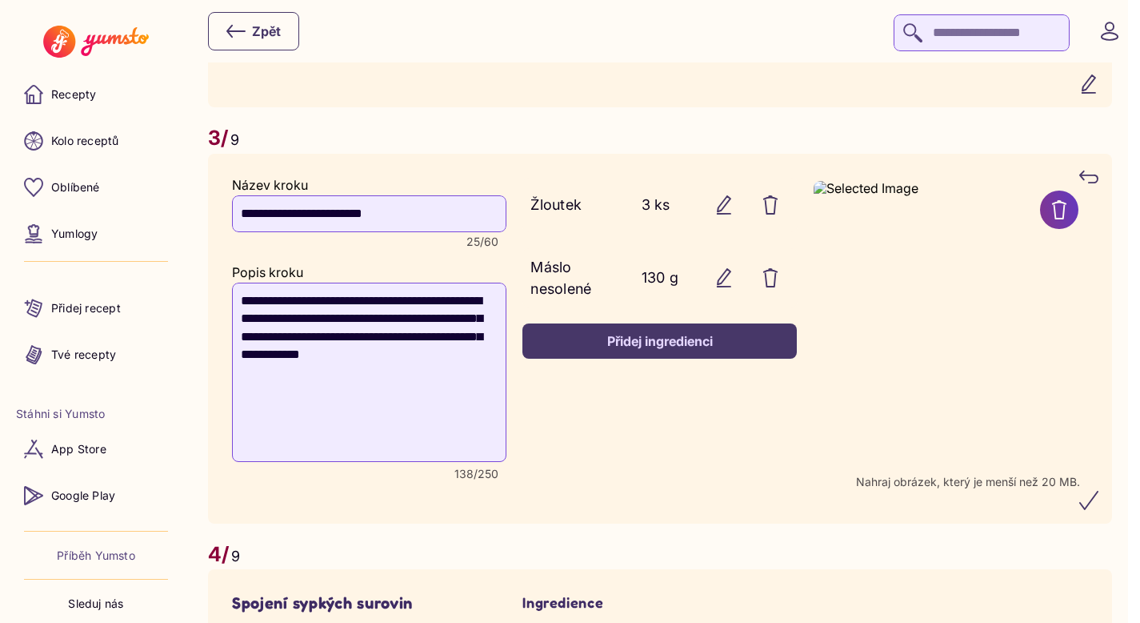
scroll to position [2091, 0]
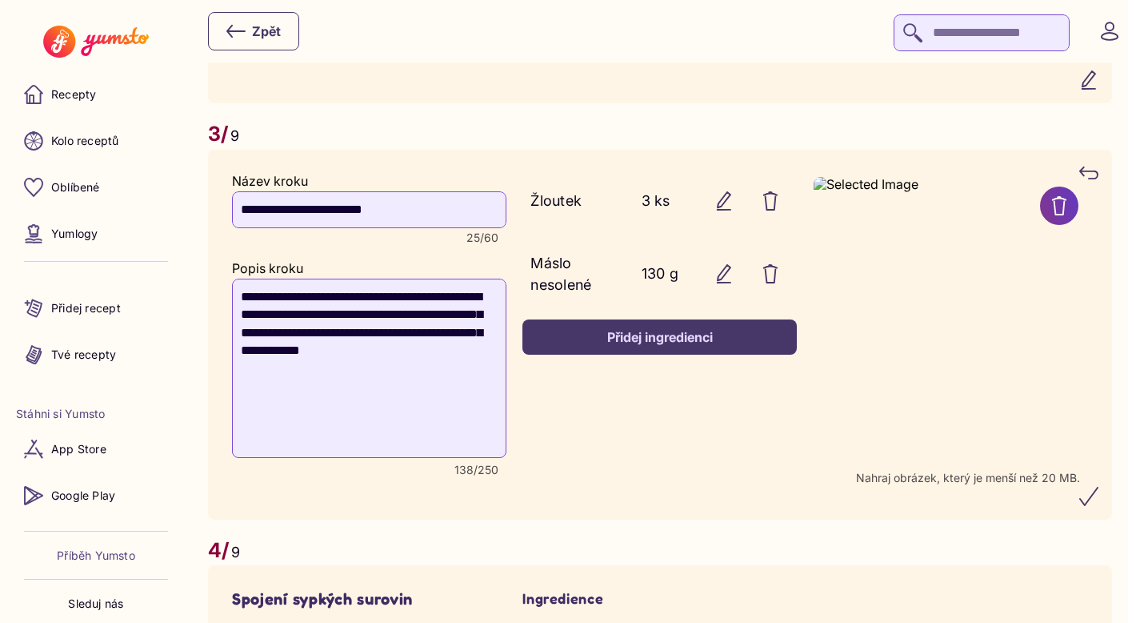
click at [1098, 505] on icon "submit" at bounding box center [1089, 496] width 18 height 18
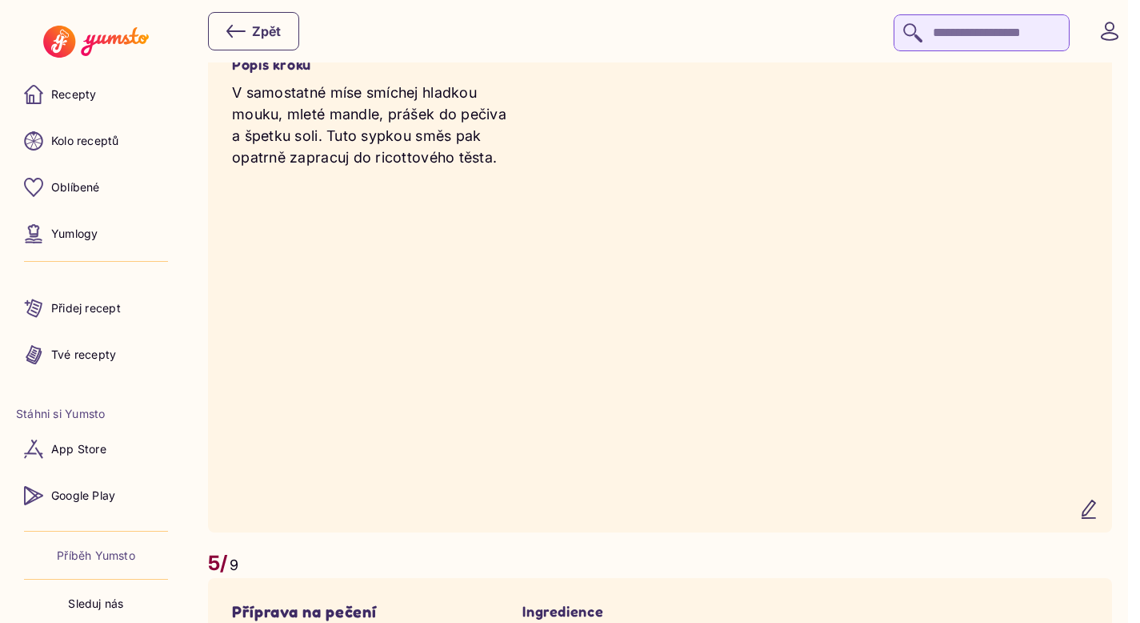
scroll to position [2865, 0]
click at [1099, 516] on icon "button" at bounding box center [1089, 506] width 19 height 19
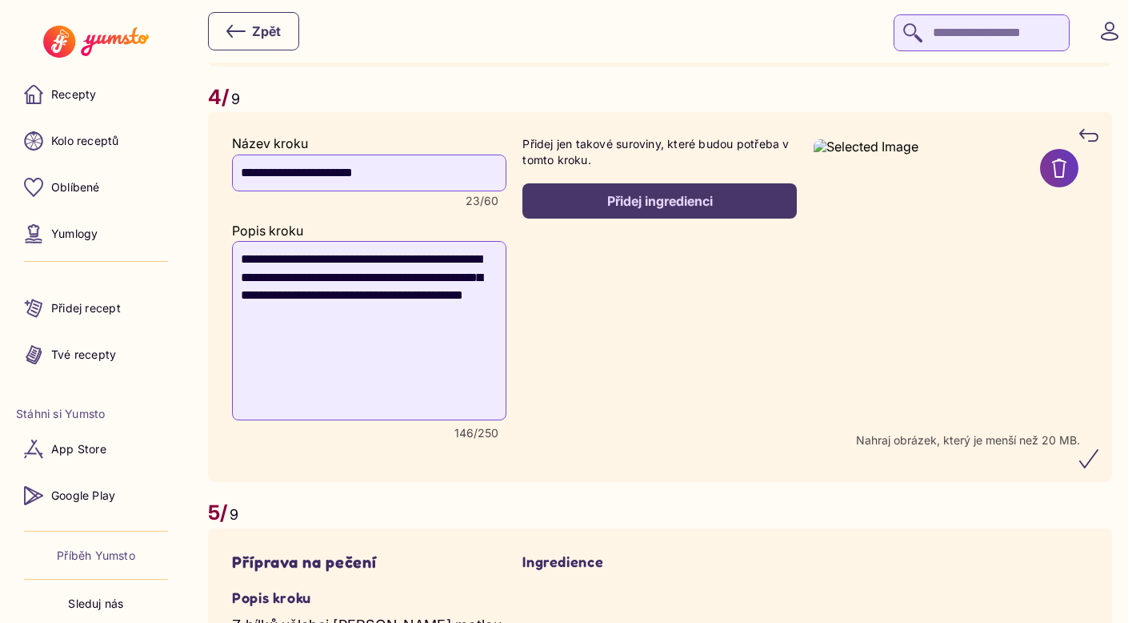
scroll to position [2678, 0]
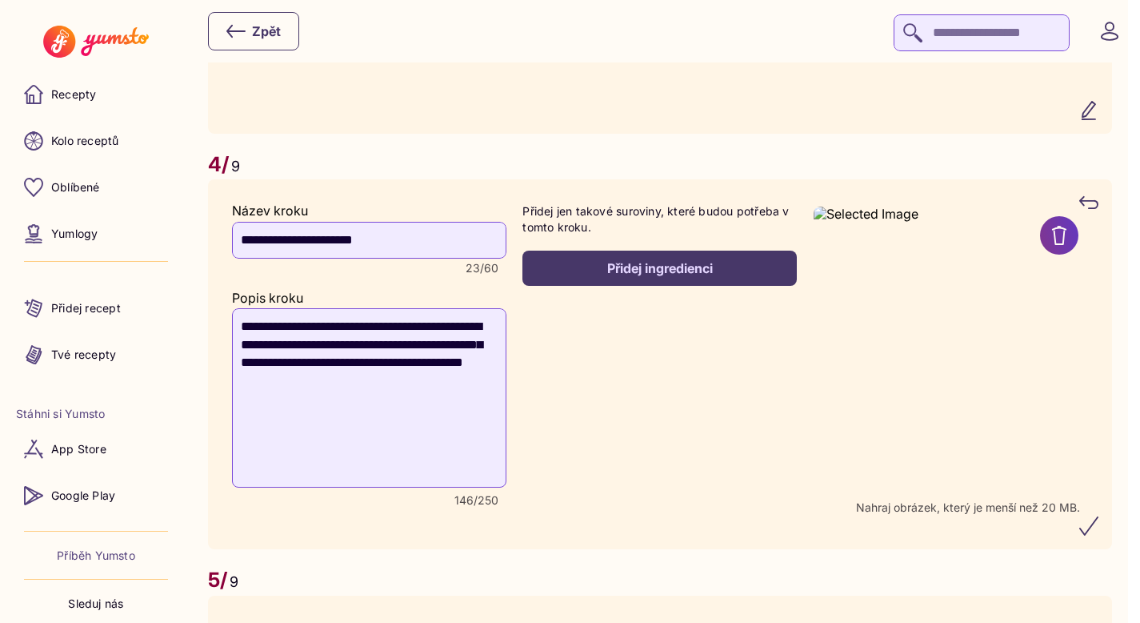
click at [649, 277] on div "Přidej ingredienci" at bounding box center [659, 268] width 239 height 18
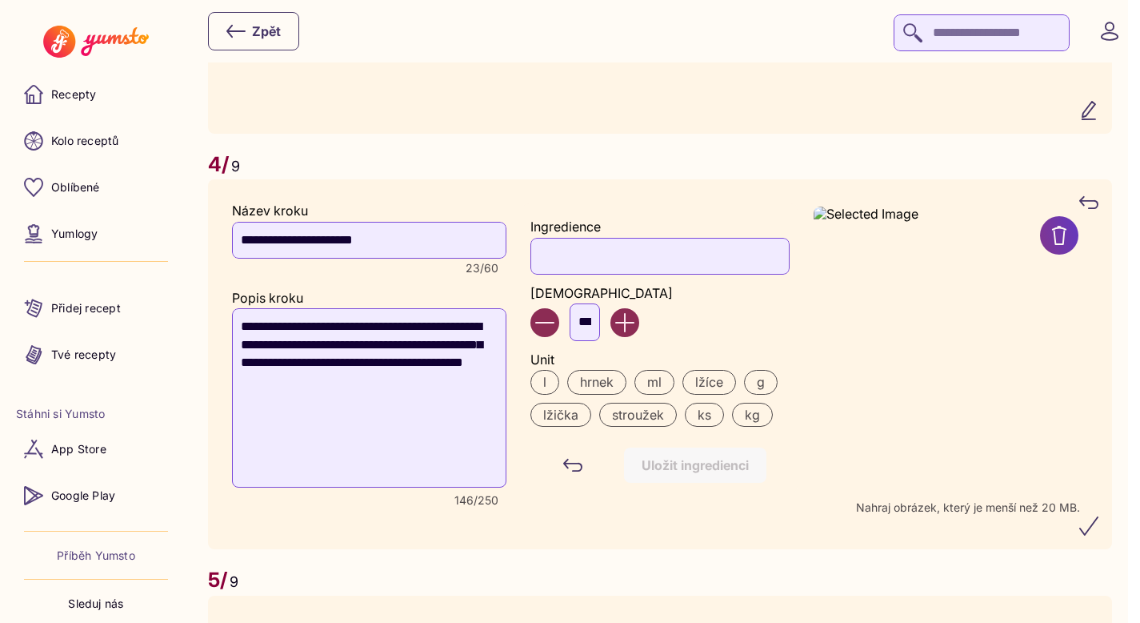
click at [613, 274] on input "Ingredience" at bounding box center [660, 256] width 258 height 37
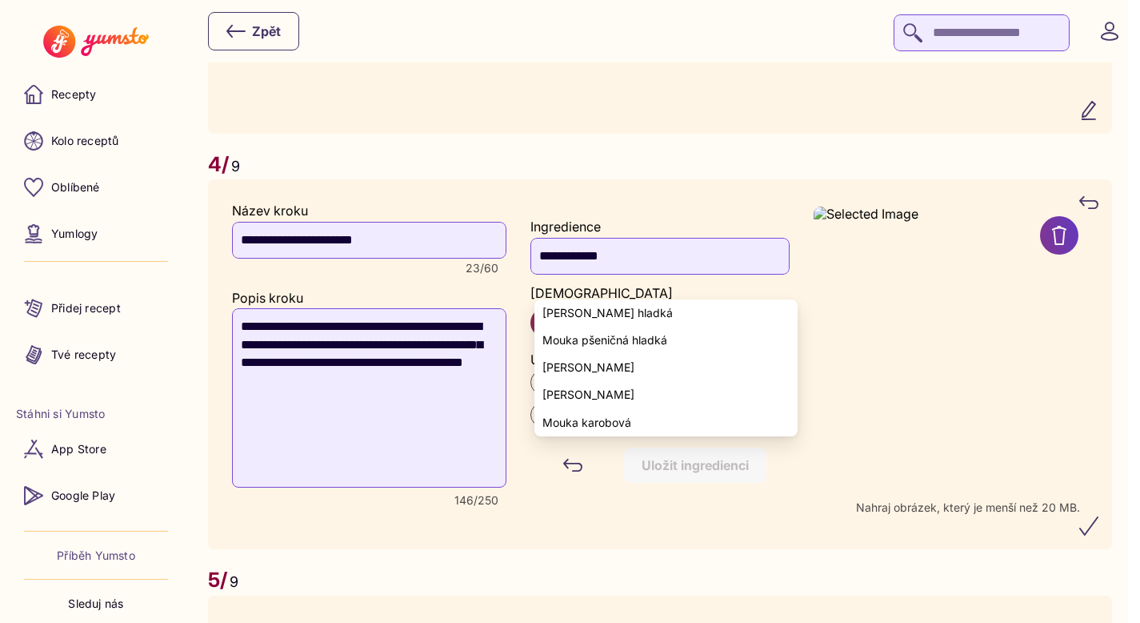
click at [629, 332] on yumsto-option "Mouka pšeničná hladká" at bounding box center [666, 339] width 262 height 27
type input "**********"
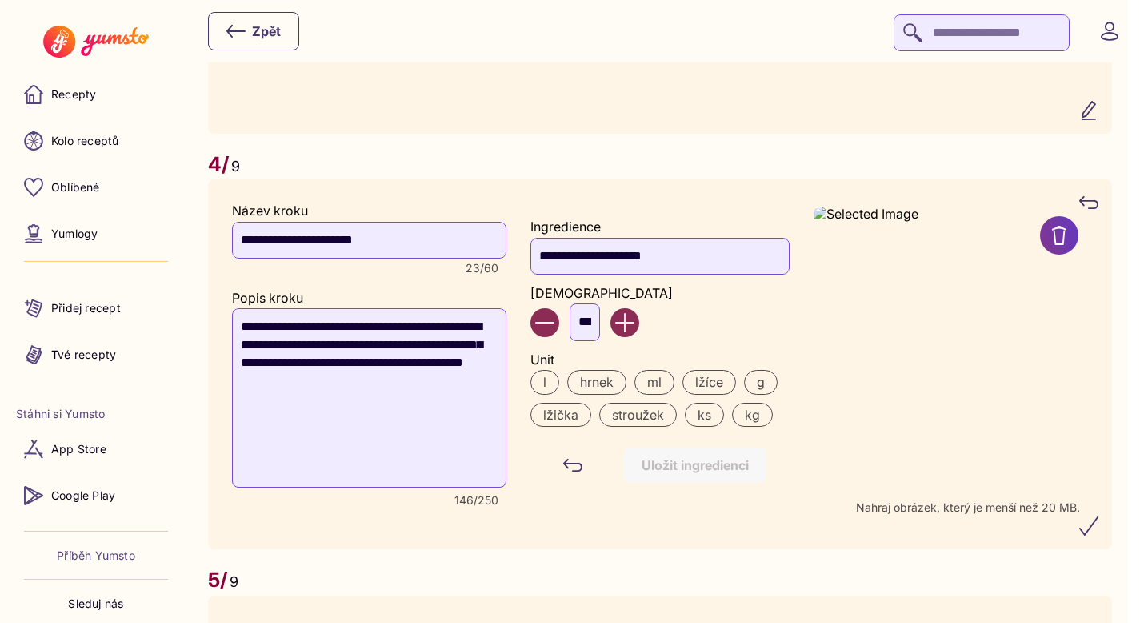
click at [598, 340] on input "***" at bounding box center [585, 321] width 30 height 37
type input "*"
type input "***"
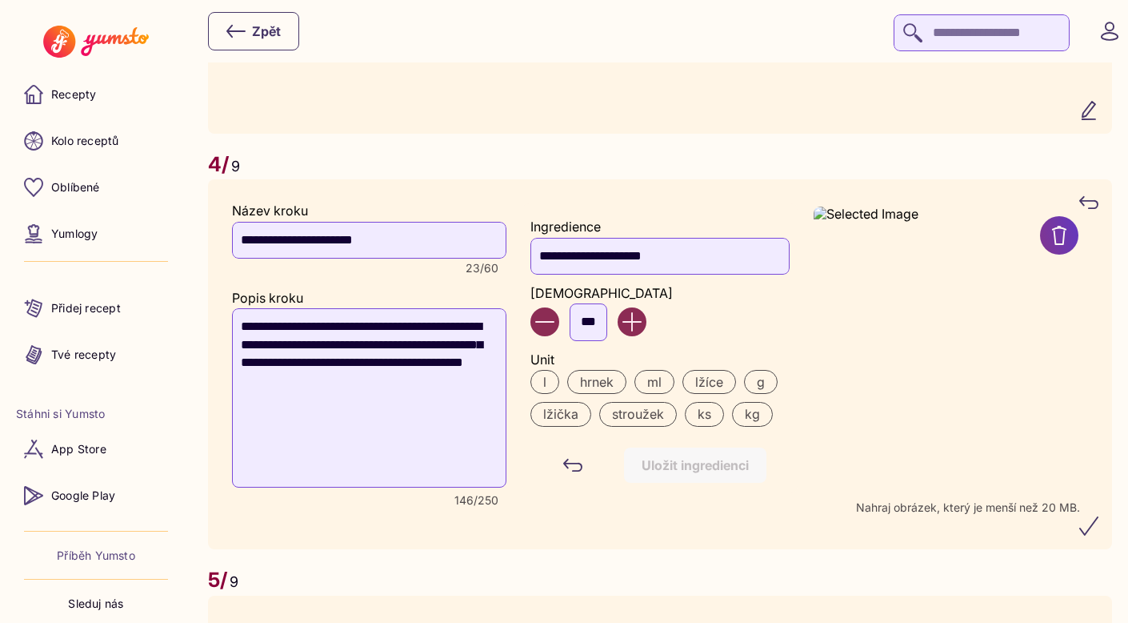
click at [760, 394] on label "g" at bounding box center [761, 382] width 34 height 24
click at [680, 474] on div "Uložit ingredienci" at bounding box center [695, 465] width 107 height 18
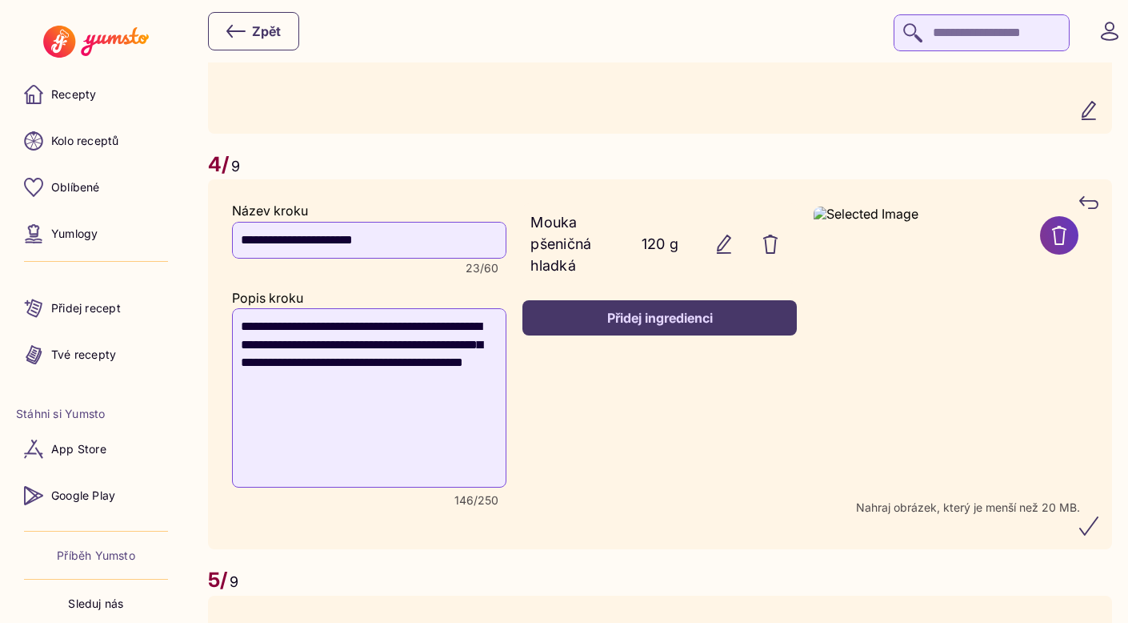
click at [626, 326] on div "Přidej ingredienci" at bounding box center [659, 318] width 239 height 18
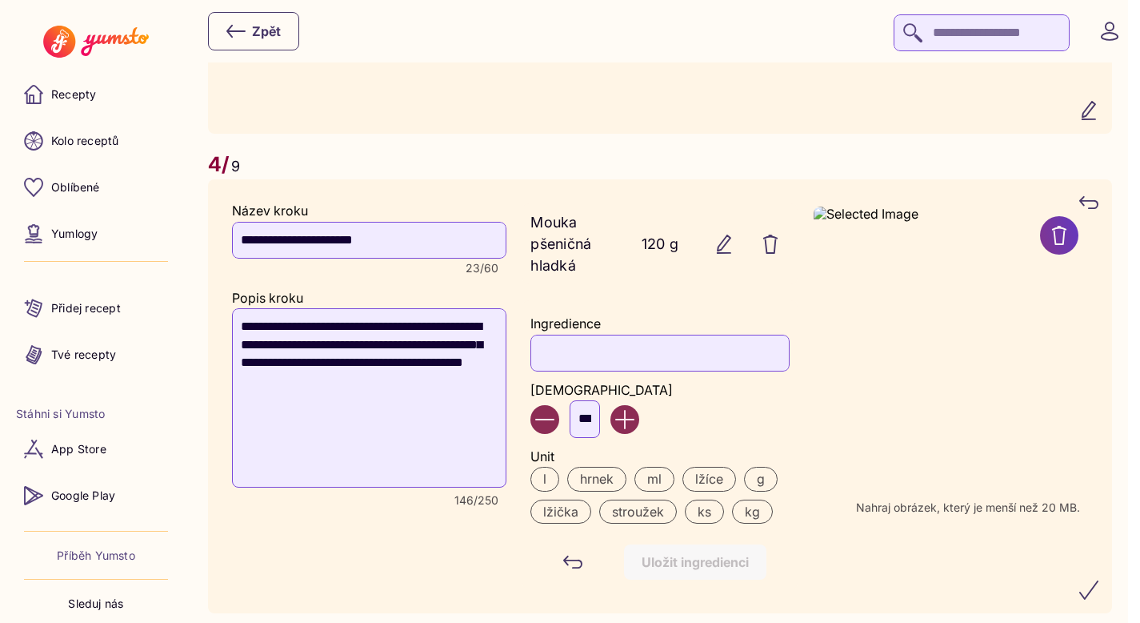
click at [597, 371] on input "Ingredience" at bounding box center [660, 352] width 258 height 37
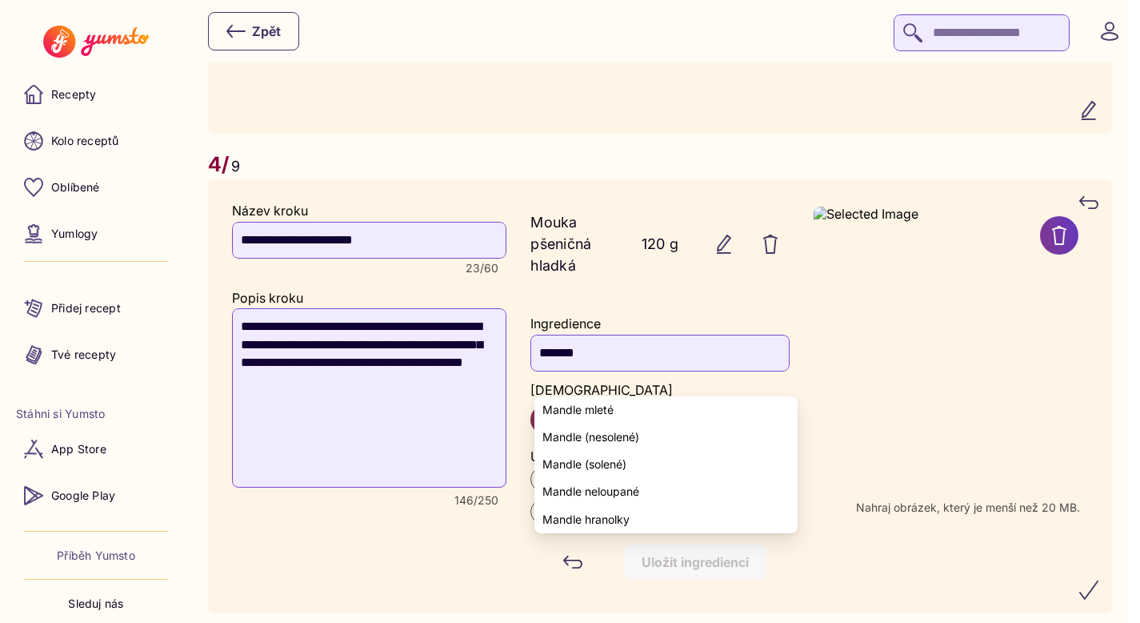
click at [581, 411] on span "Mandle mleté" at bounding box center [578, 409] width 71 height 13
type input "**********"
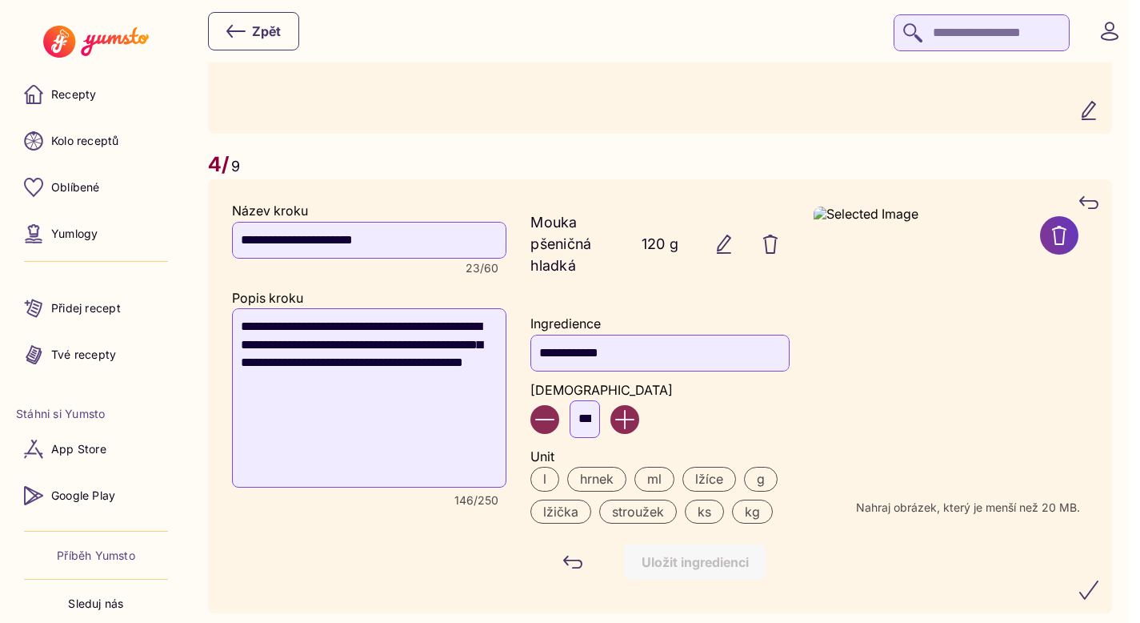
click at [589, 437] on input "***" at bounding box center [585, 418] width 30 height 37
type input "*"
type input "**"
click at [765, 491] on label "g" at bounding box center [761, 479] width 34 height 24
click at [693, 571] on div "Uložit ingredienci" at bounding box center [695, 562] width 107 height 18
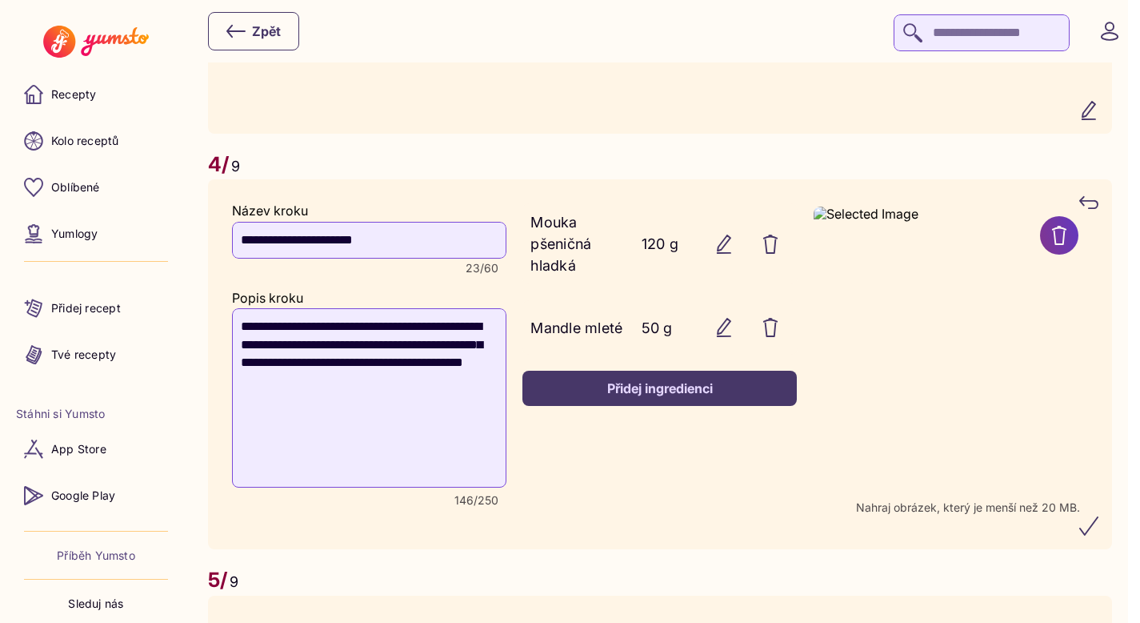
click at [658, 397] on div "Přidej ingredienci" at bounding box center [659, 388] width 239 height 18
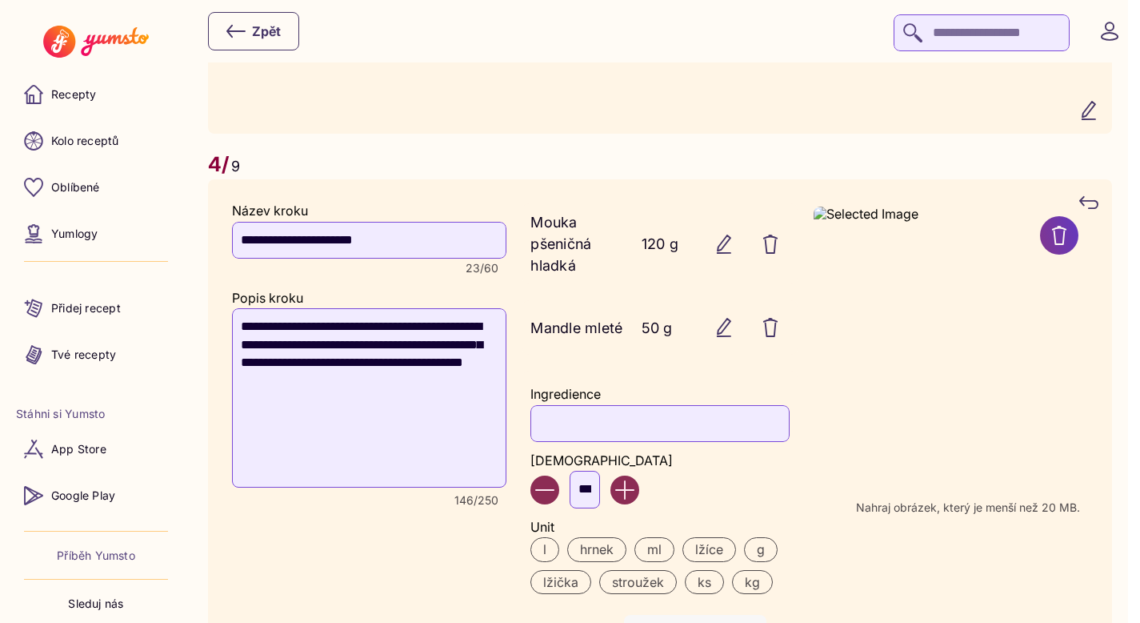
click at [605, 442] on input "Ingredience" at bounding box center [660, 423] width 258 height 37
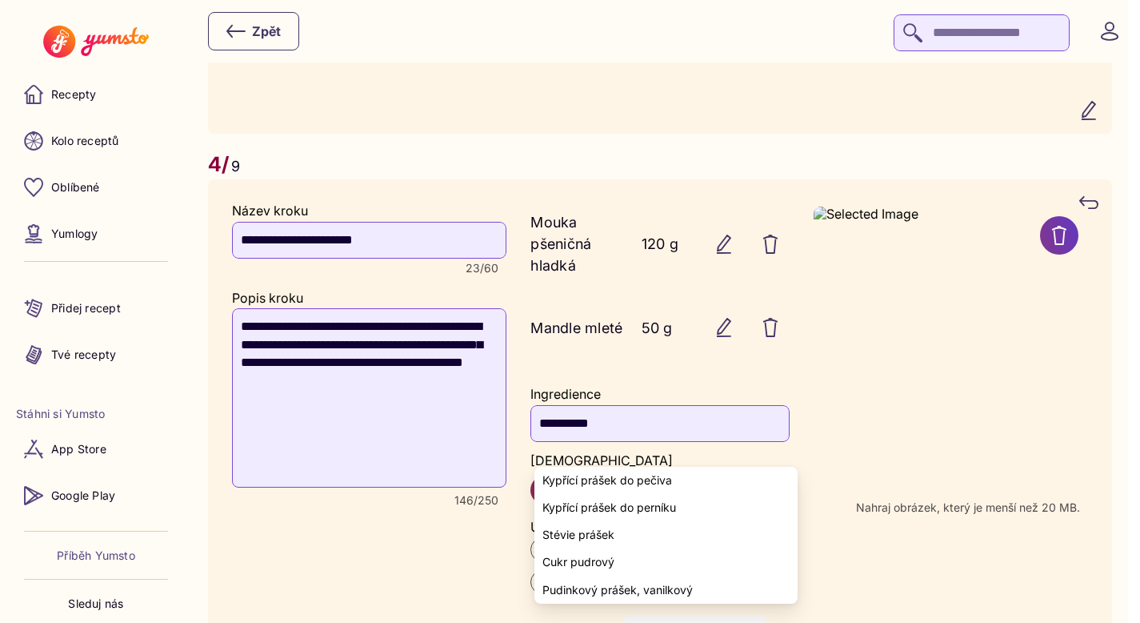
click at [604, 483] on span "Kypřící prášek do pečiva" at bounding box center [608, 480] width 130 height 13
type input "**********"
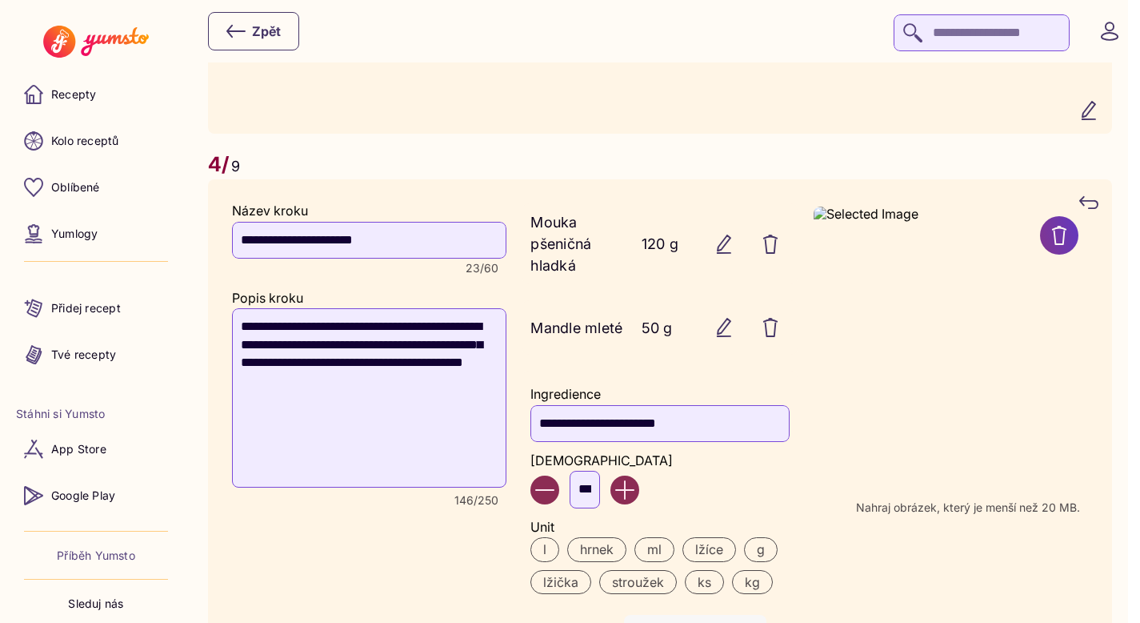
click at [595, 507] on input "***" at bounding box center [585, 489] width 30 height 37
type input "*"
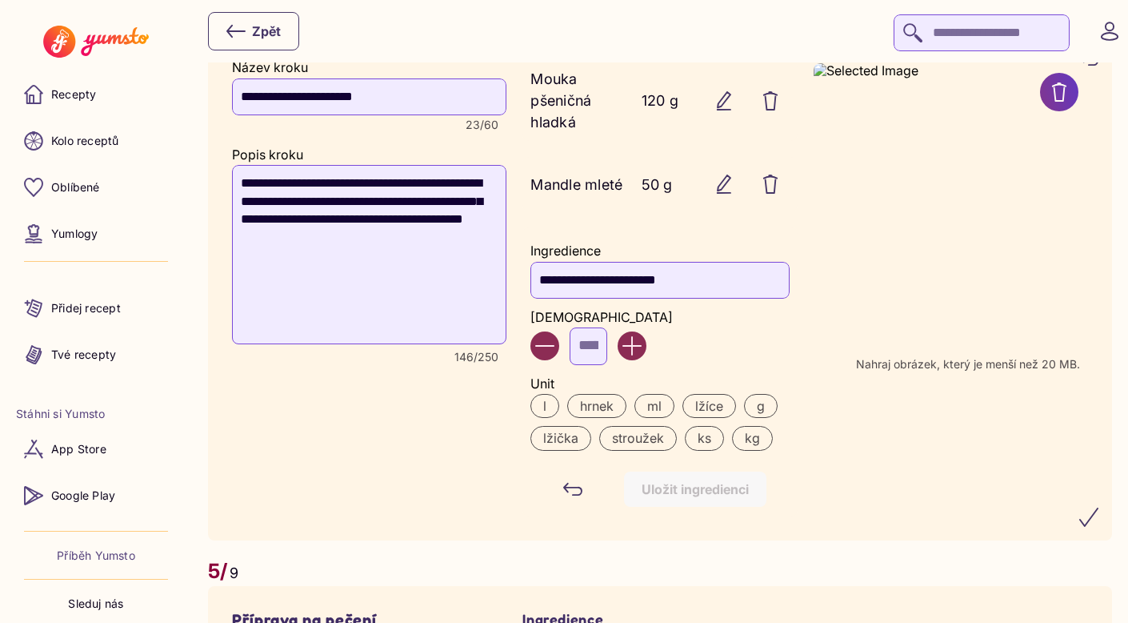
scroll to position [2824, 0]
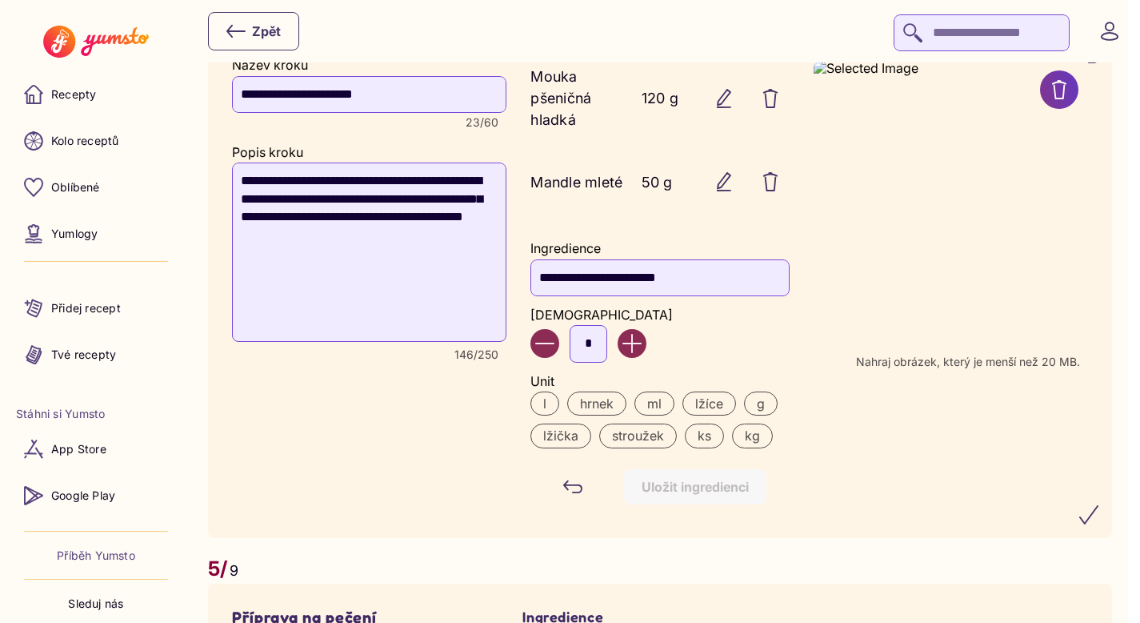
type input "*"
click at [578, 447] on label "lžička" at bounding box center [561, 435] width 61 height 24
click at [703, 495] on div "Uložit ingredienci" at bounding box center [695, 487] width 107 height 18
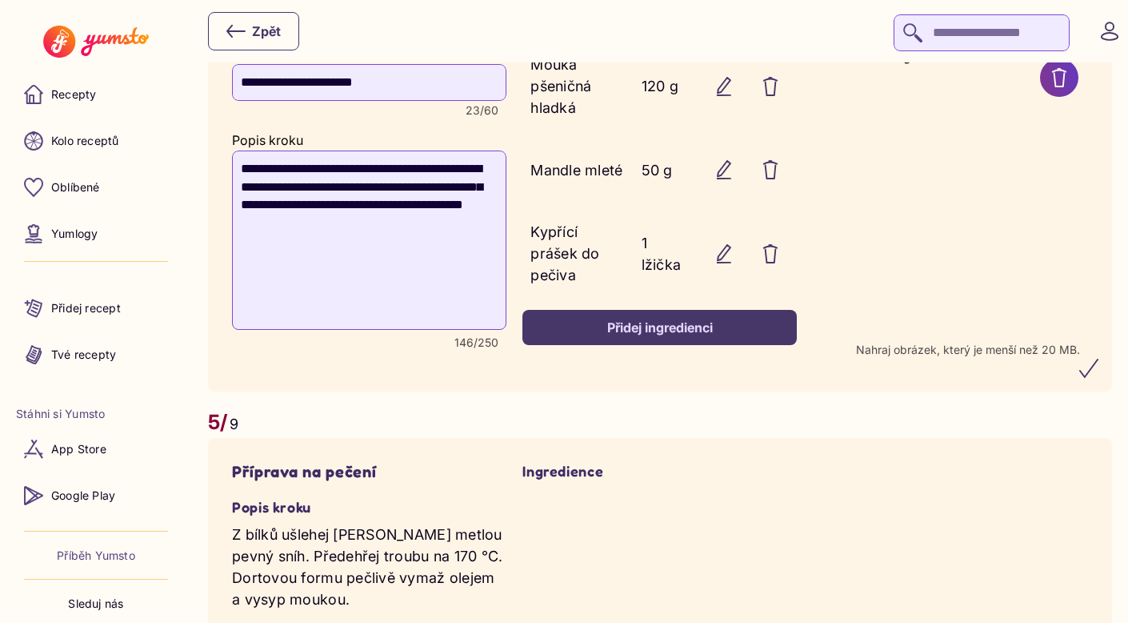
scroll to position [2840, 0]
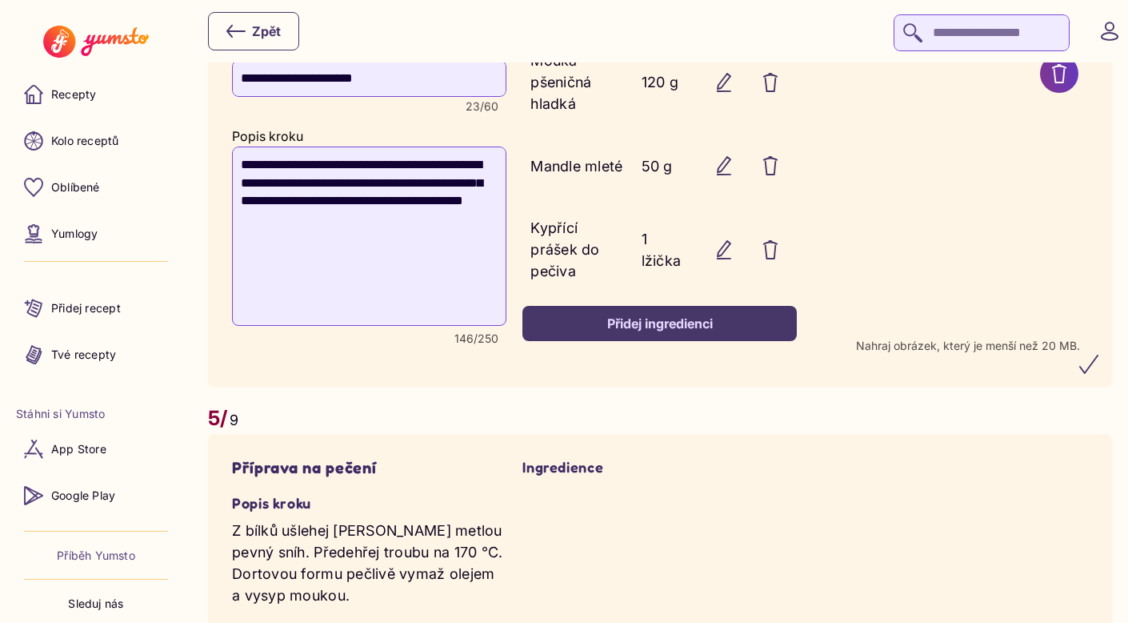
click at [649, 332] on div "Přidej ingredienci" at bounding box center [659, 323] width 239 height 18
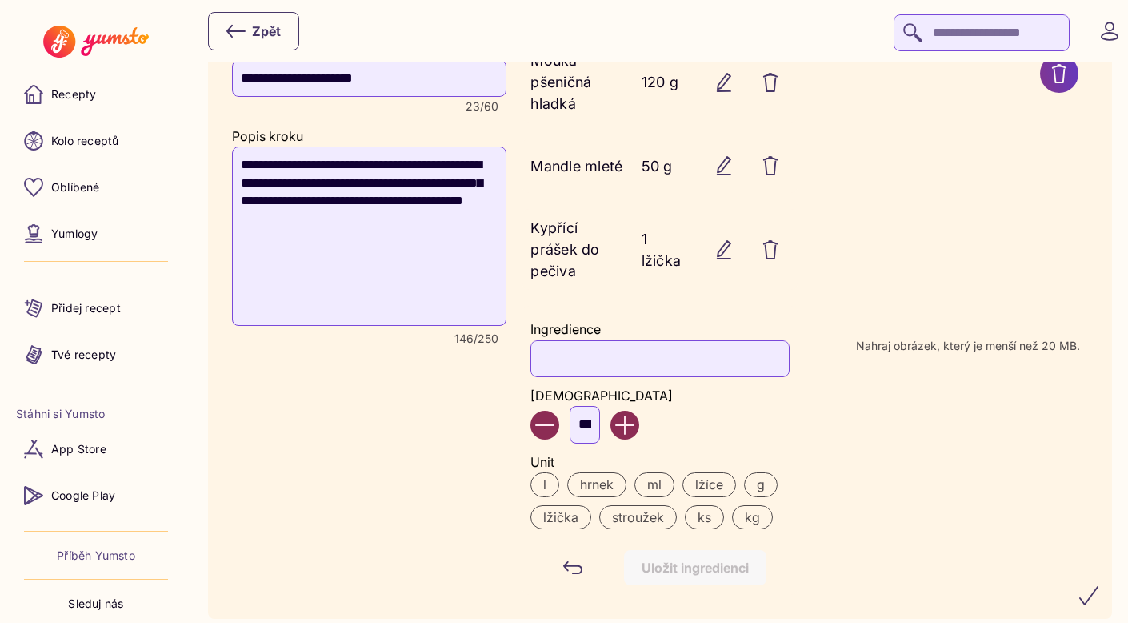
click at [577, 377] on input "Ingredience" at bounding box center [660, 358] width 258 height 37
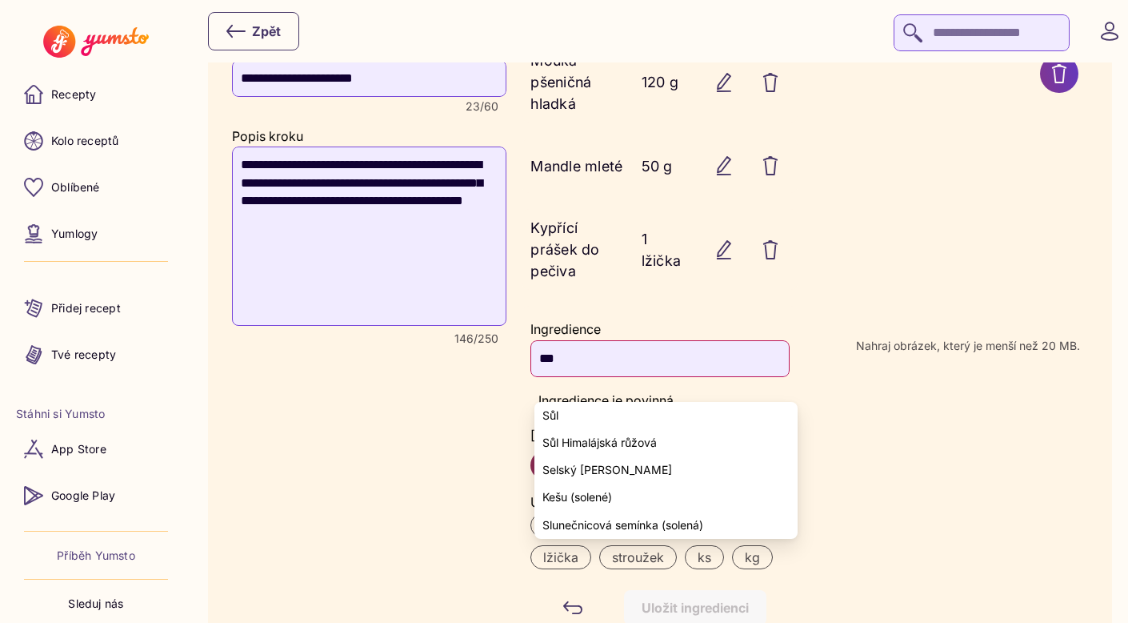
click at [575, 410] on yumsto-option "Sůl" at bounding box center [666, 415] width 262 height 27
type input "***"
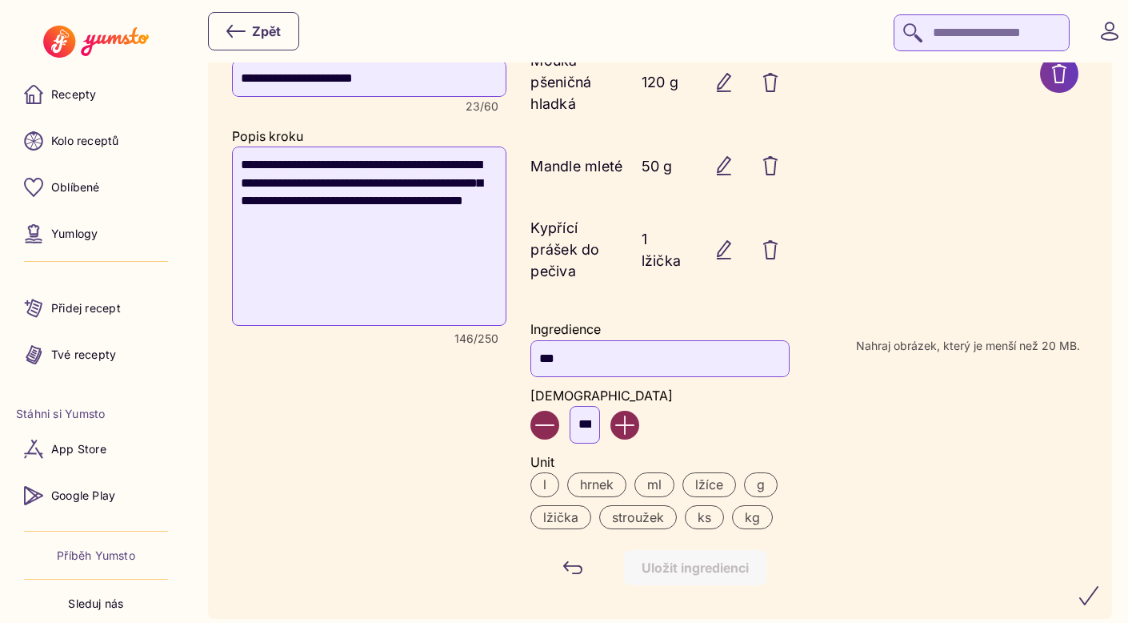
click at [597, 436] on input "***" at bounding box center [585, 424] width 30 height 37
type input "*"
click at [763, 496] on label "g" at bounding box center [761, 484] width 34 height 24
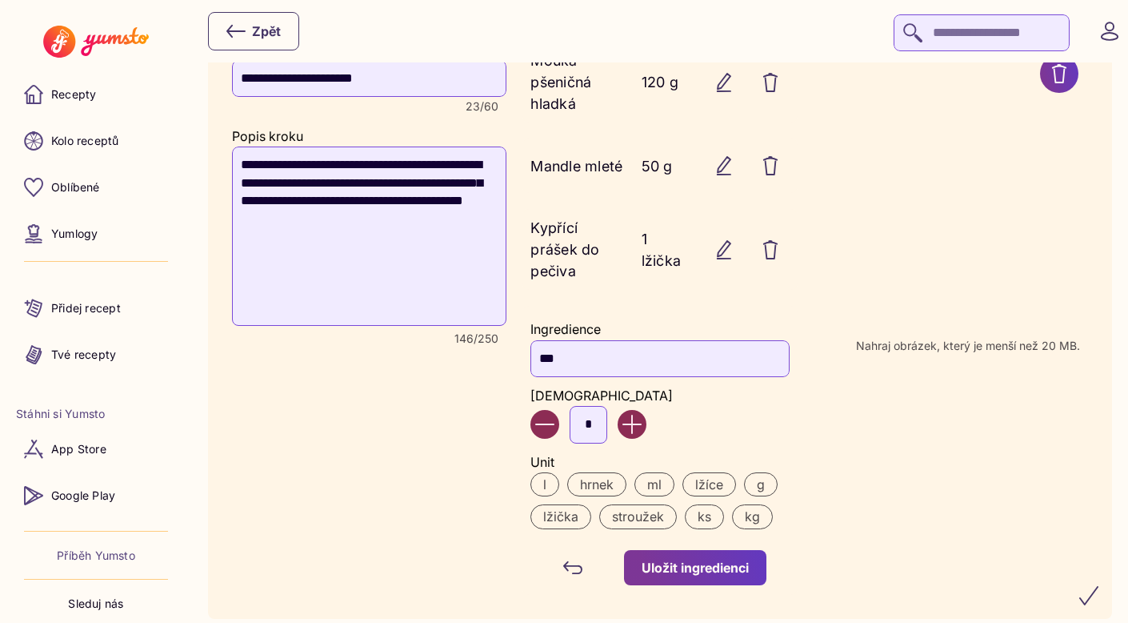
click at [711, 576] on div "Uložit ingredienci" at bounding box center [695, 568] width 107 height 18
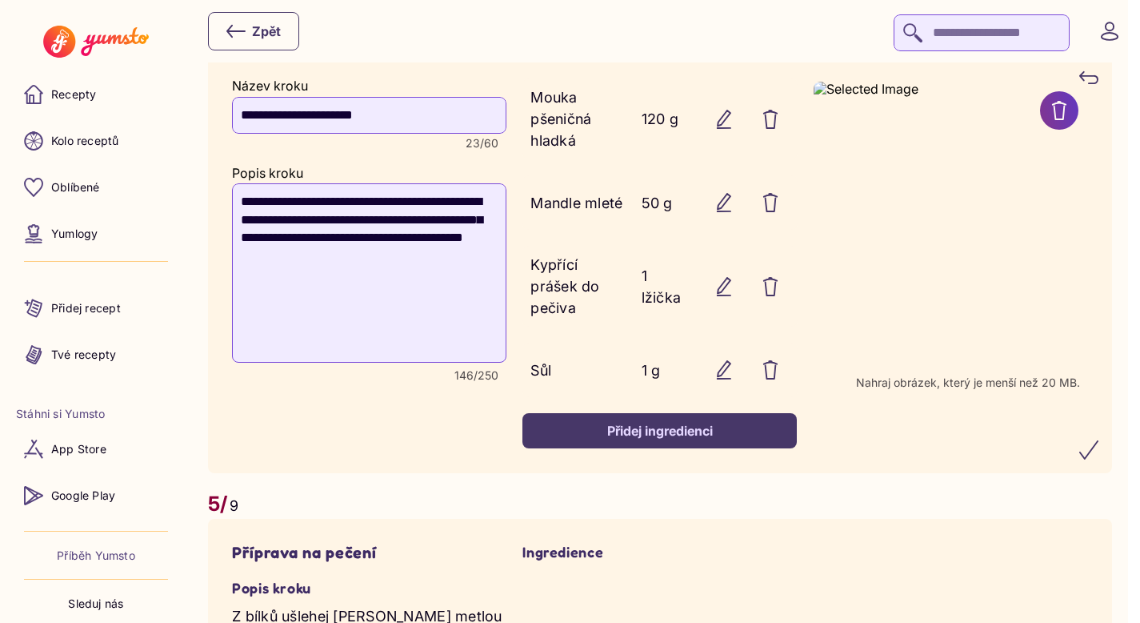
scroll to position [2801, 0]
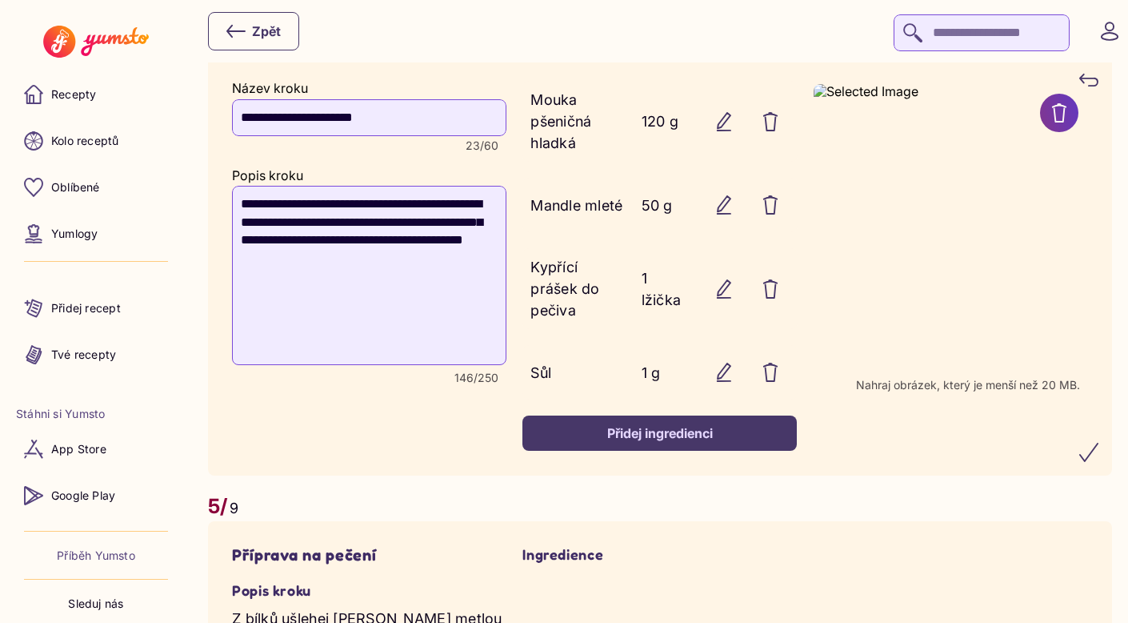
click at [1099, 462] on icon "submit" at bounding box center [1089, 452] width 19 height 19
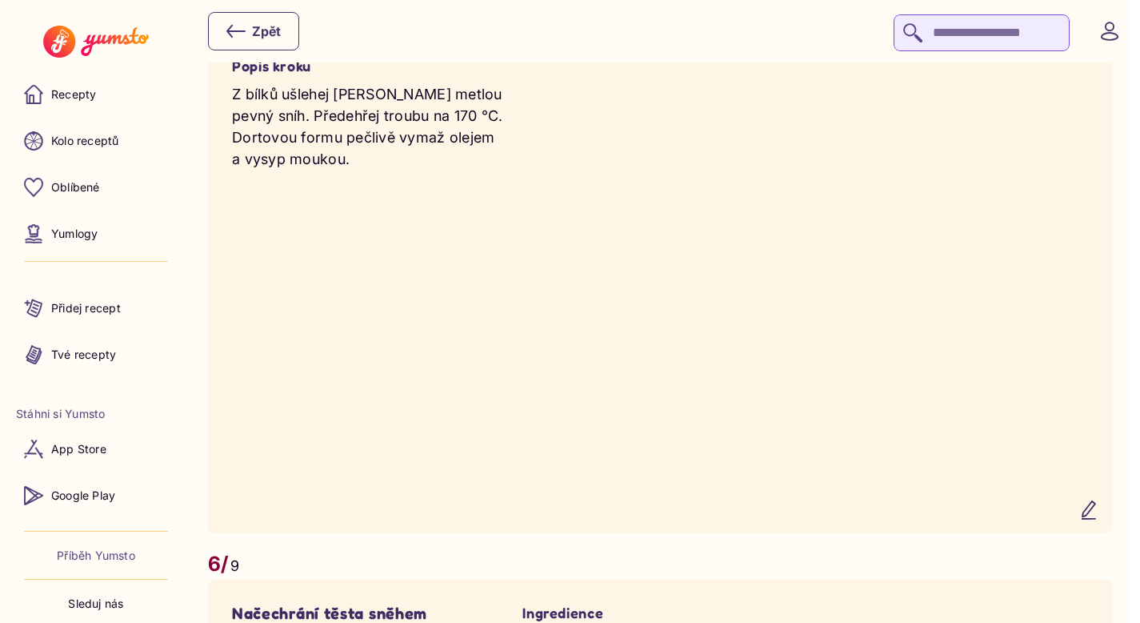
scroll to position [3599, 0]
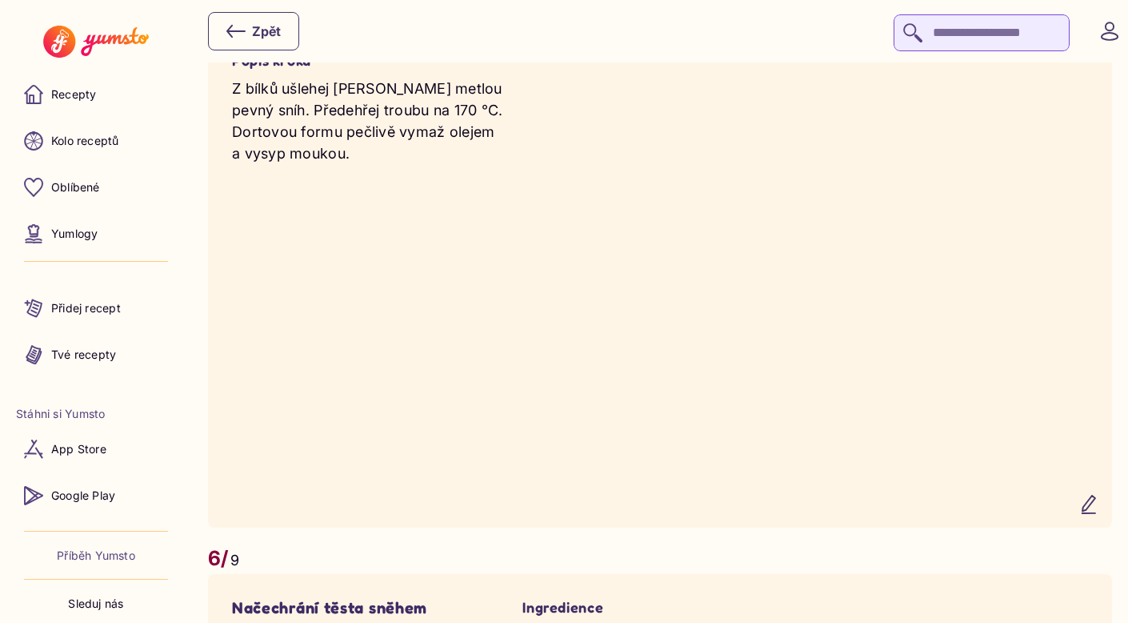
click at [1108, 523] on button "button" at bounding box center [1089, 504] width 38 height 38
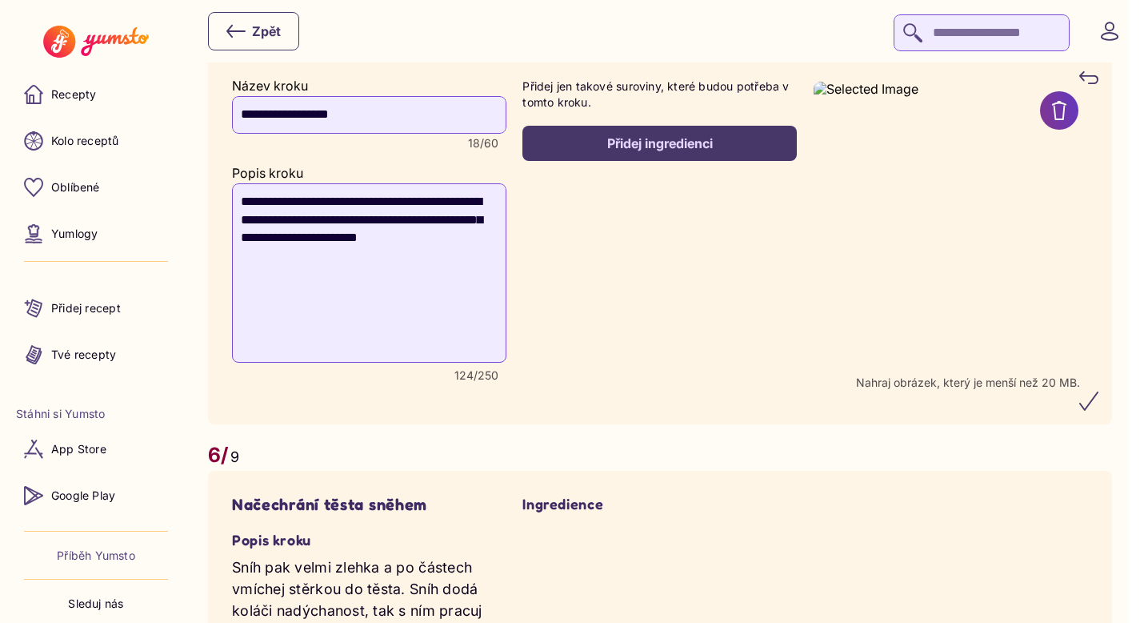
scroll to position [3535, 0]
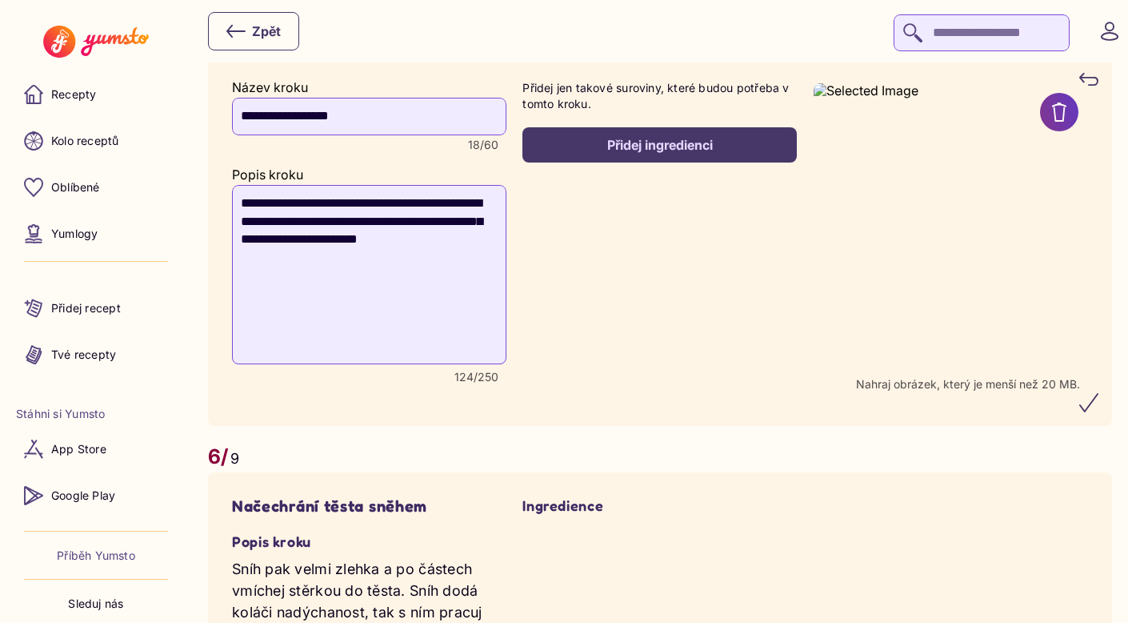
click at [651, 154] on div "Přidej ingredienci" at bounding box center [659, 145] width 239 height 18
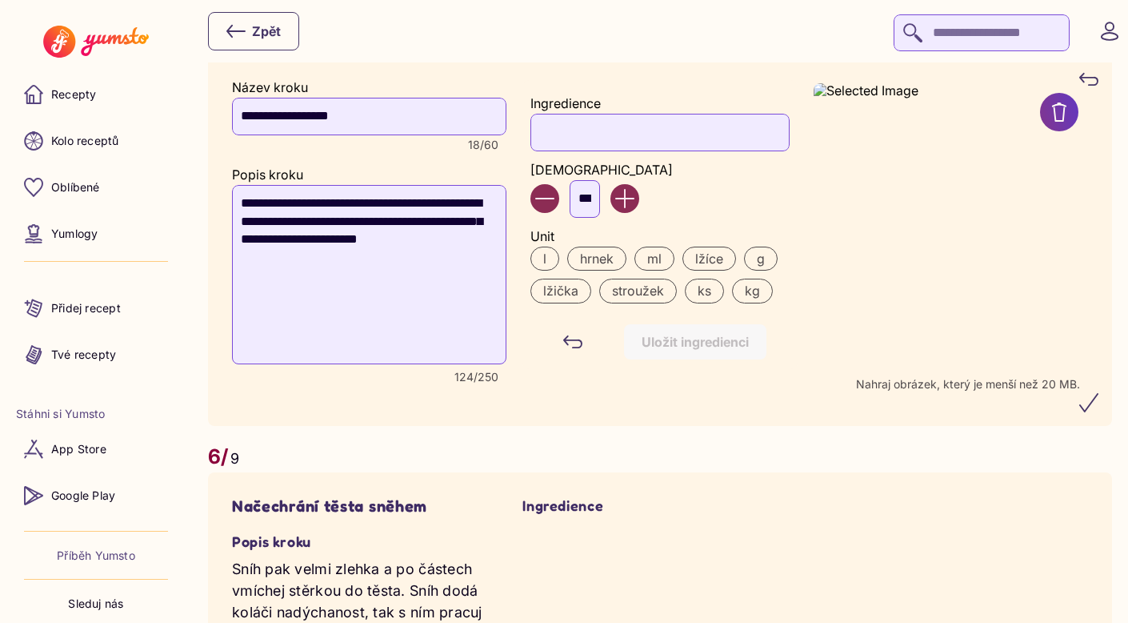
click at [604, 150] on input "Ingredience" at bounding box center [660, 132] width 258 height 37
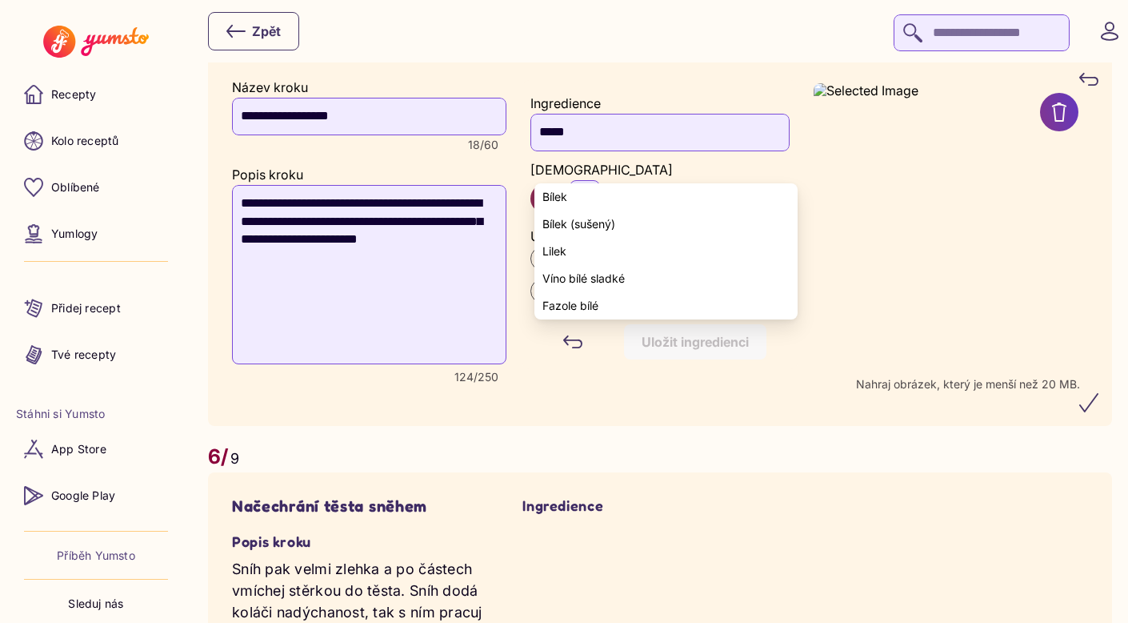
type input "*****"
click at [579, 200] on yumsto-option "Bílek" at bounding box center [666, 196] width 262 height 27
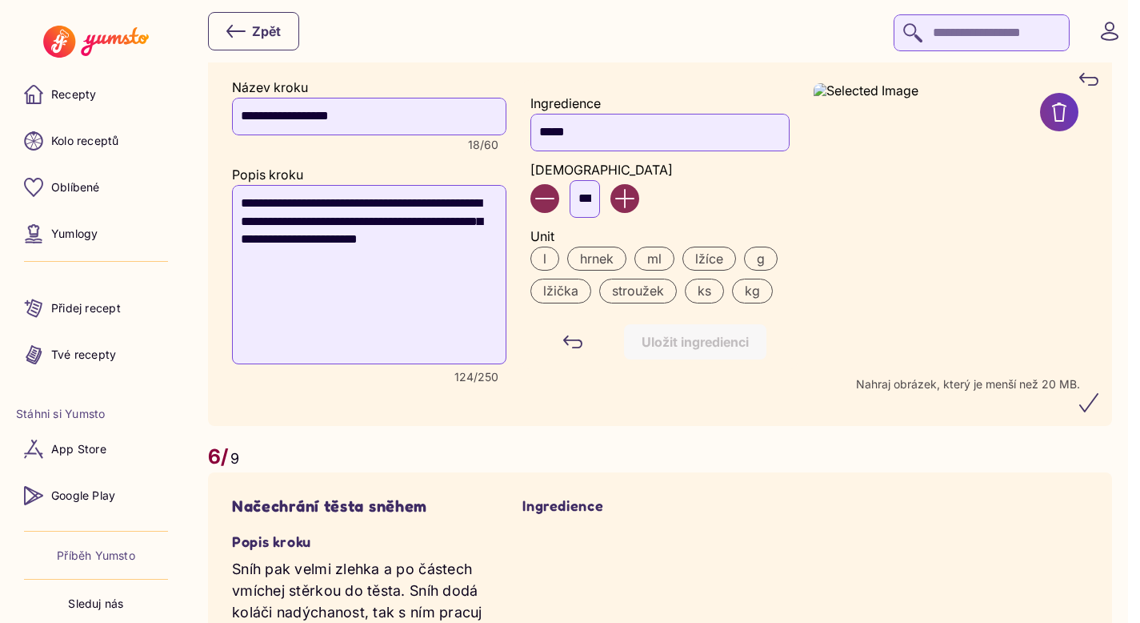
click at [595, 217] on input "***" at bounding box center [585, 198] width 30 height 37
type input "*"
click at [711, 302] on label "ks" at bounding box center [704, 290] width 39 height 24
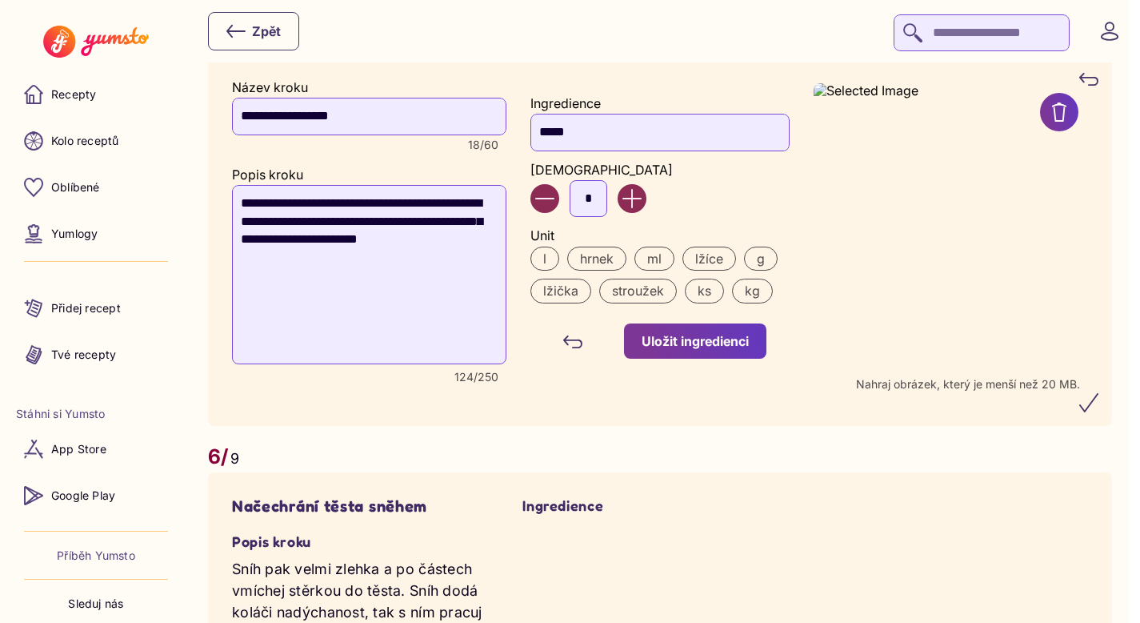
click at [711, 350] on div "Uložit ingredienci" at bounding box center [695, 341] width 107 height 18
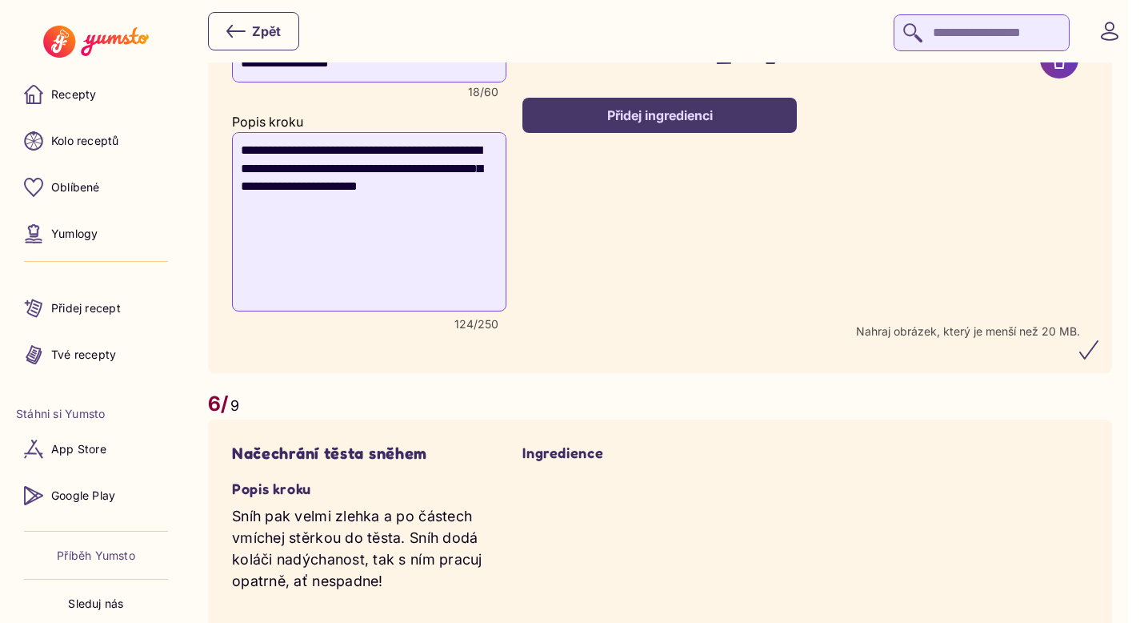
scroll to position [3588, 0]
click at [1099, 358] on icon "submit" at bounding box center [1089, 348] width 19 height 19
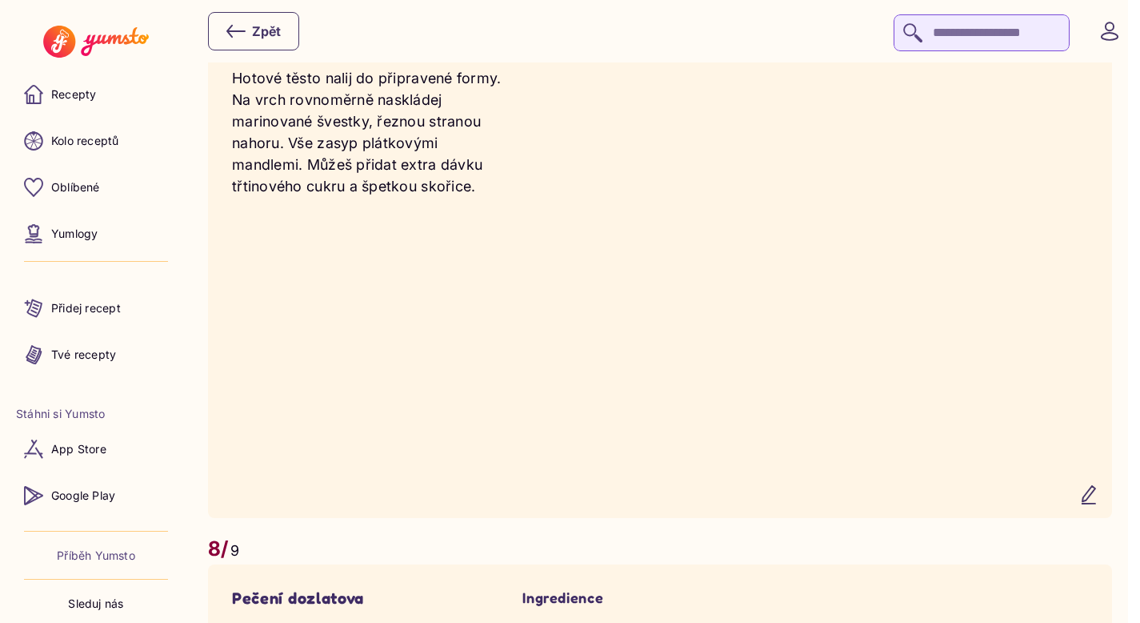
scroll to position [4815, 0]
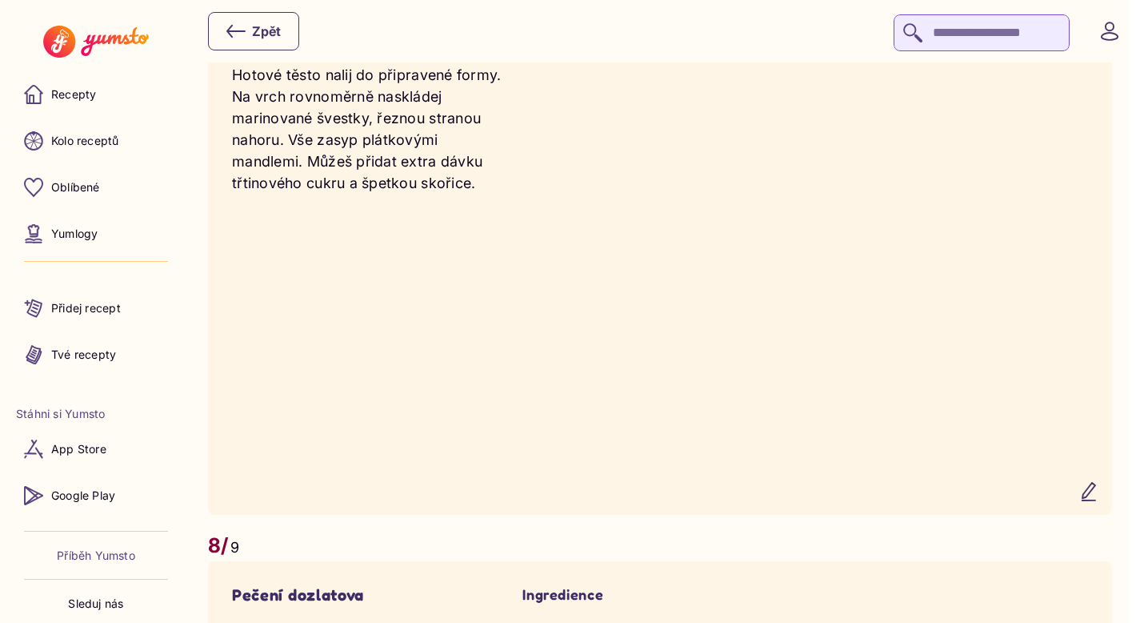
click at [1099, 501] on icon "button" at bounding box center [1089, 491] width 19 height 19
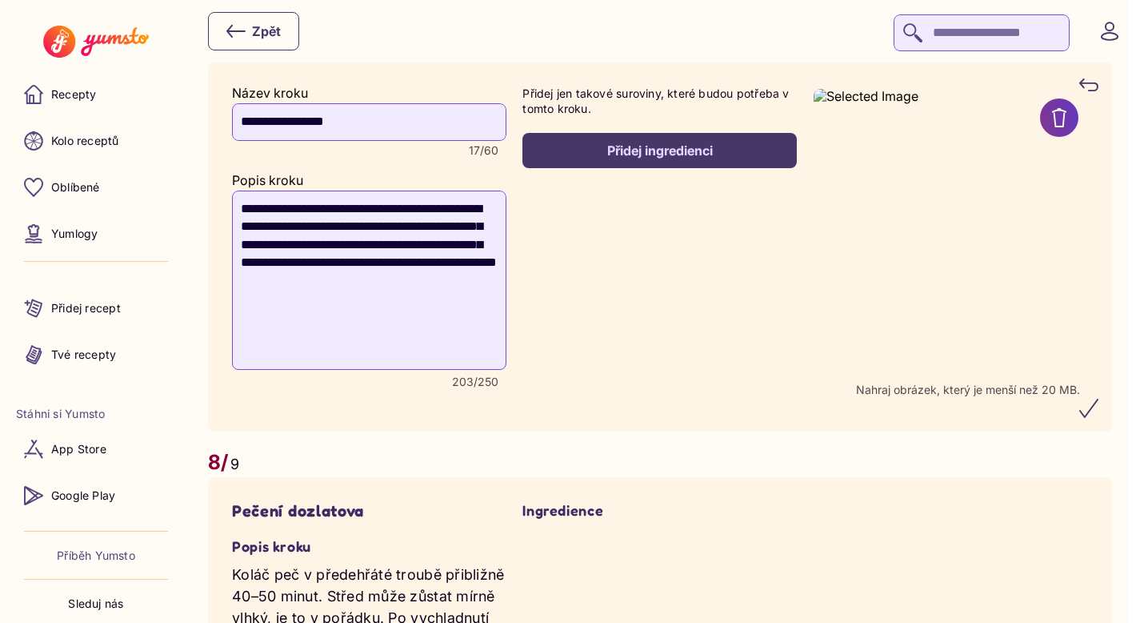
scroll to position [4719, 0]
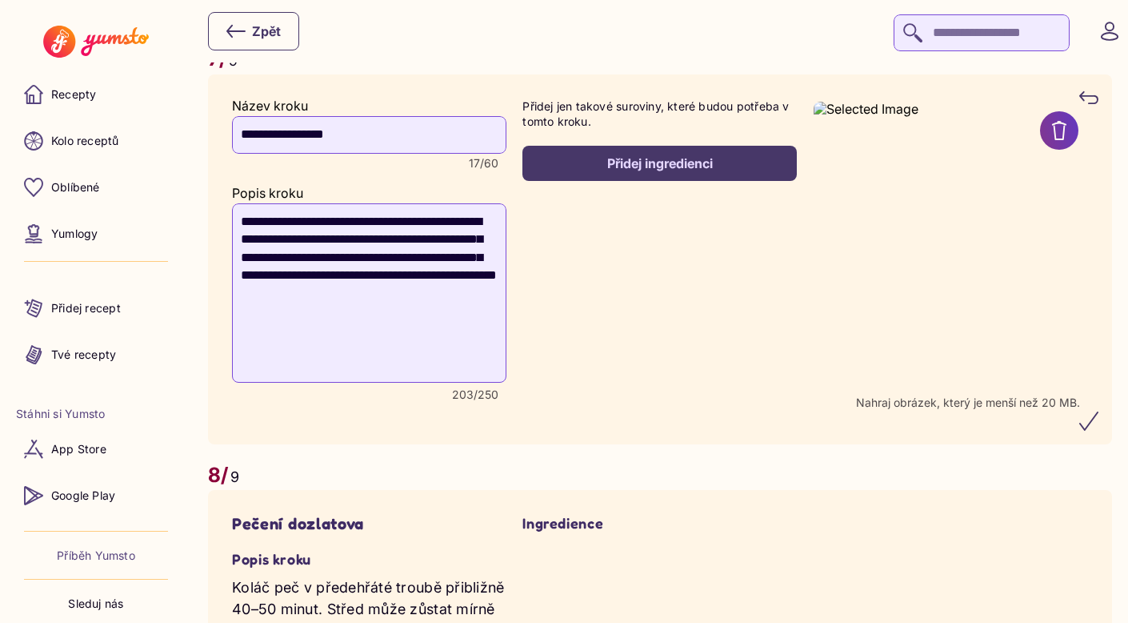
click at [666, 172] on div "Přidej ingredienci" at bounding box center [659, 163] width 239 height 18
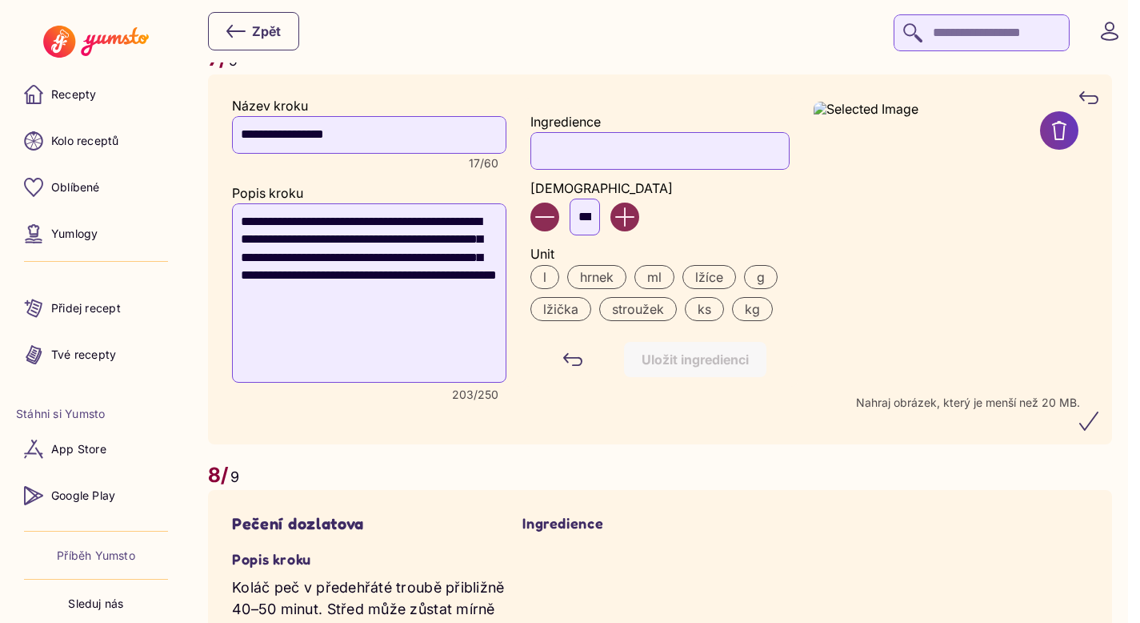
click at [610, 169] on input "Ingredience" at bounding box center [660, 150] width 258 height 37
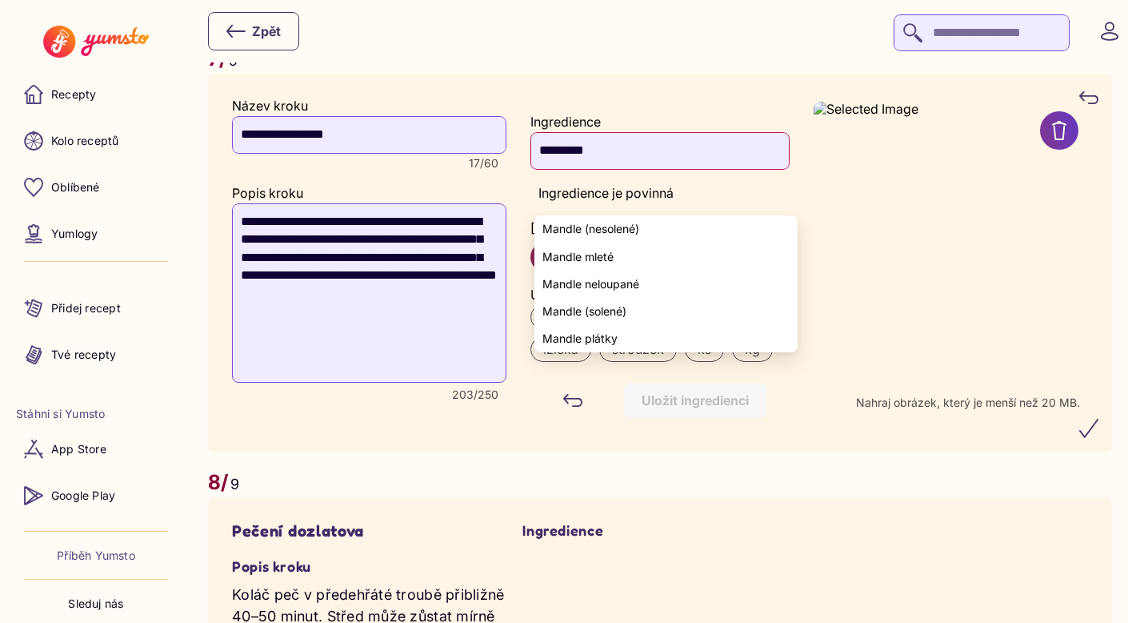
click at [606, 335] on span "Mandle plátky" at bounding box center [580, 338] width 75 height 13
type input "**********"
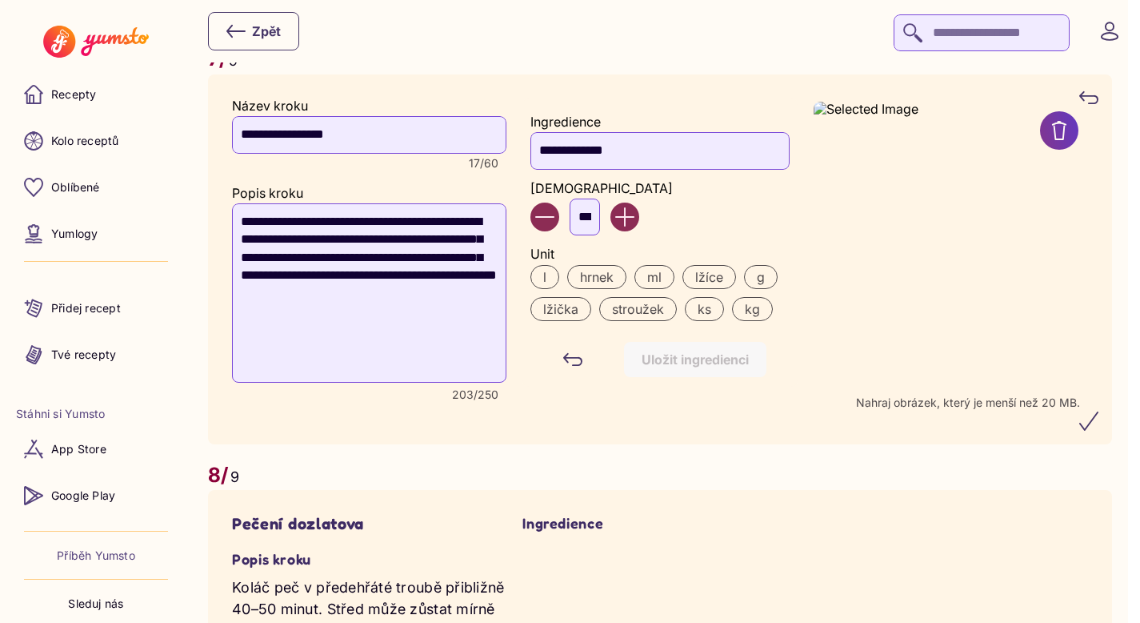
click at [600, 235] on input "***" at bounding box center [585, 216] width 30 height 37
type input "*"
type input "**"
click at [767, 289] on label "g" at bounding box center [761, 277] width 34 height 24
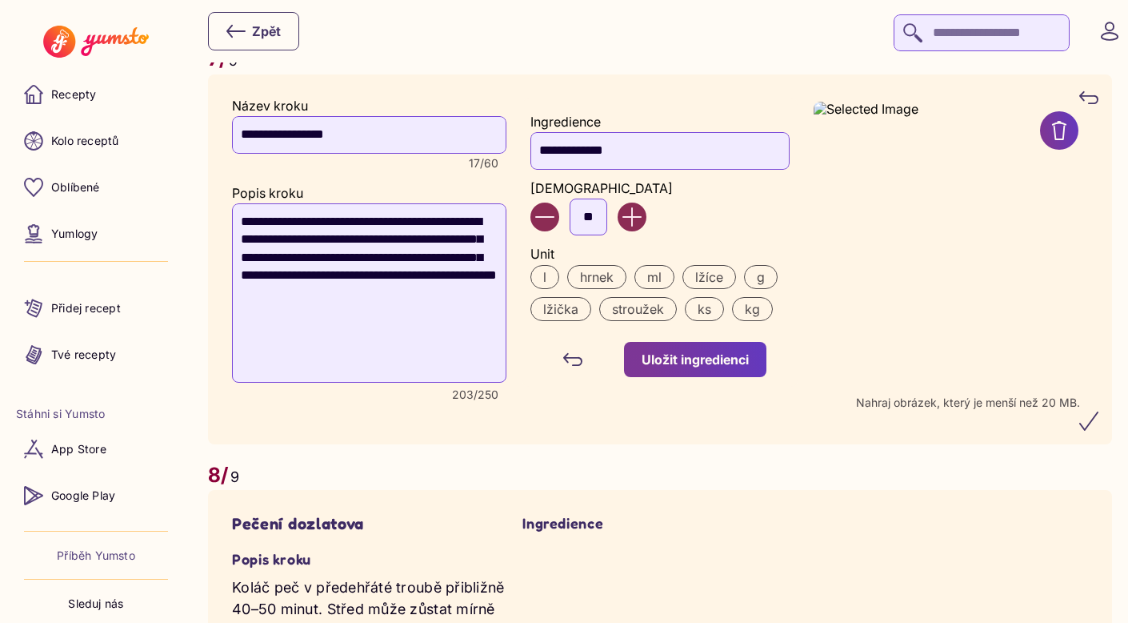
click at [711, 377] on button "Uložit ingredienci" at bounding box center [695, 359] width 142 height 35
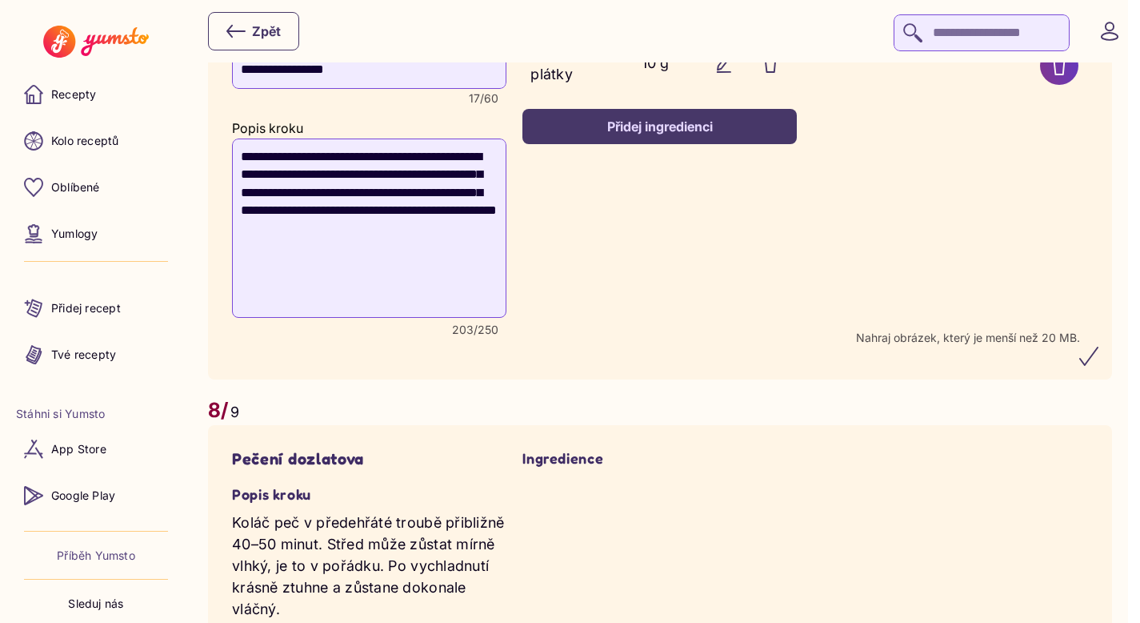
scroll to position [4787, 0]
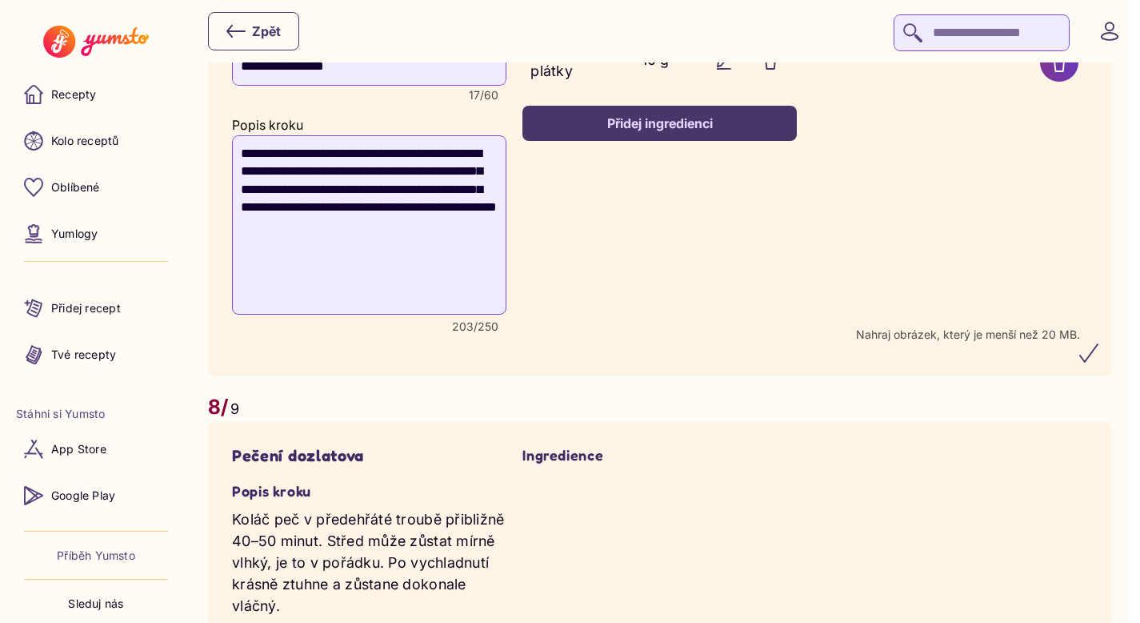
click at [1093, 363] on icon "submit" at bounding box center [1089, 352] width 19 height 19
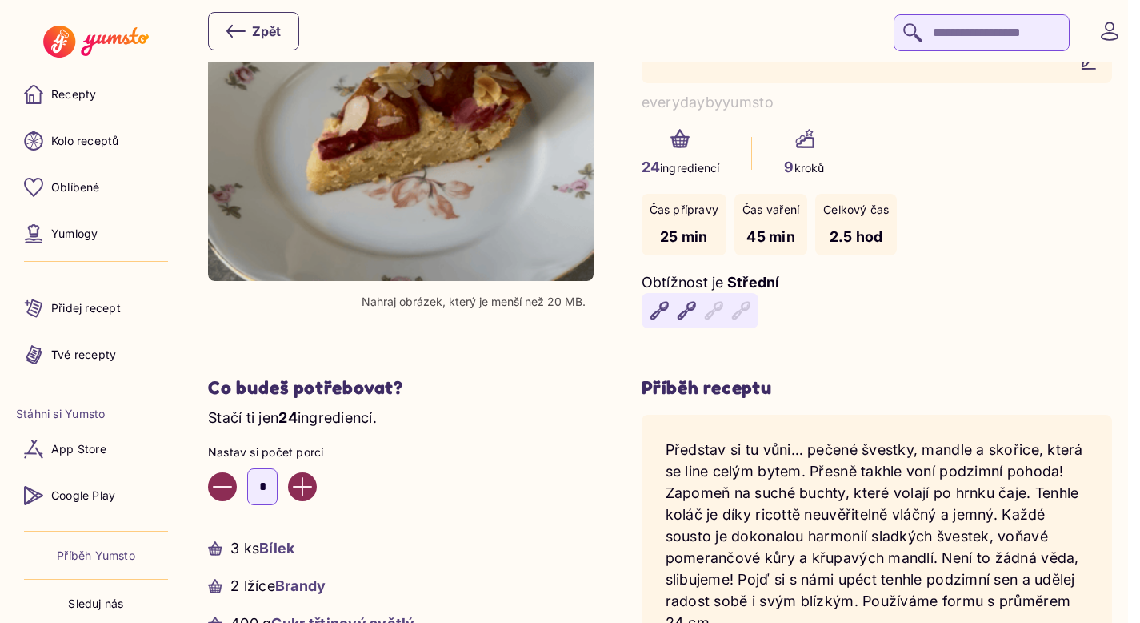
scroll to position [0, 0]
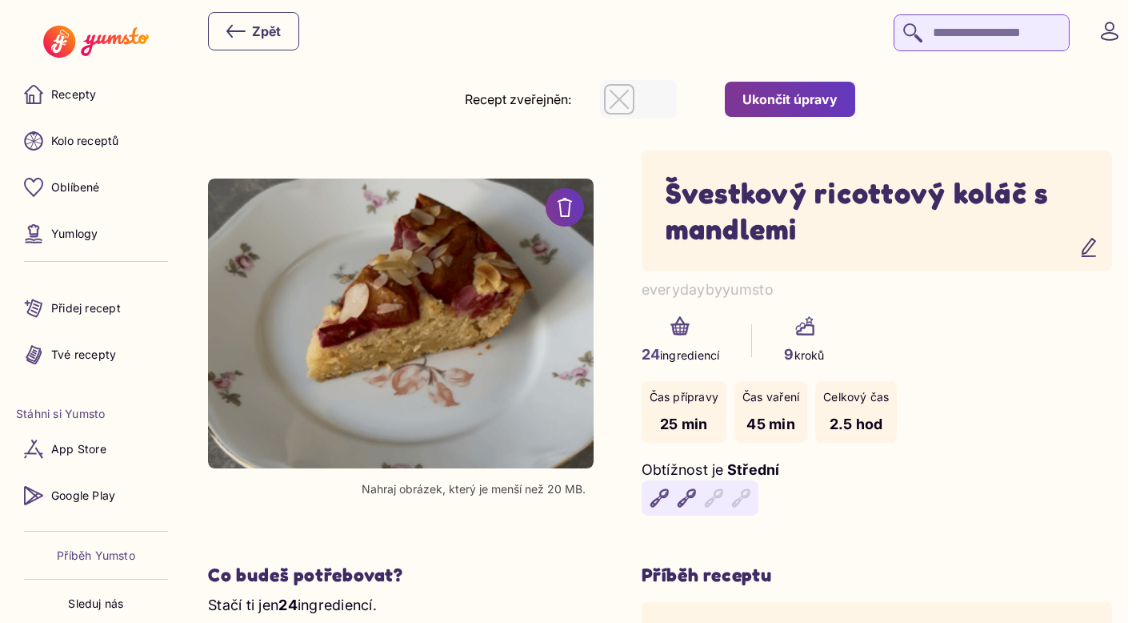
click at [807, 101] on div "Ukončit úpravy" at bounding box center [790, 99] width 95 height 18
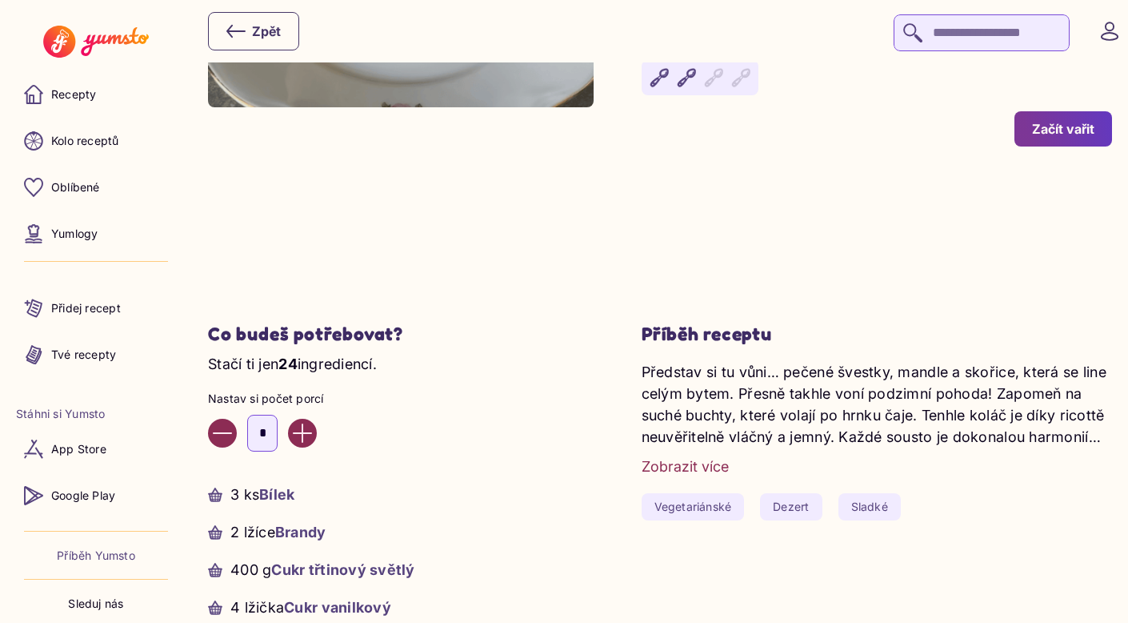
scroll to position [323, 0]
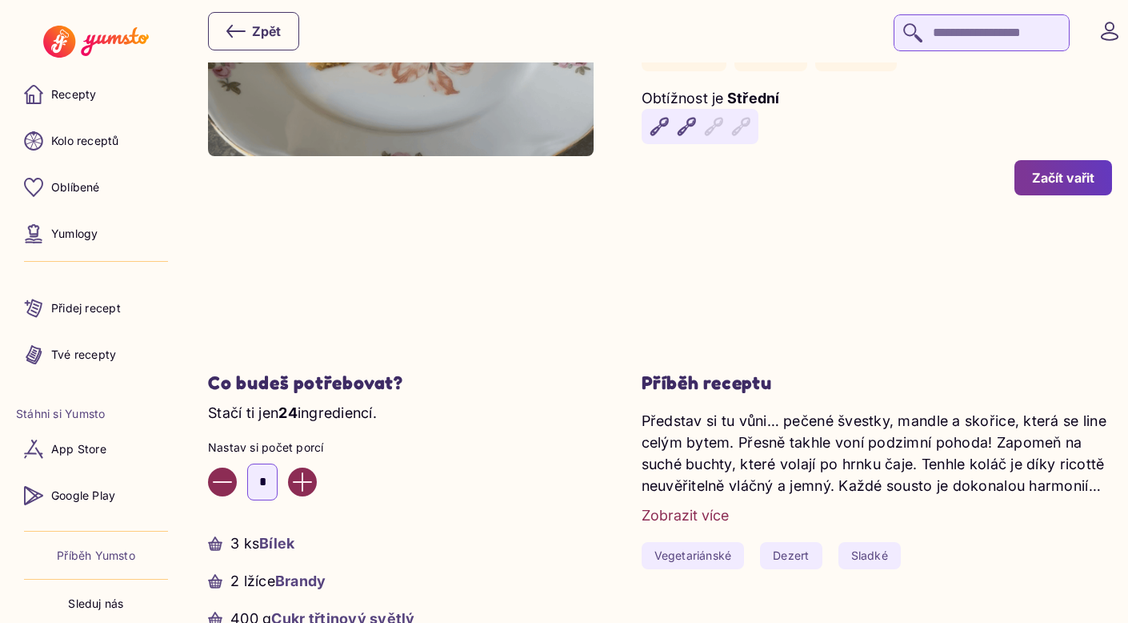
click at [1067, 172] on div "Začít vařit" at bounding box center [1063, 178] width 62 height 18
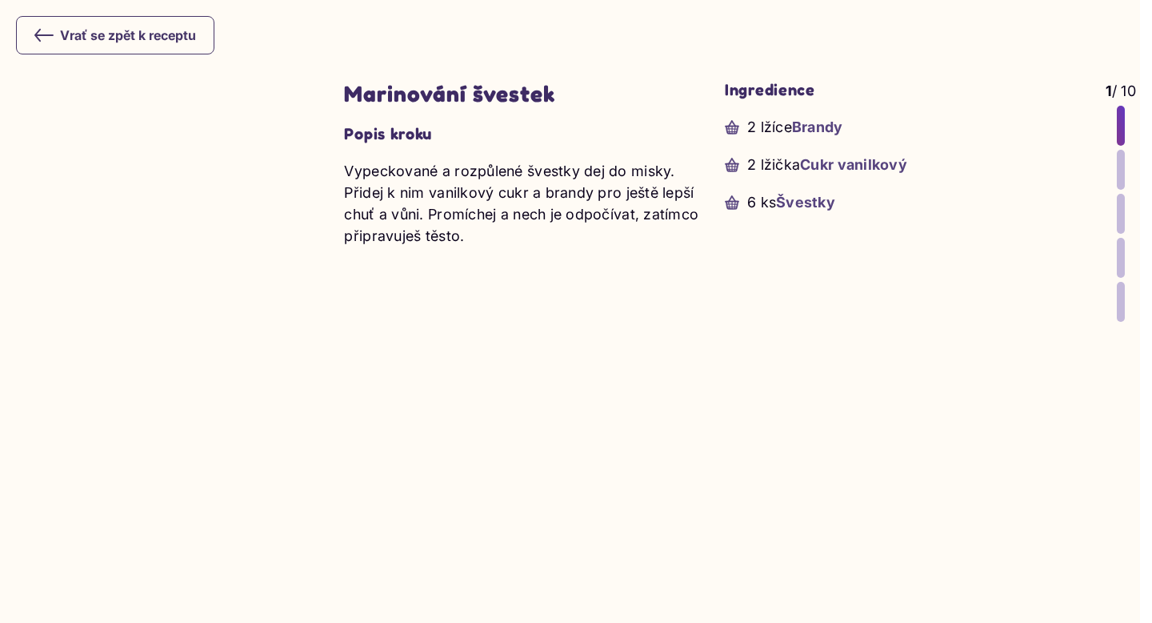
click at [635, 322] on div "Marinování švestek Popis kroku Vypeckované a rozpůlené švestky dej do misky. Př…" at bounding box center [526, 357] width 365 height 555
click at [1117, 173] on div at bounding box center [1121, 170] width 8 height 40
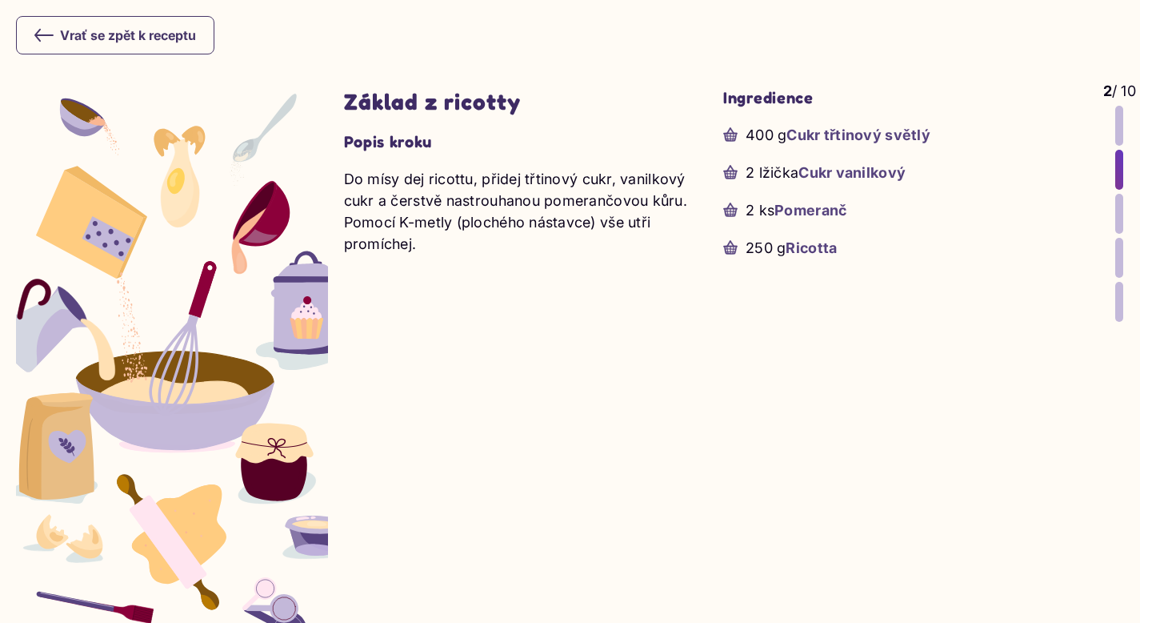
click at [1116, 195] on div at bounding box center [1120, 214] width 8 height 40
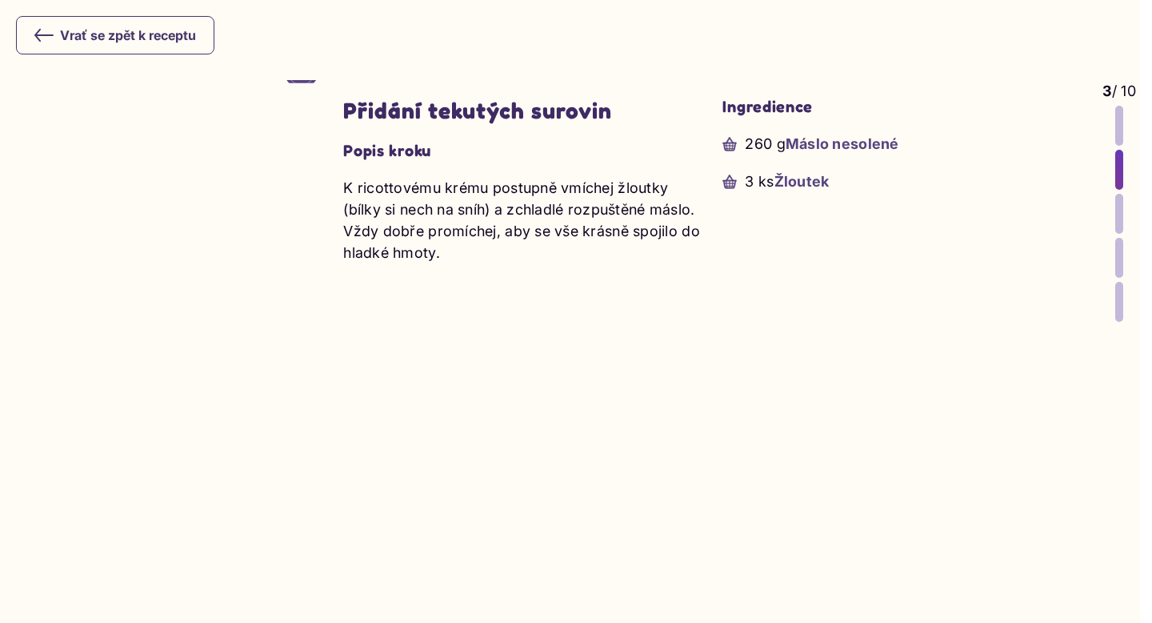
click at [1116, 215] on div at bounding box center [1120, 214] width 8 height 40
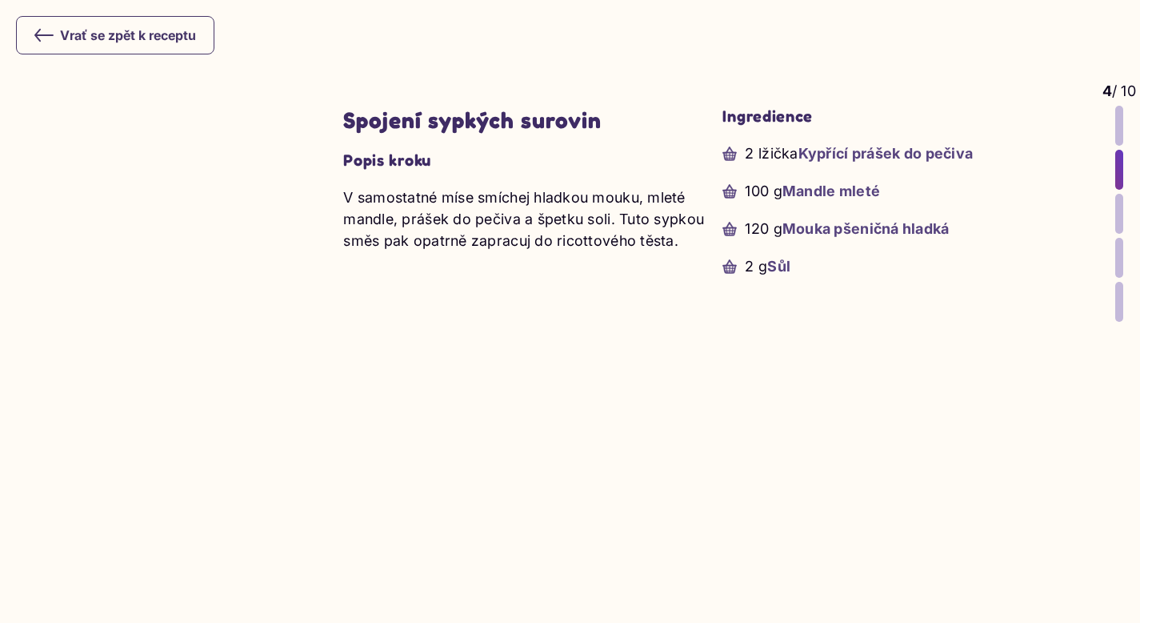
click at [1116, 245] on div at bounding box center [1120, 258] width 8 height 40
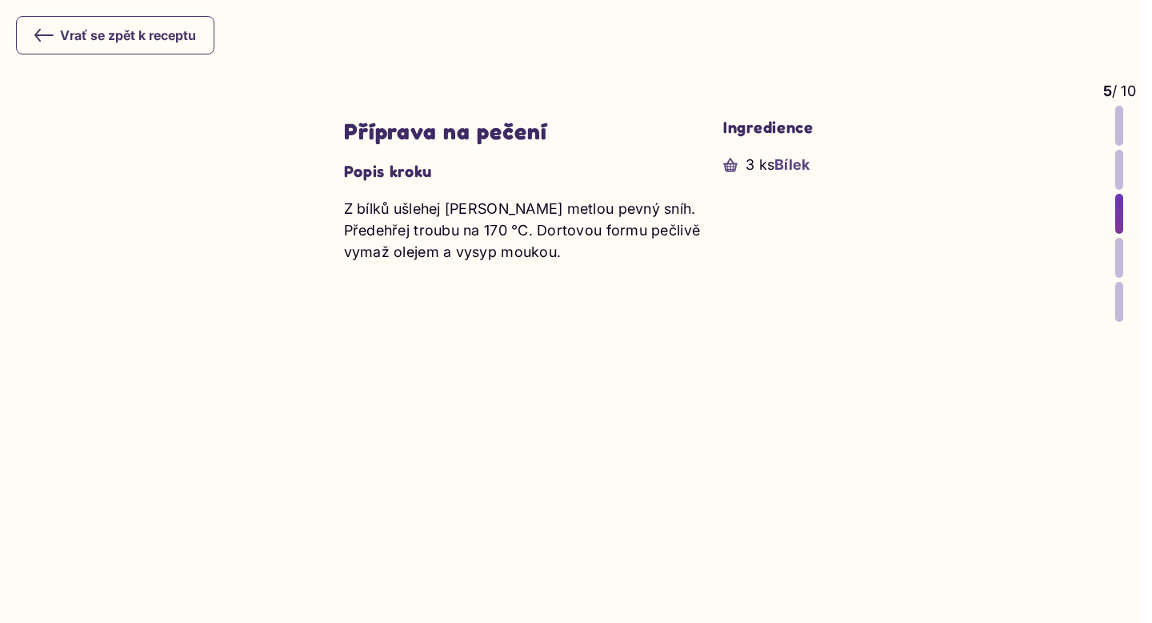
click at [1116, 250] on div at bounding box center [1120, 258] width 8 height 40
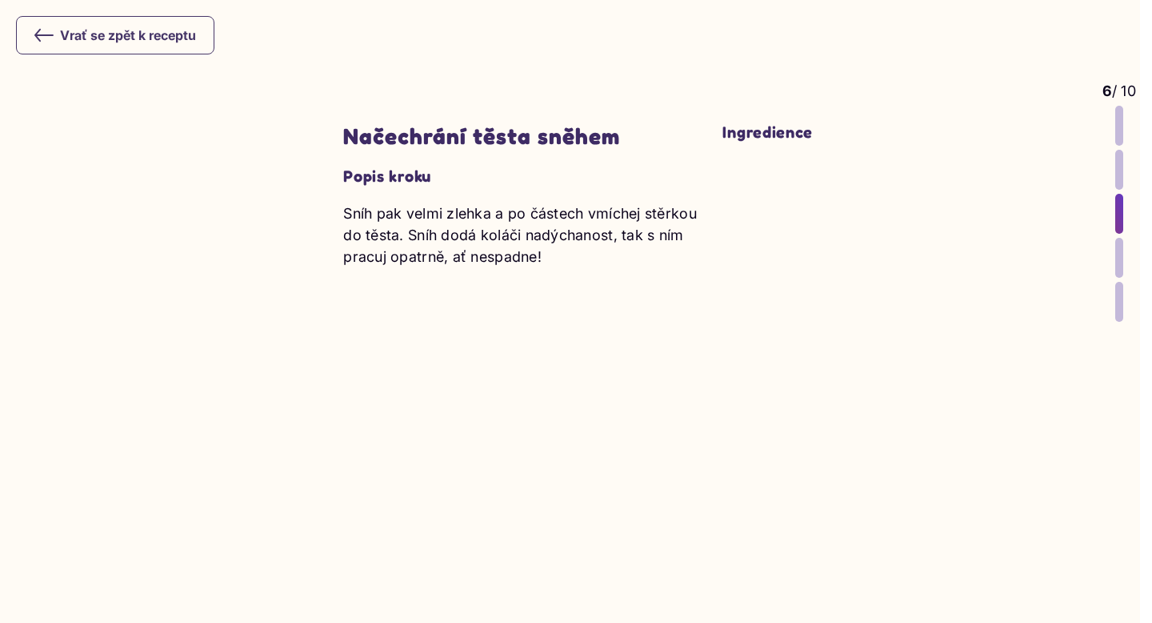
click at [1116, 256] on div at bounding box center [1120, 258] width 8 height 40
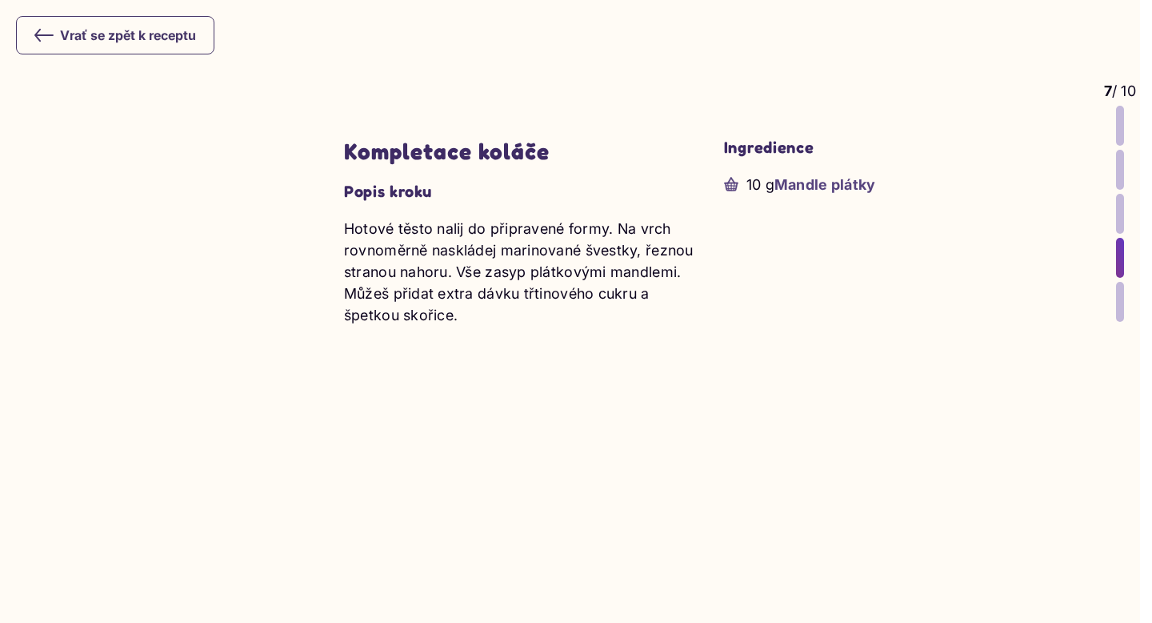
click at [1116, 294] on div at bounding box center [1120, 302] width 8 height 40
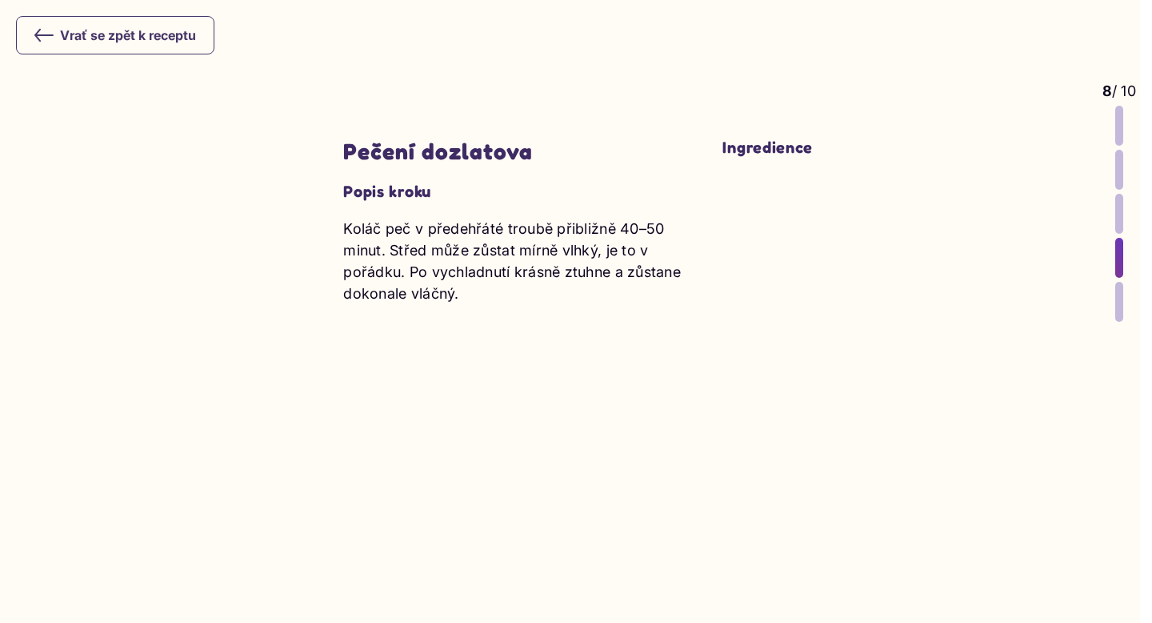
click at [39, 35] on icon at bounding box center [44, 35] width 18 height 11
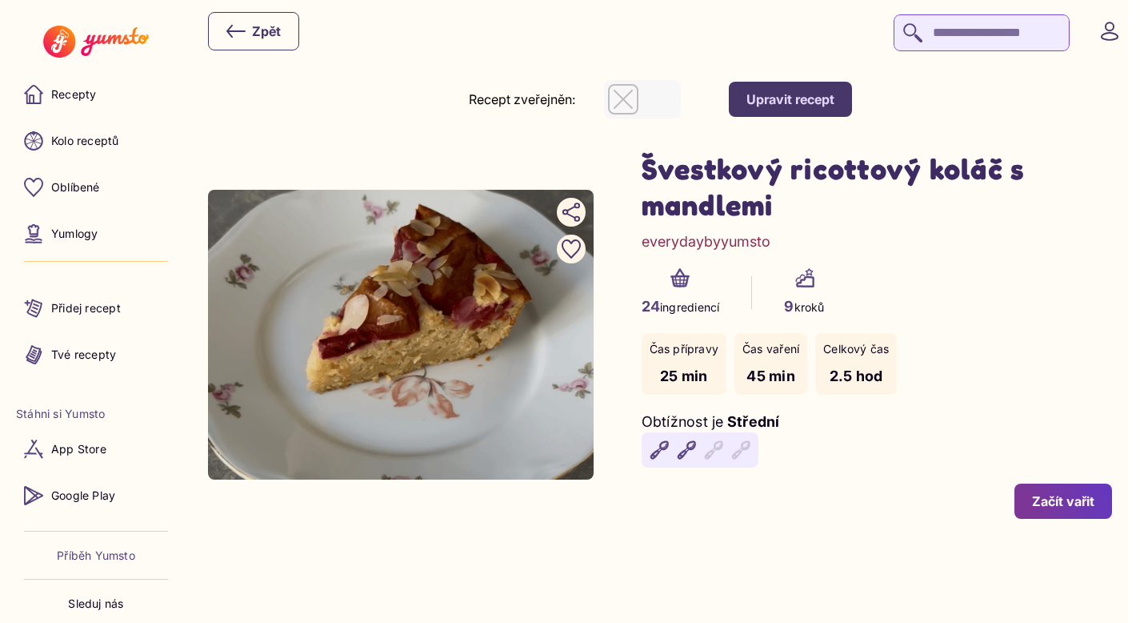
click at [795, 91] on div "Upravit recept" at bounding box center [791, 99] width 88 height 18
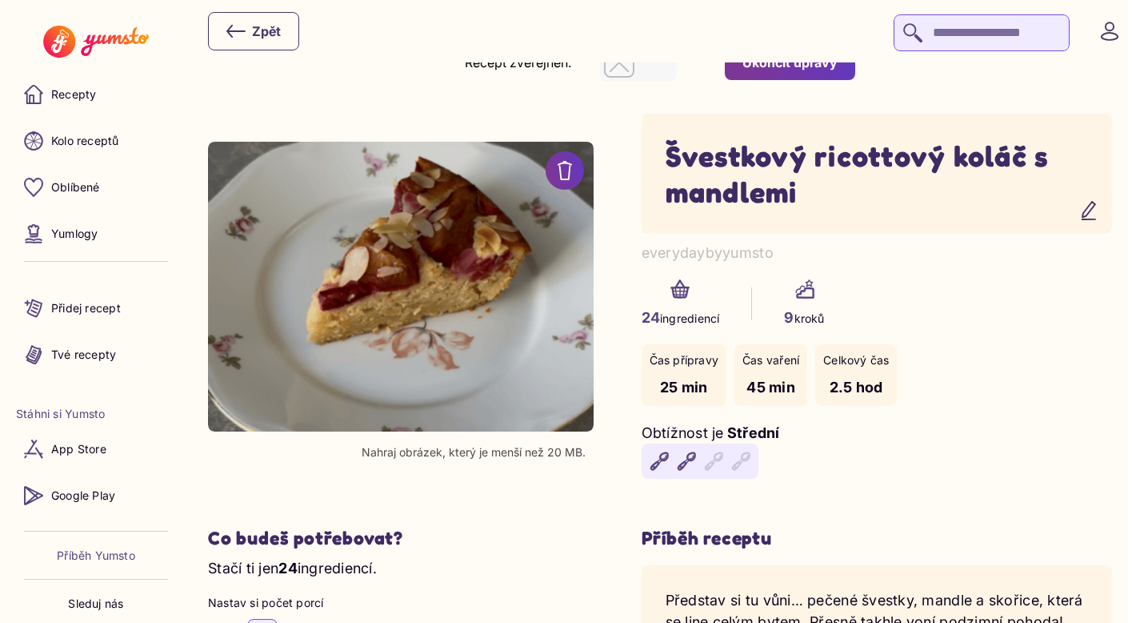
scroll to position [155, 0]
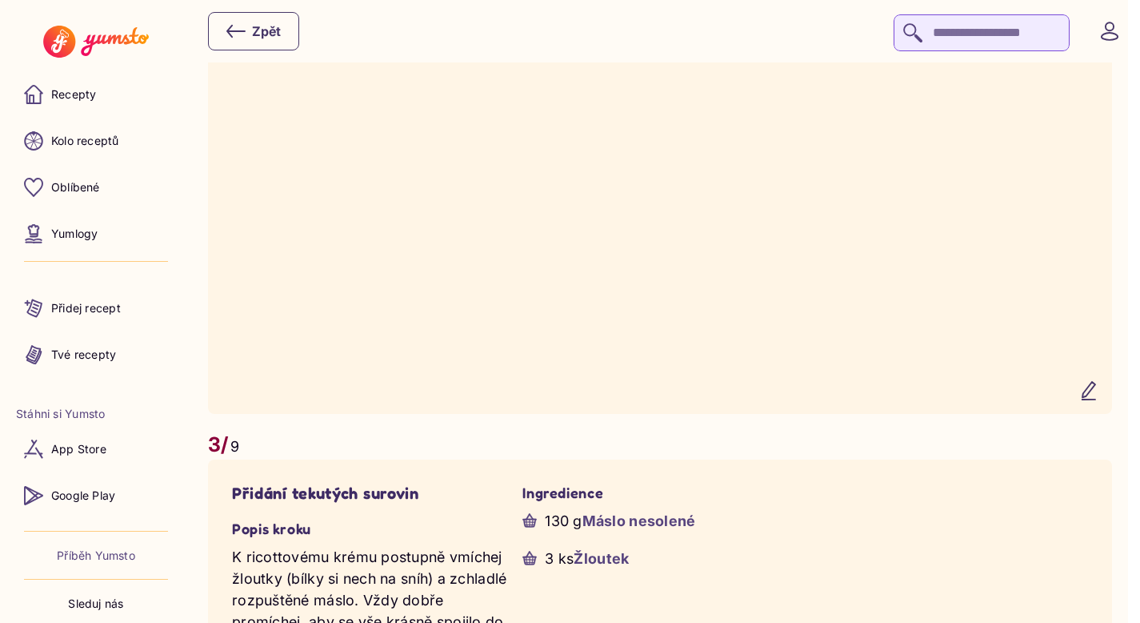
scroll to position [2081, 0]
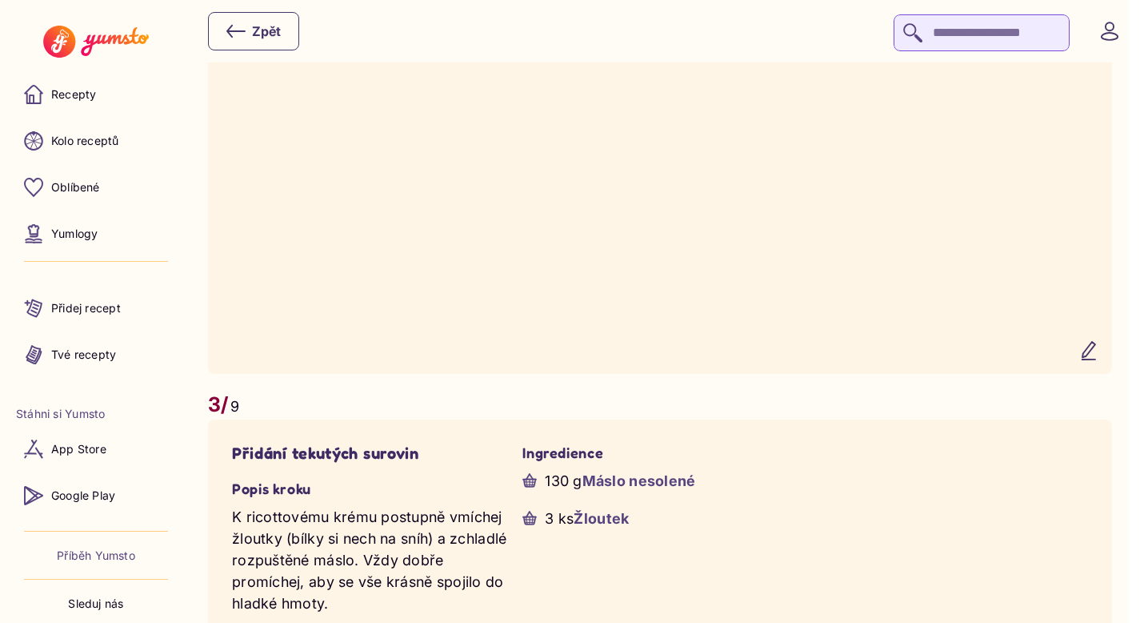
click at [1095, 360] on icon "button" at bounding box center [1089, 350] width 19 height 19
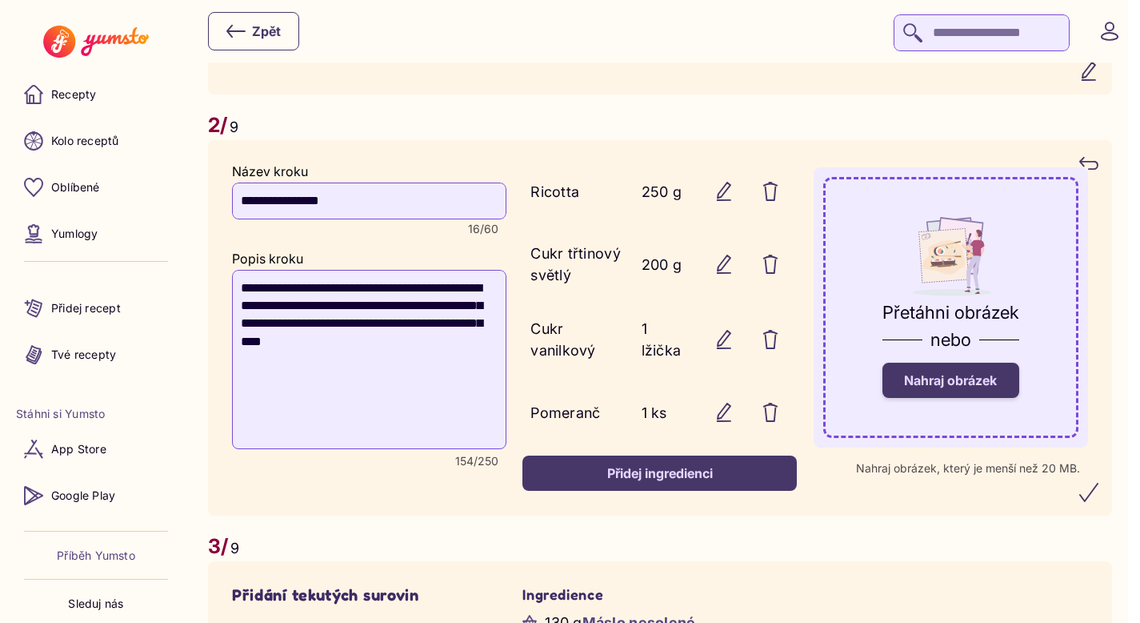
scroll to position [1773, 0]
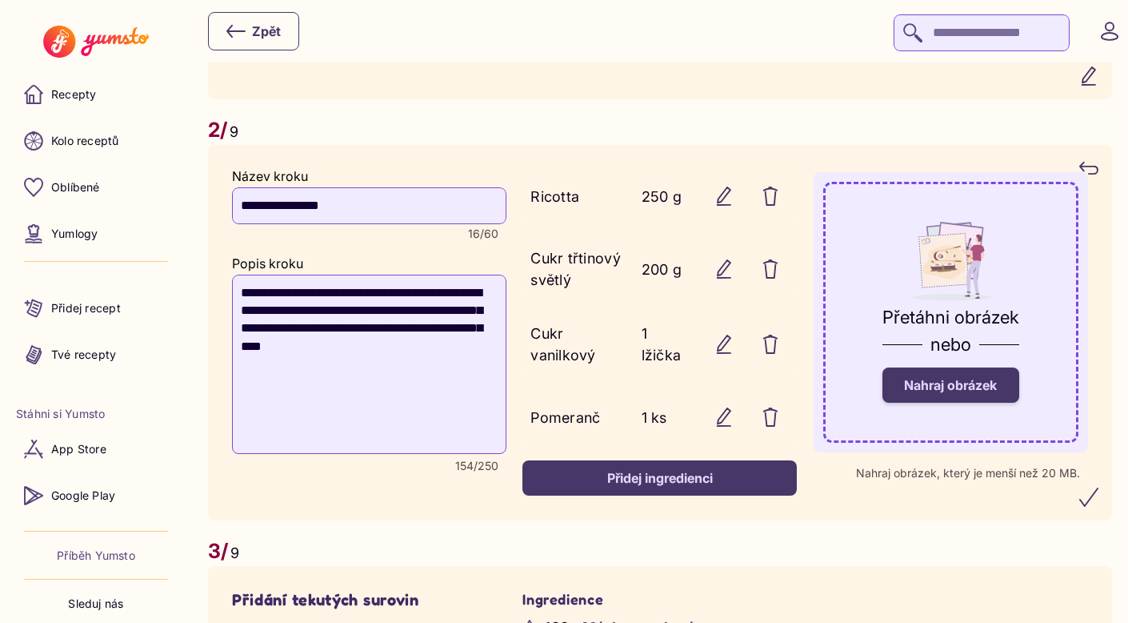
click at [964, 393] on span "Nahraj obrázek" at bounding box center [950, 385] width 93 height 16
click at [0, 0] on input "Nahraj obrázek" at bounding box center [0, 0] width 0 height 0
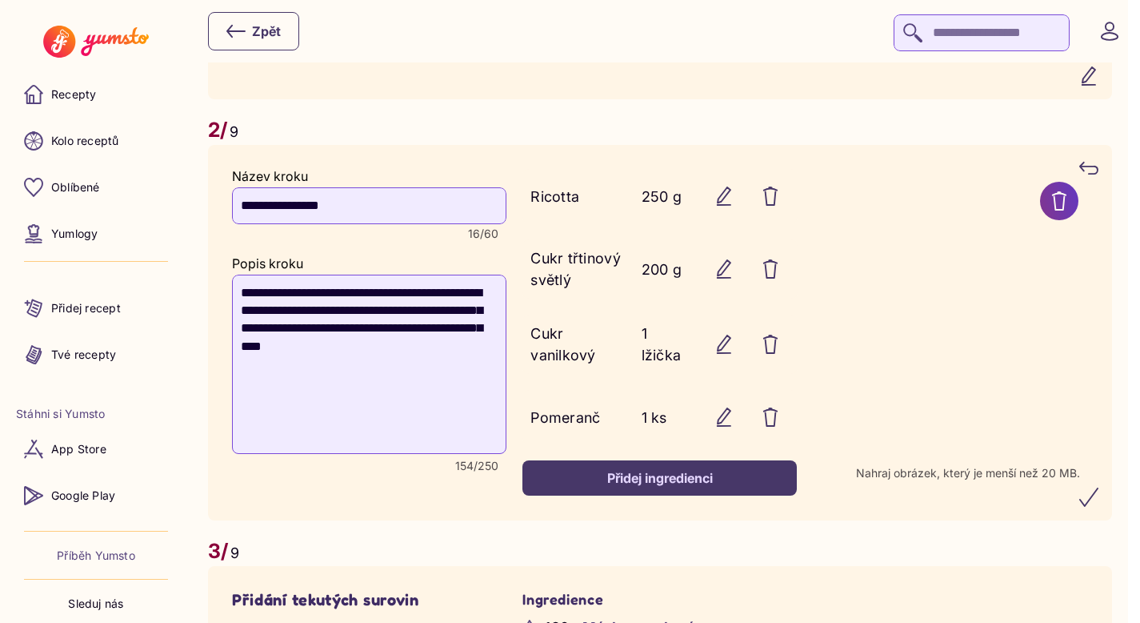
click at [1099, 503] on icon "submit" at bounding box center [1089, 496] width 19 height 19
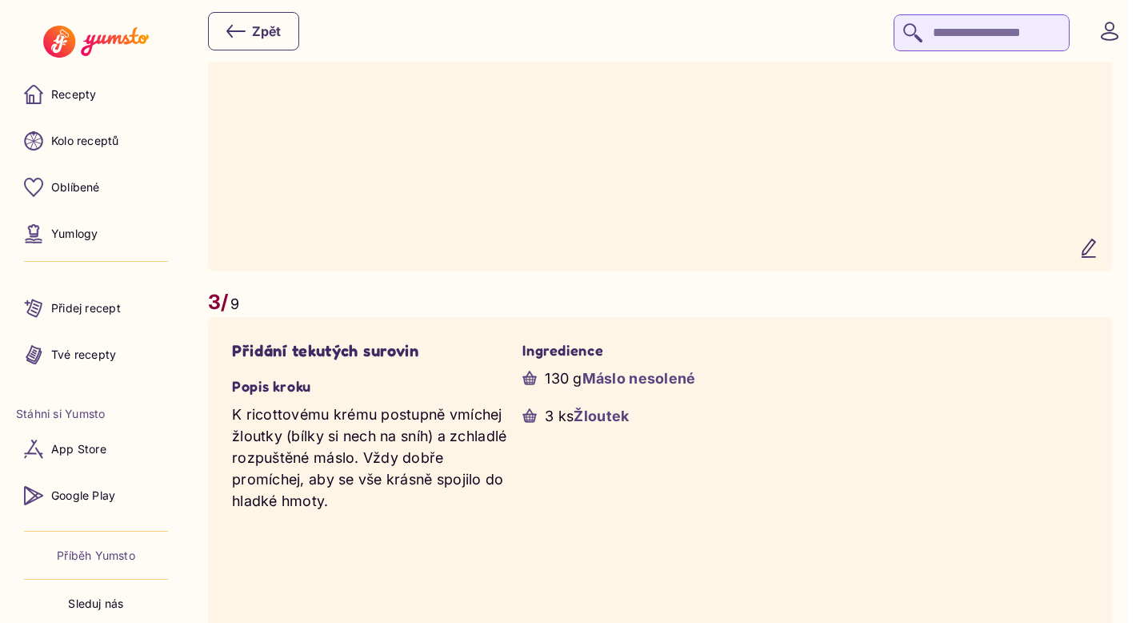
click at [1096, 257] on icon "button" at bounding box center [1089, 248] width 13 height 18
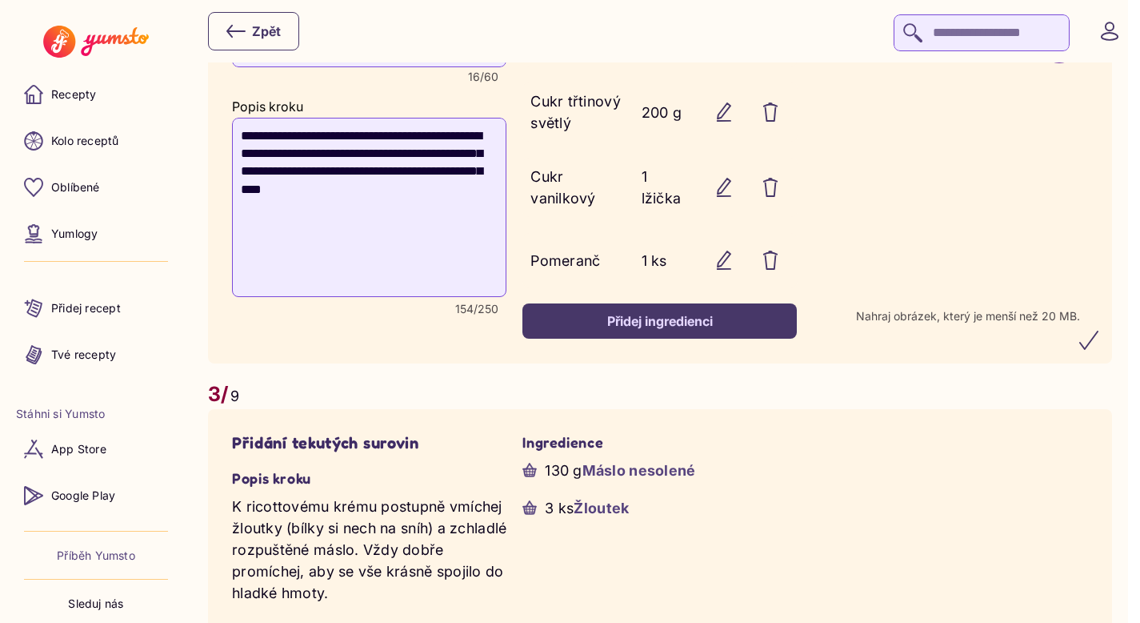
scroll to position [1982, 0]
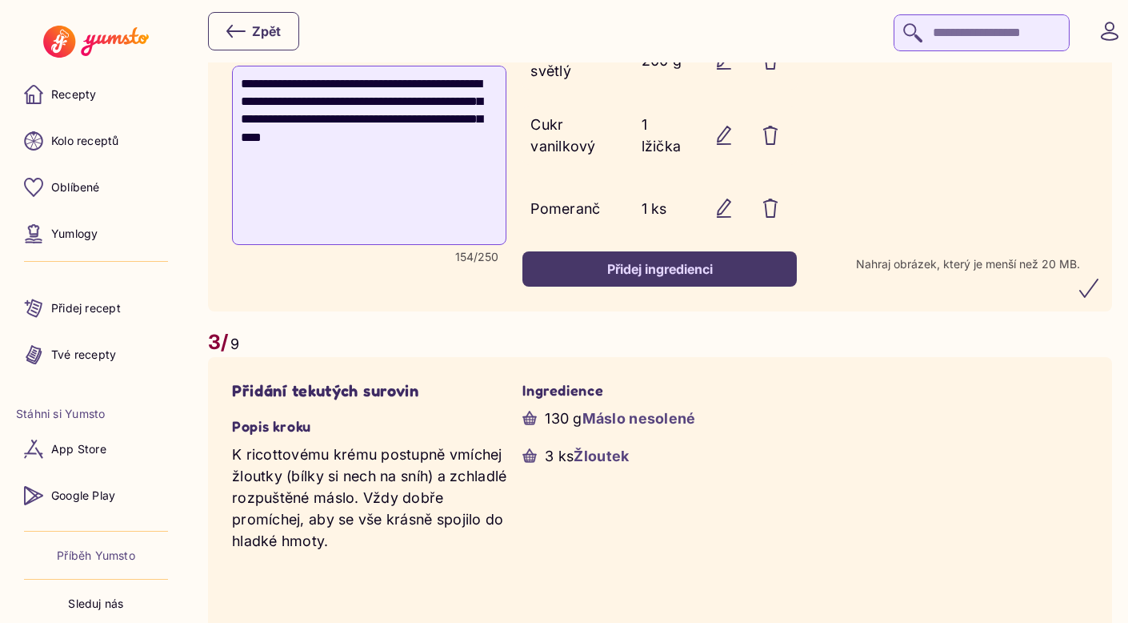
click at [1098, 297] on icon "submit" at bounding box center [1089, 287] width 19 height 19
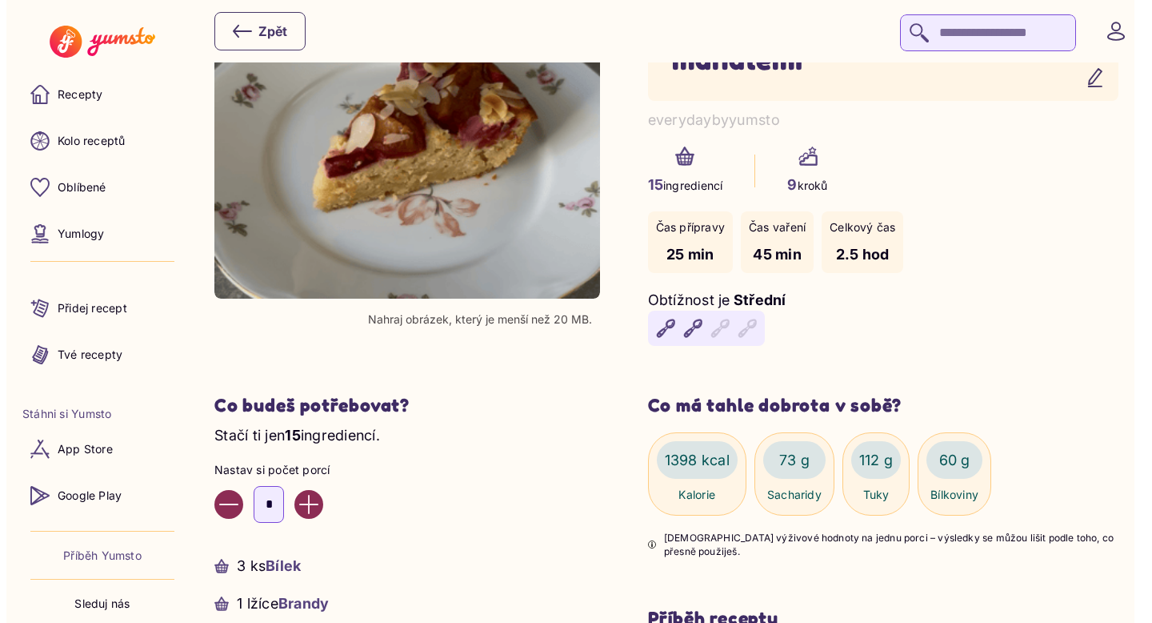
scroll to position [0, 0]
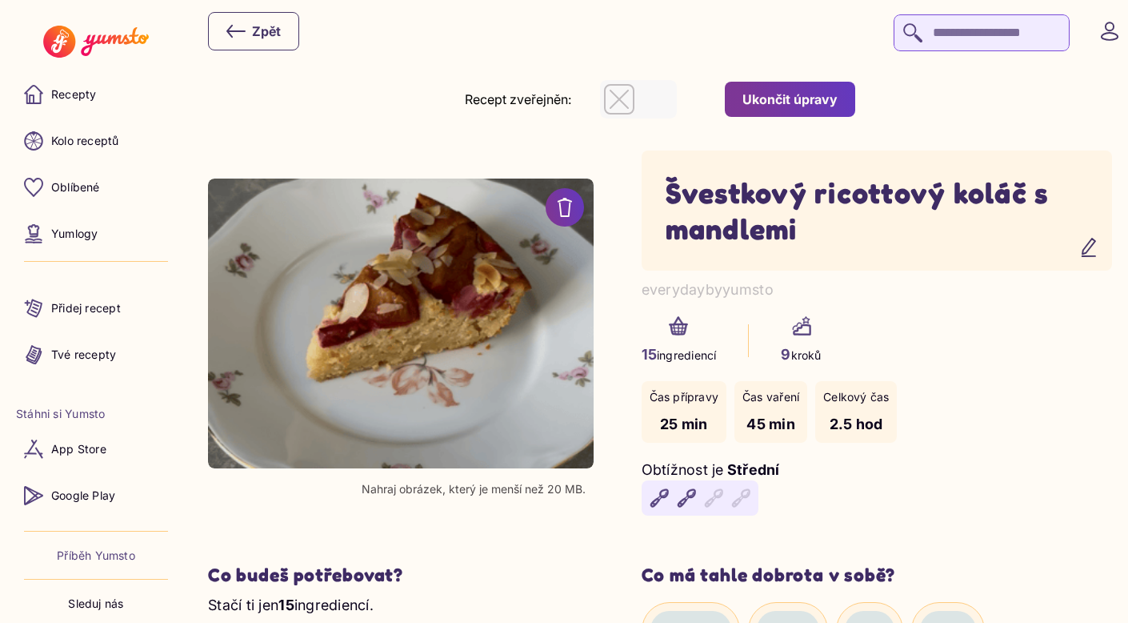
click at [795, 96] on div "Ukončit úpravy" at bounding box center [790, 99] width 95 height 18
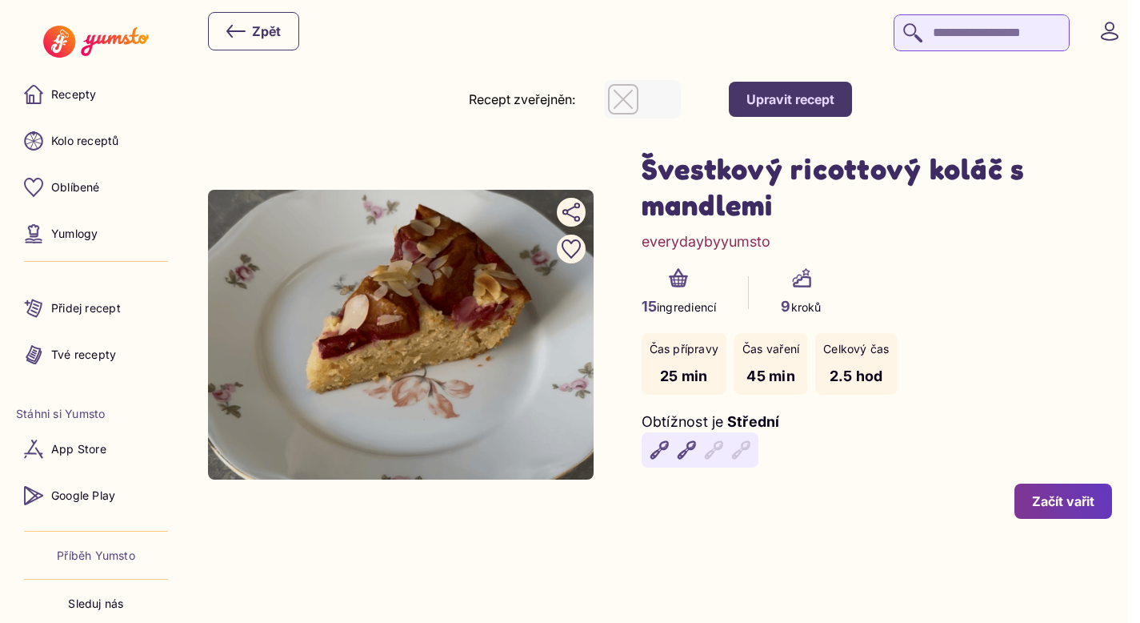
click at [1076, 509] on div "Začít vařit" at bounding box center [1063, 501] width 62 height 18
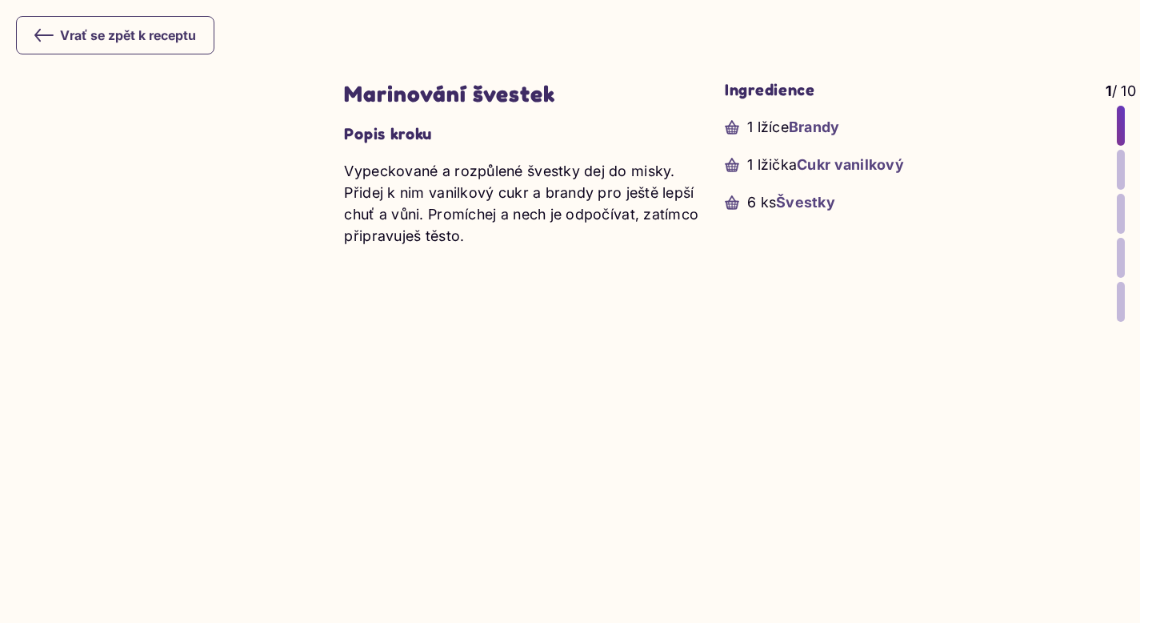
click at [1117, 171] on div at bounding box center [1121, 170] width 8 height 40
click at [1117, 166] on div at bounding box center [1121, 170] width 8 height 40
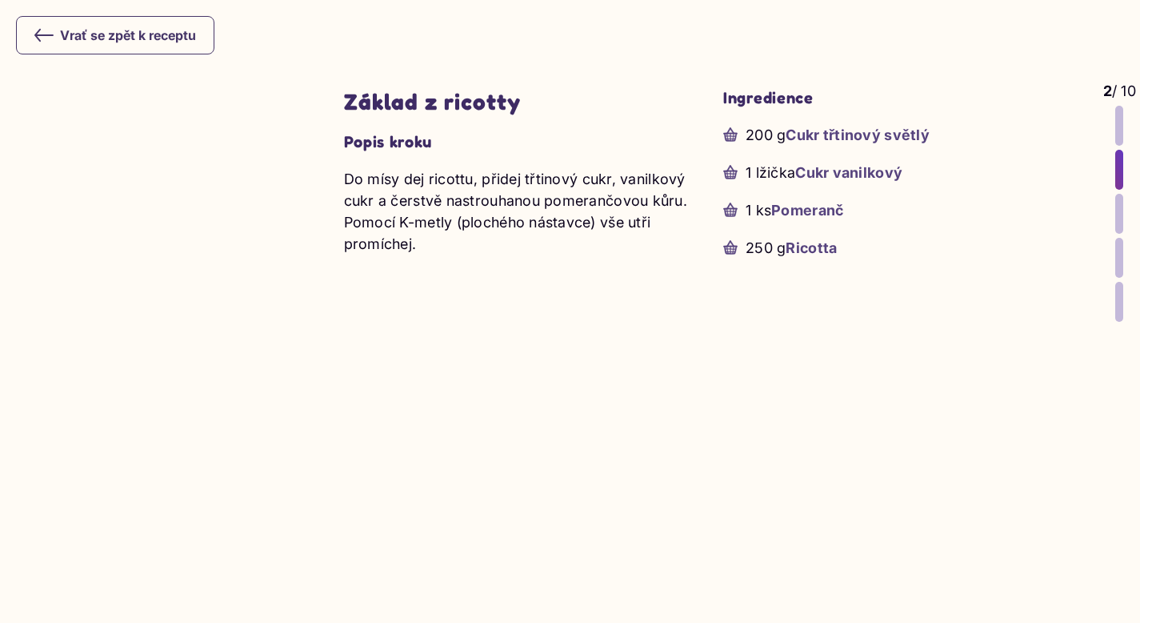
click at [1116, 199] on div at bounding box center [1120, 214] width 8 height 40
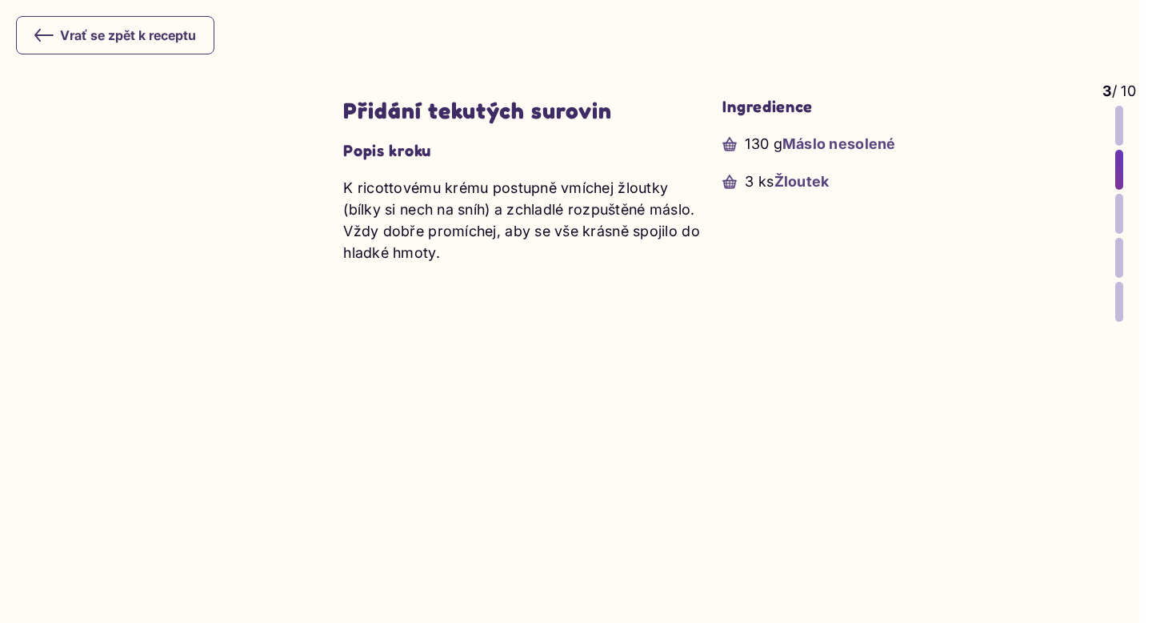
click at [1116, 250] on div at bounding box center [1120, 258] width 8 height 40
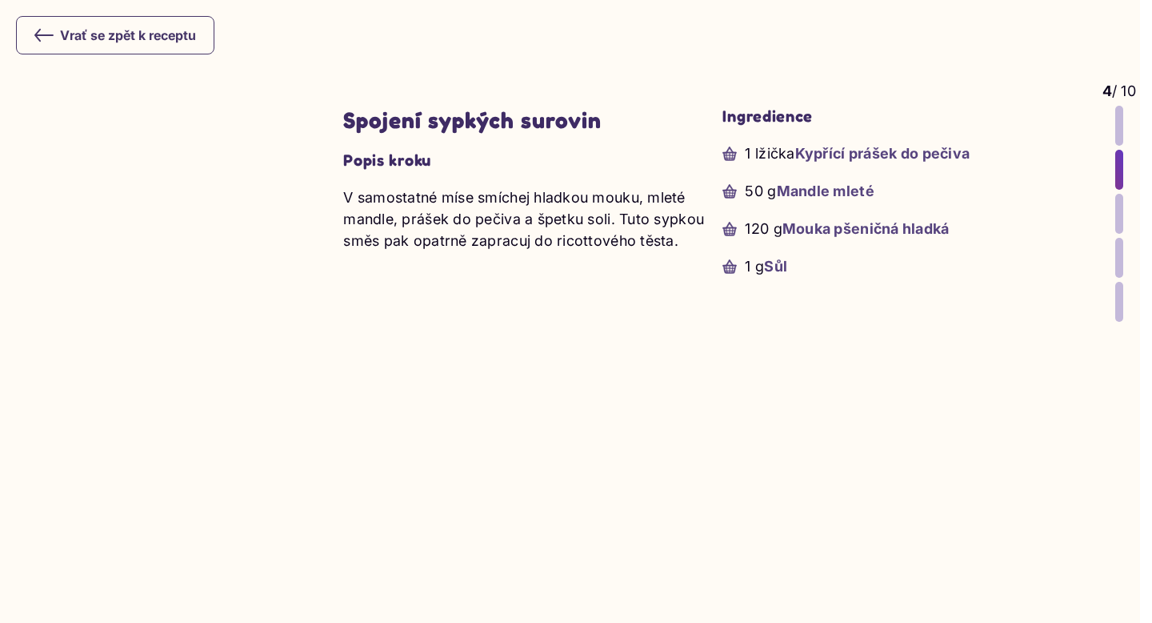
click at [41, 39] on icon at bounding box center [43, 35] width 19 height 19
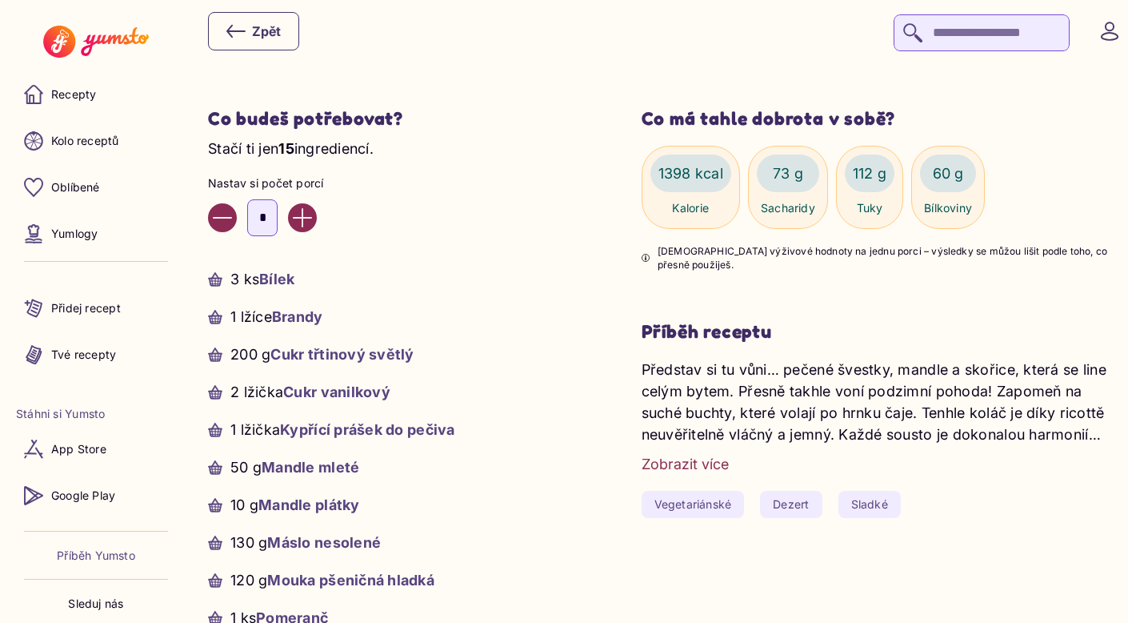
scroll to position [723, 0]
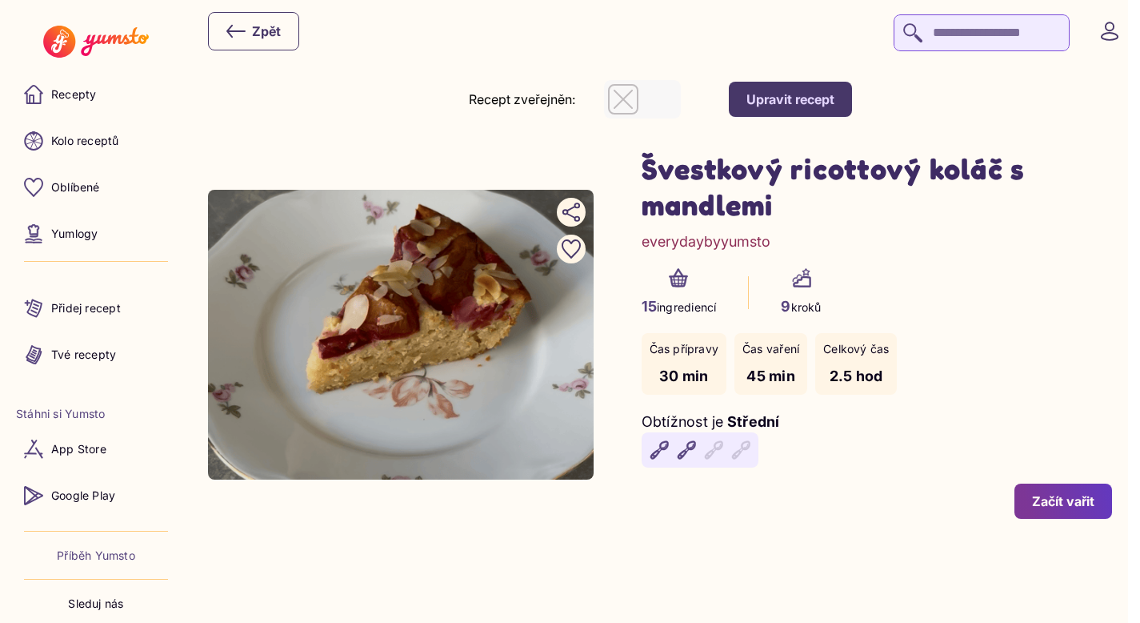
click at [820, 106] on div "Upravit recept" at bounding box center [791, 99] width 88 height 18
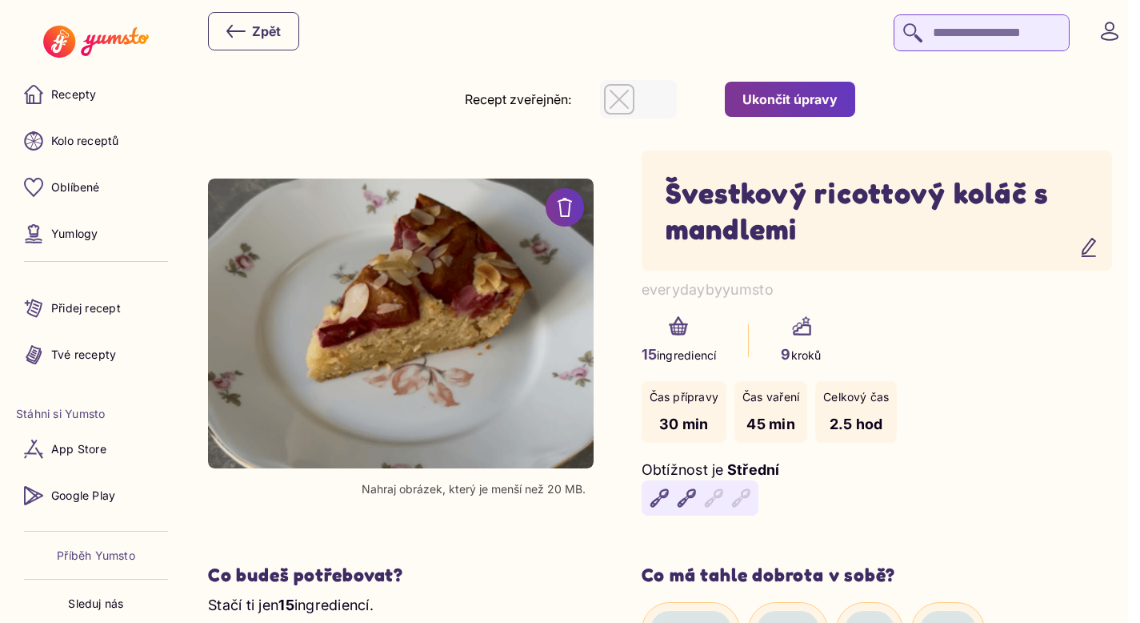
click at [746, 103] on button "Ukončit úpravy" at bounding box center [790, 99] width 130 height 35
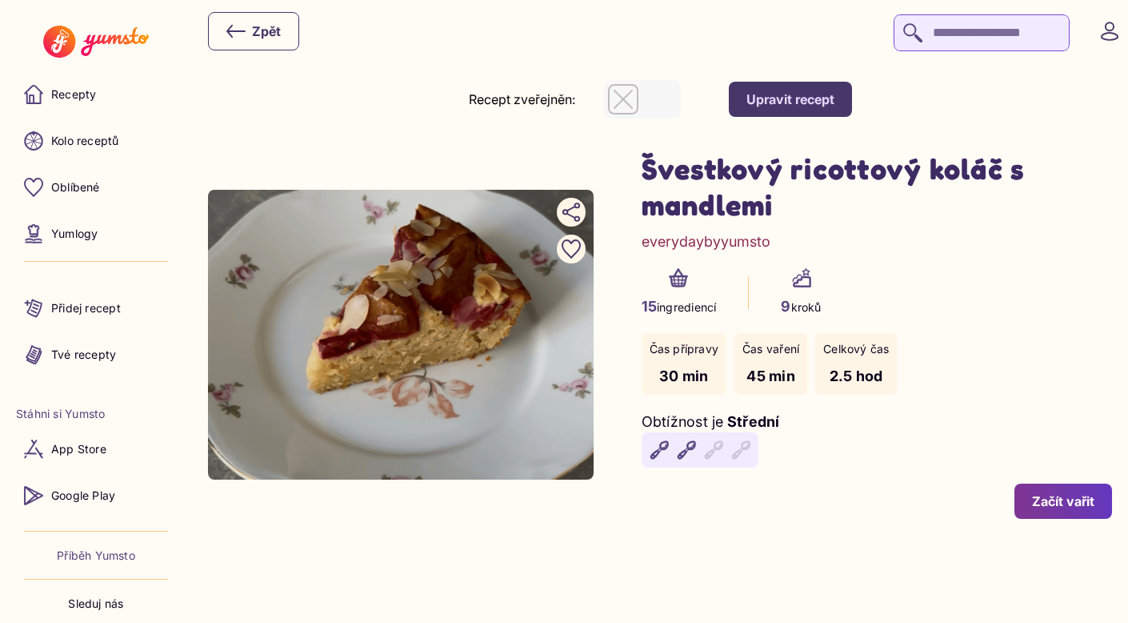
click at [623, 88] on div "button" at bounding box center [623, 99] width 30 height 30
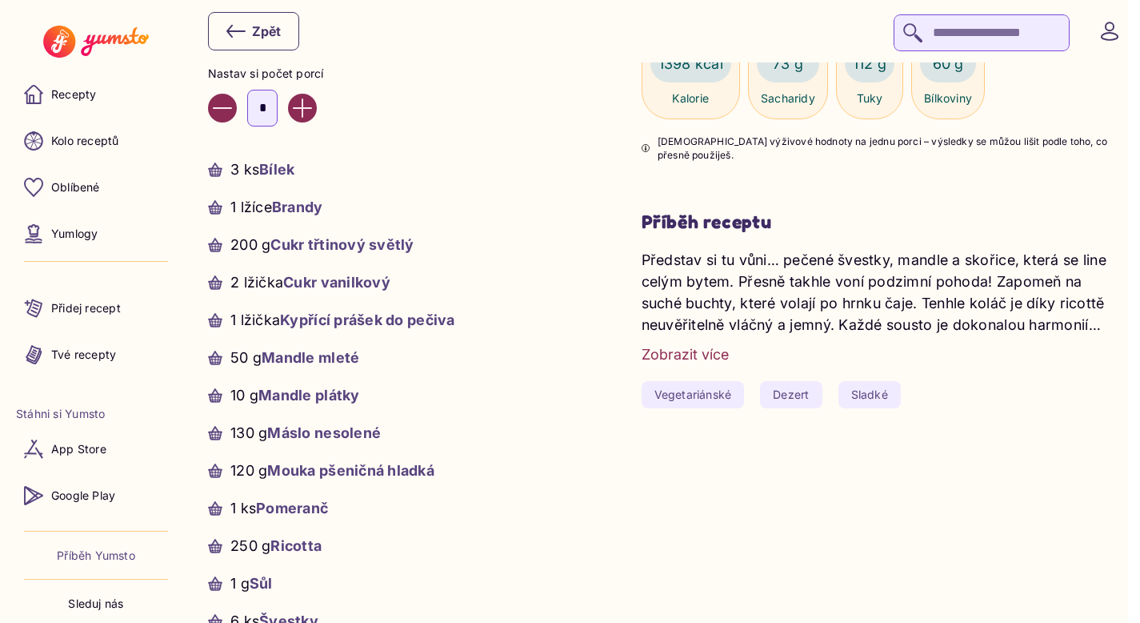
scroll to position [705, 0]
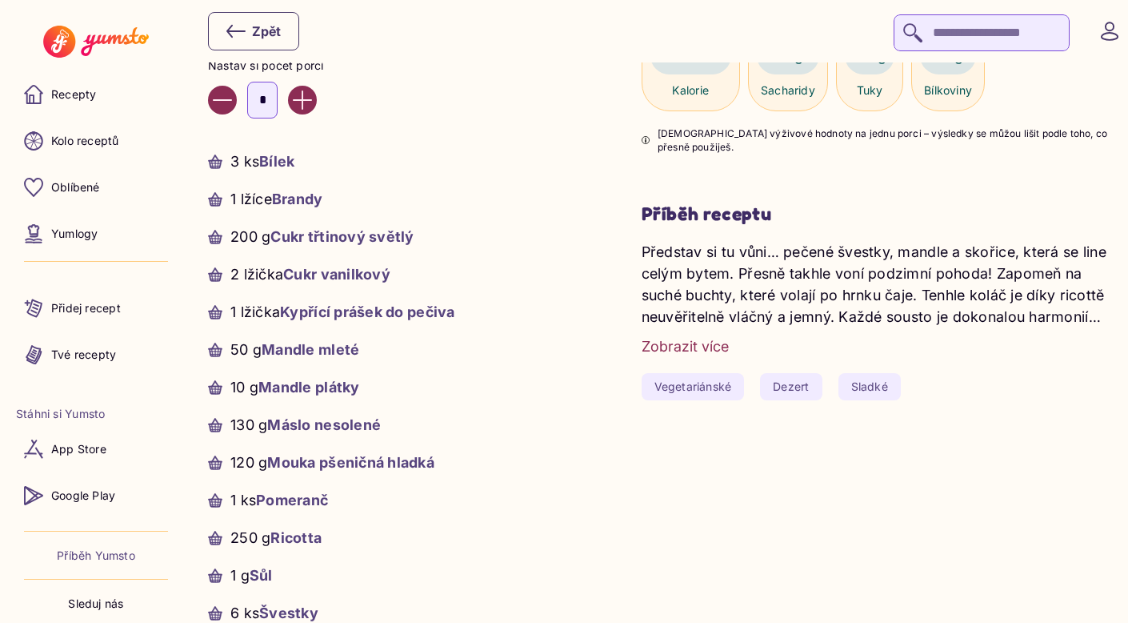
click at [711, 347] on div "Zobrazit více" at bounding box center [685, 346] width 87 height 22
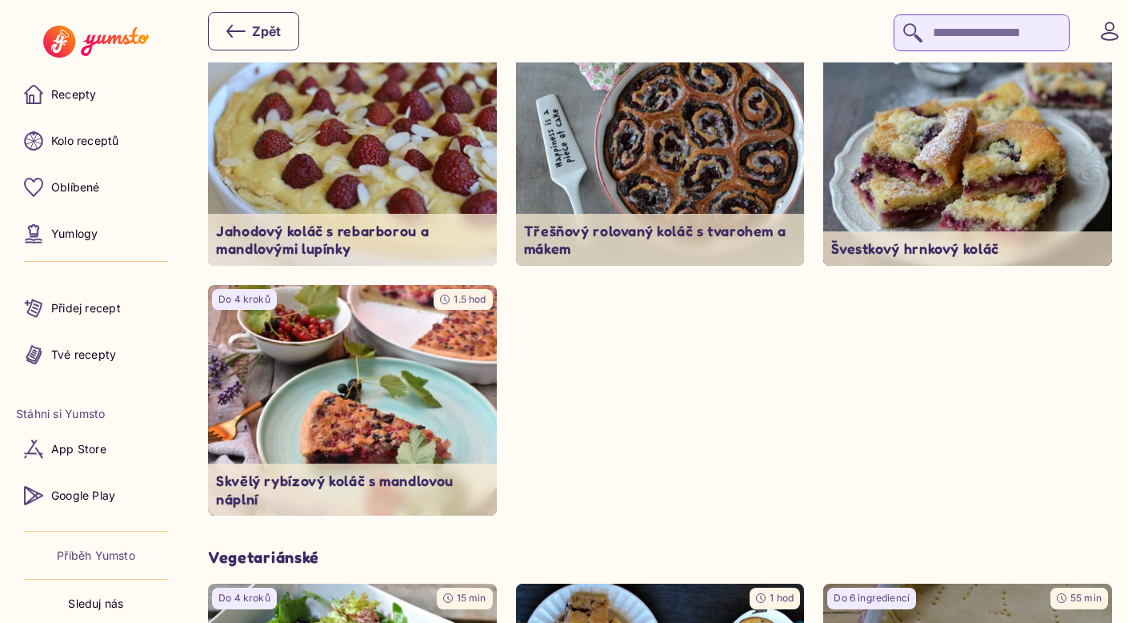
scroll to position [3423, 0]
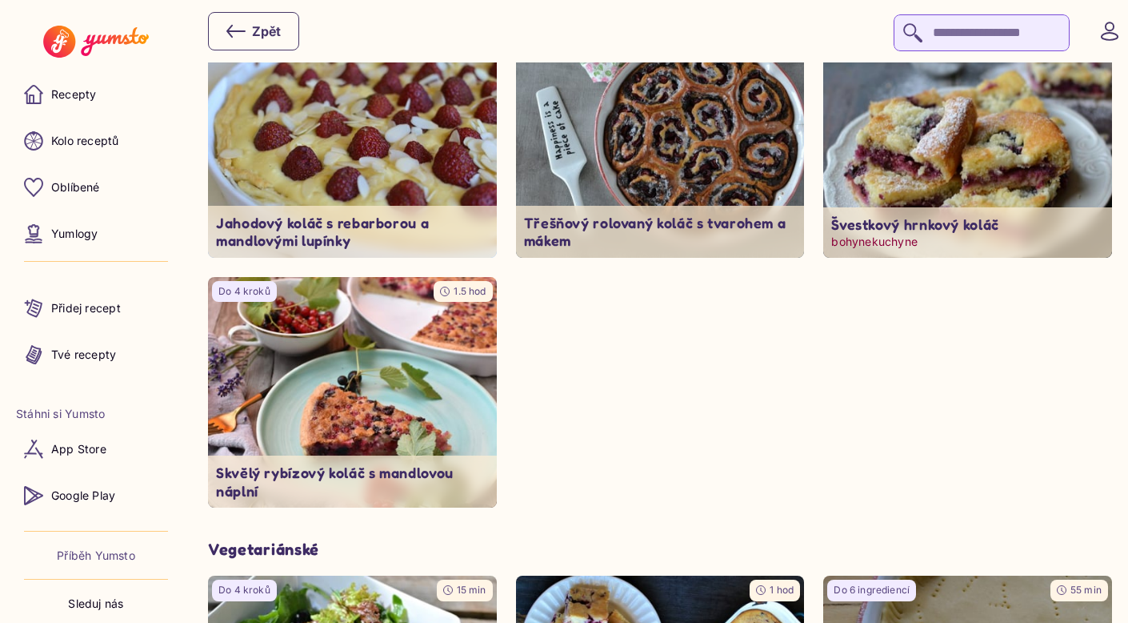
click at [968, 175] on img at bounding box center [967, 142] width 303 height 242
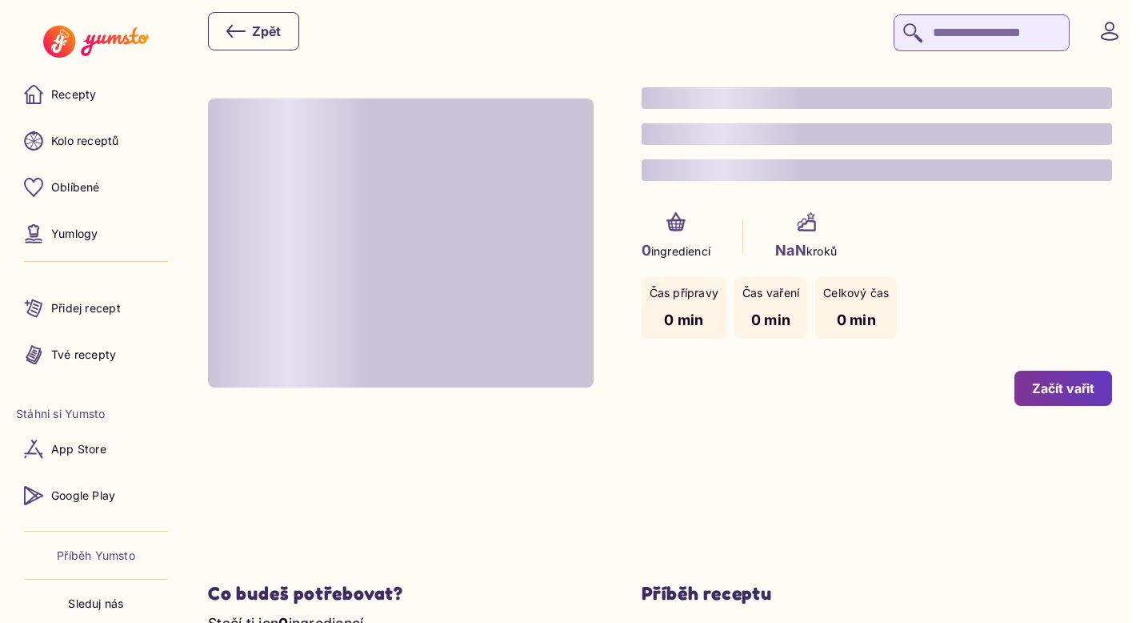
type input "*"
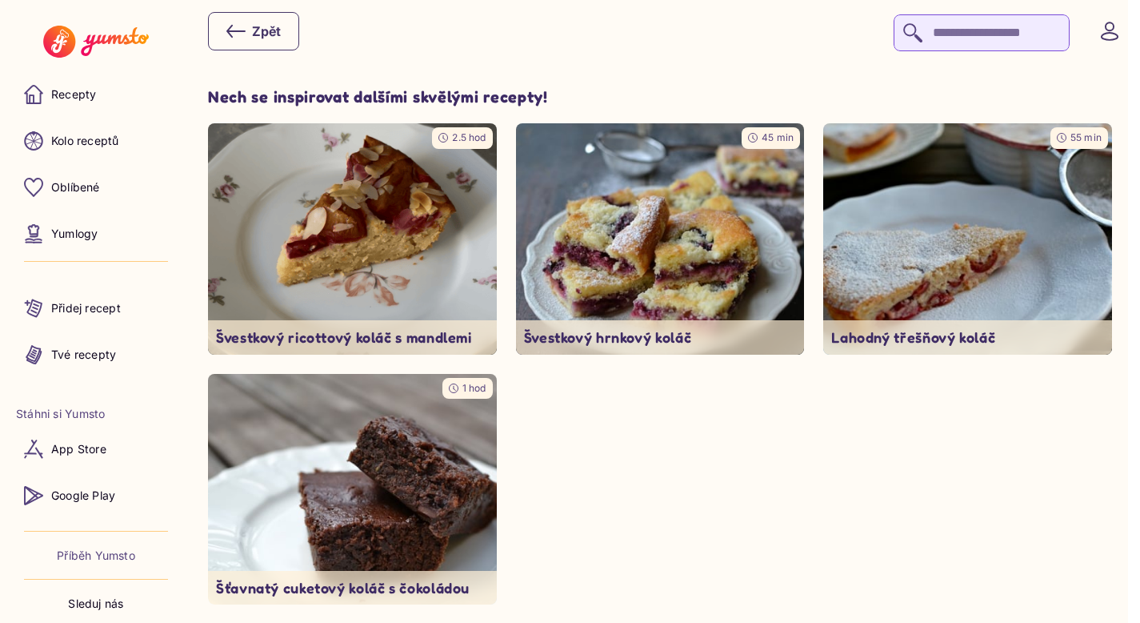
scroll to position [2362, 0]
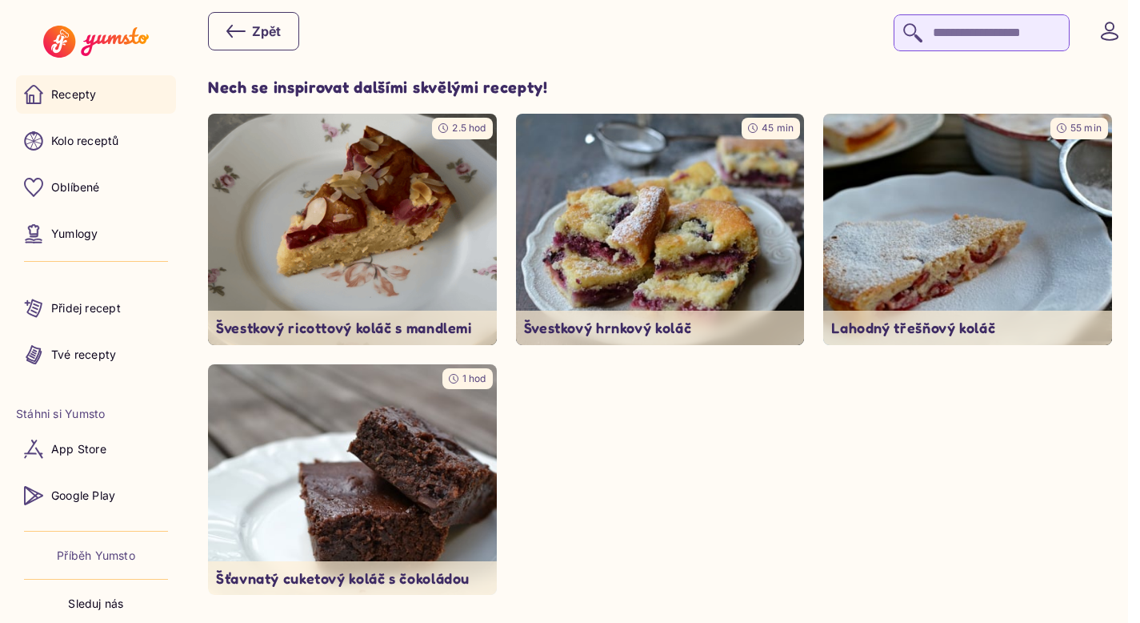
click at [109, 96] on link "Recepty" at bounding box center [96, 94] width 160 height 38
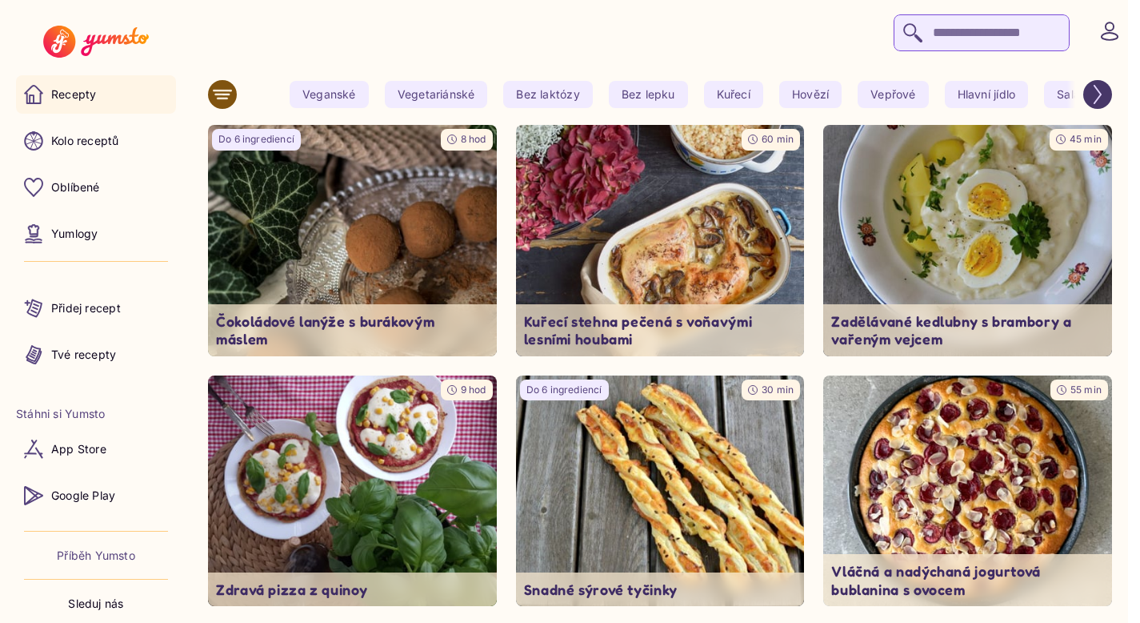
click at [219, 96] on icon at bounding box center [222, 94] width 19 height 19
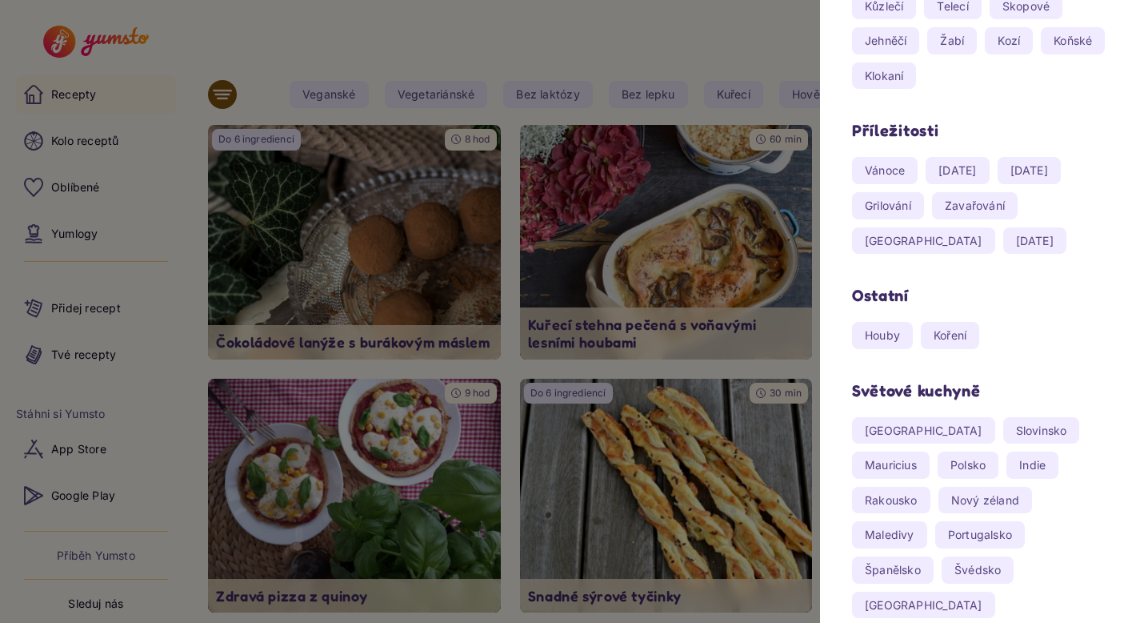
scroll to position [735, 0]
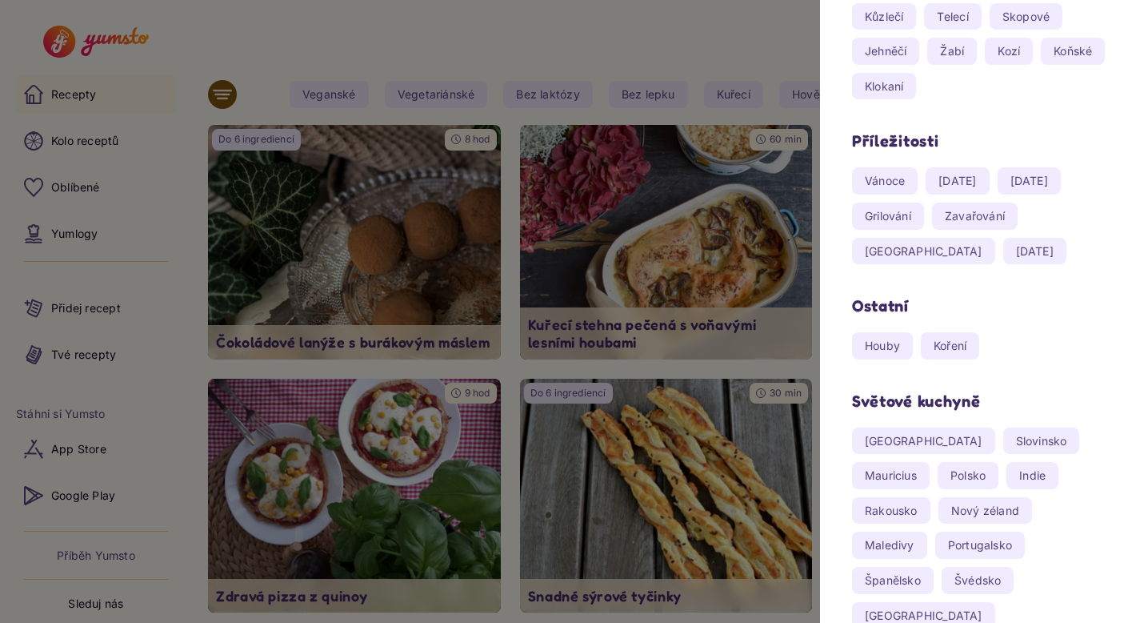
click at [961, 186] on span "[DATE]" at bounding box center [957, 180] width 63 height 27
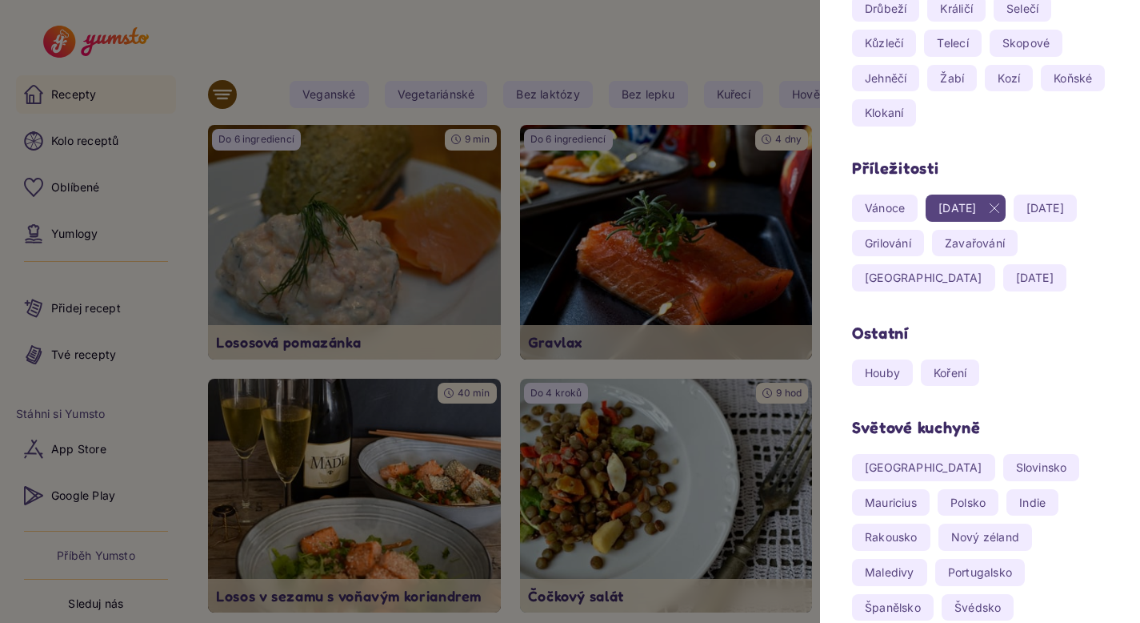
click at [775, 57] on div at bounding box center [570, 311] width 1140 height 623
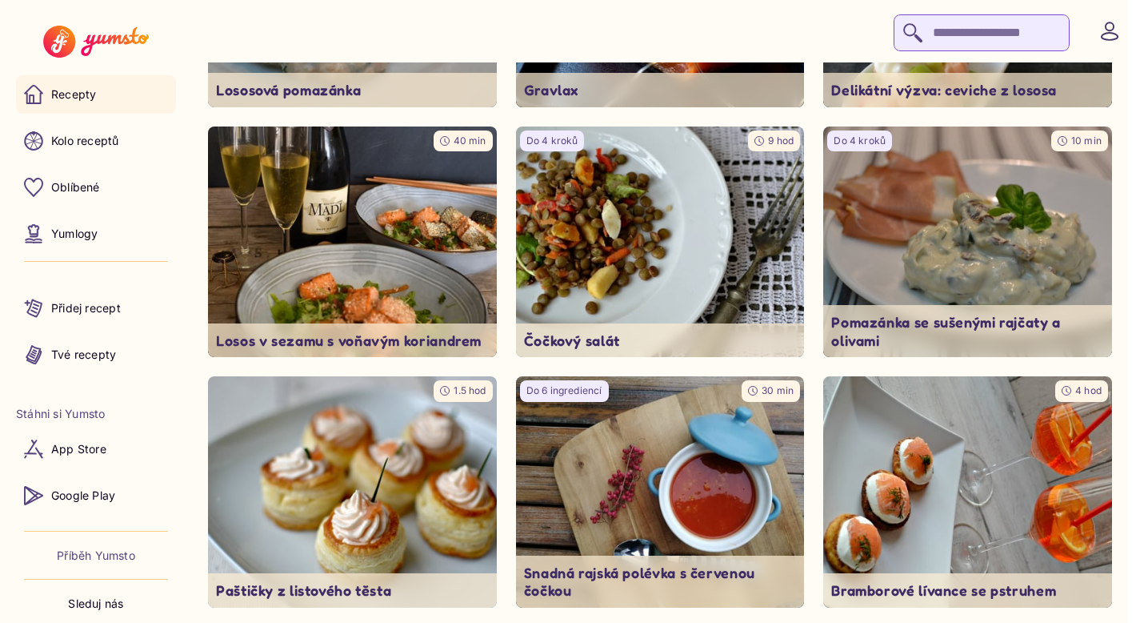
scroll to position [0, 0]
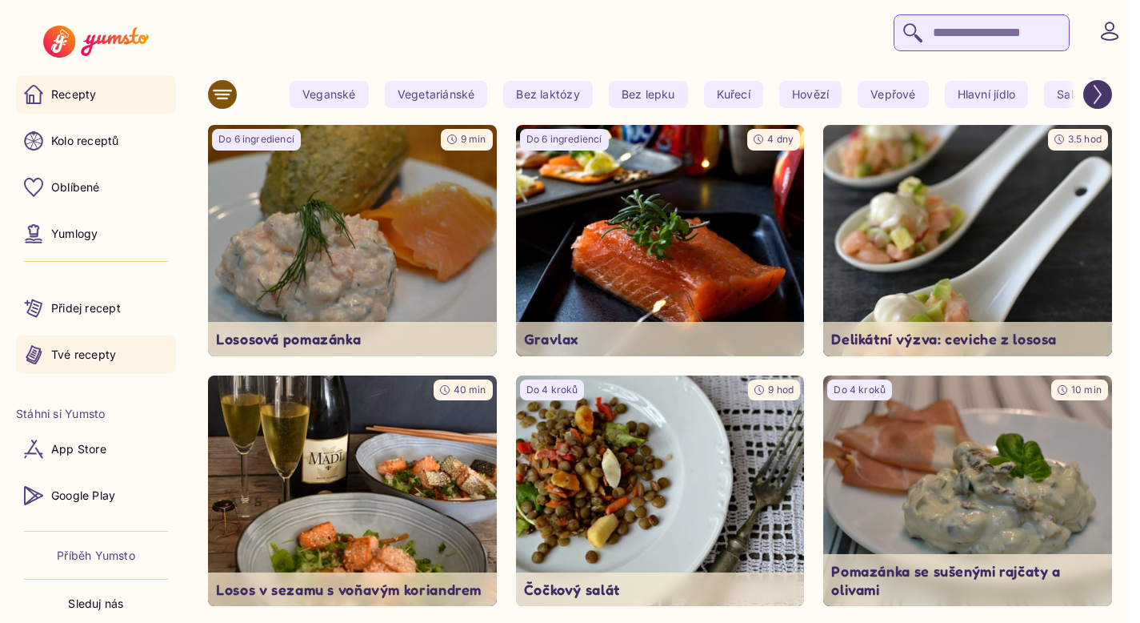
click at [93, 349] on p "Tvé recepty" at bounding box center [83, 354] width 65 height 16
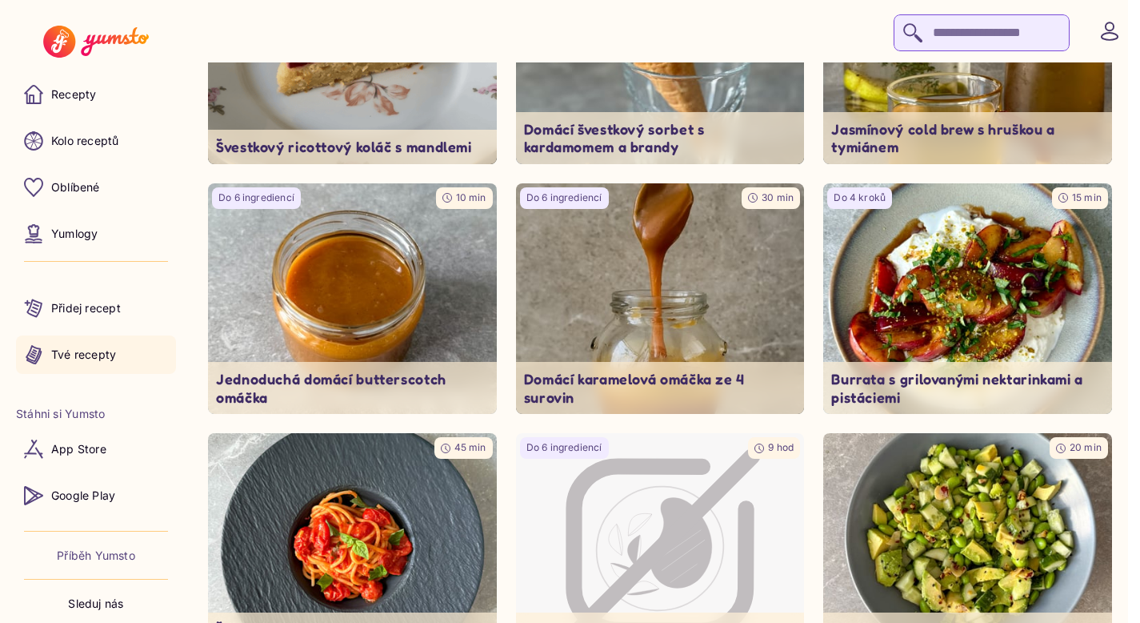
scroll to position [194, 0]
